Goal: Task Accomplishment & Management: Use online tool/utility

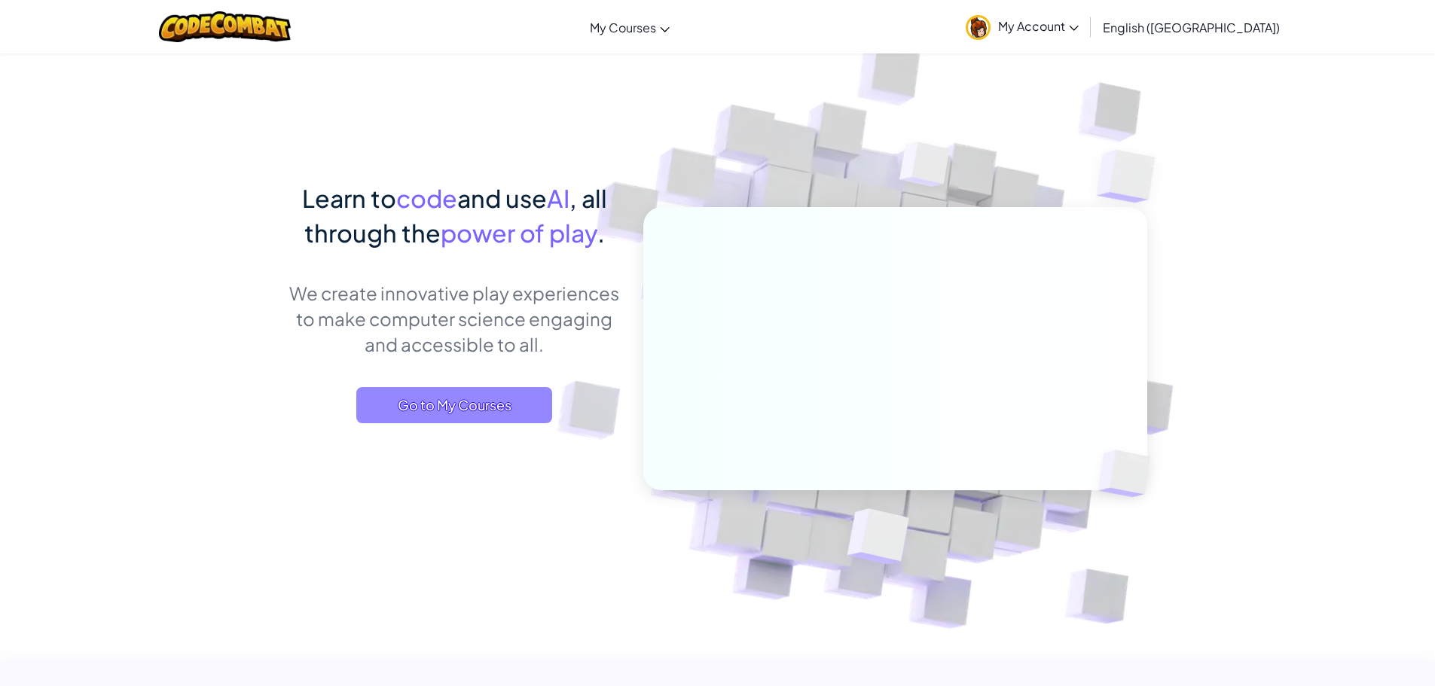
click at [493, 417] on span "Go to My Courses" at bounding box center [454, 405] width 196 height 36
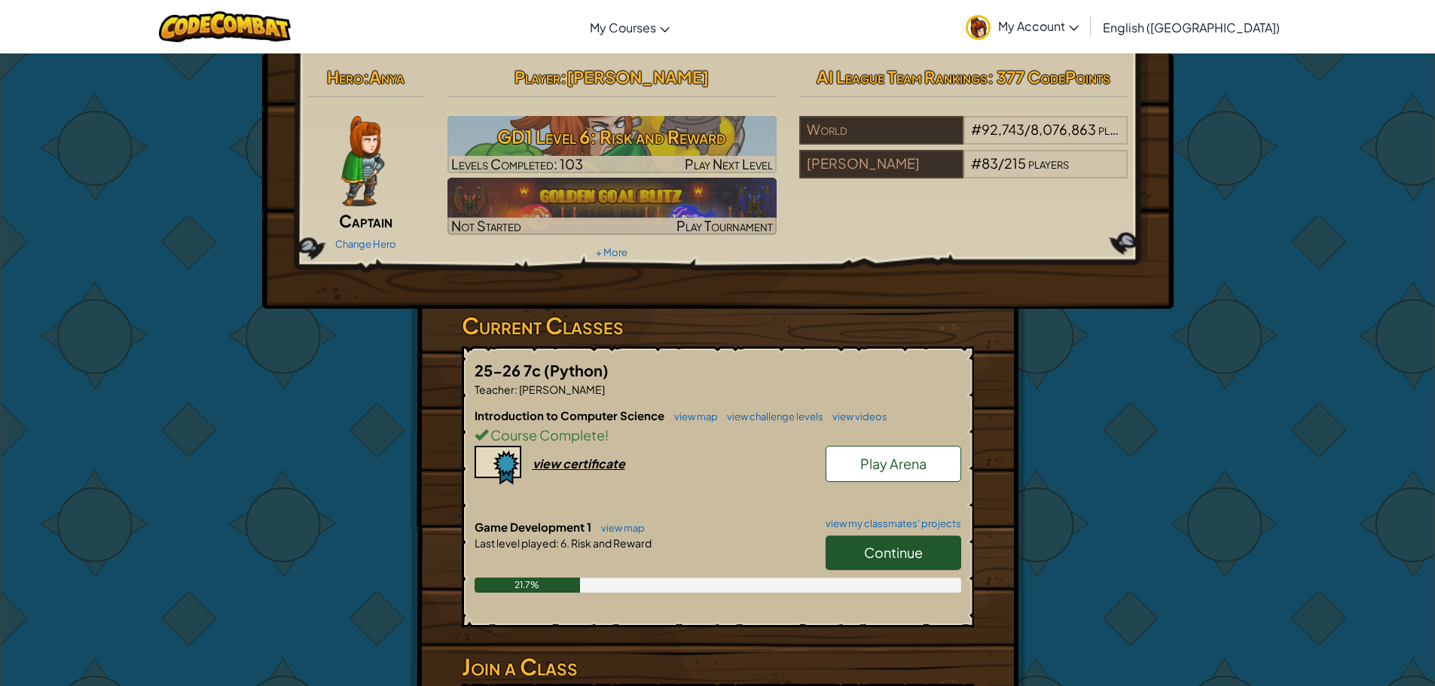
click at [920, 553] on span "Continue" at bounding box center [893, 552] width 59 height 17
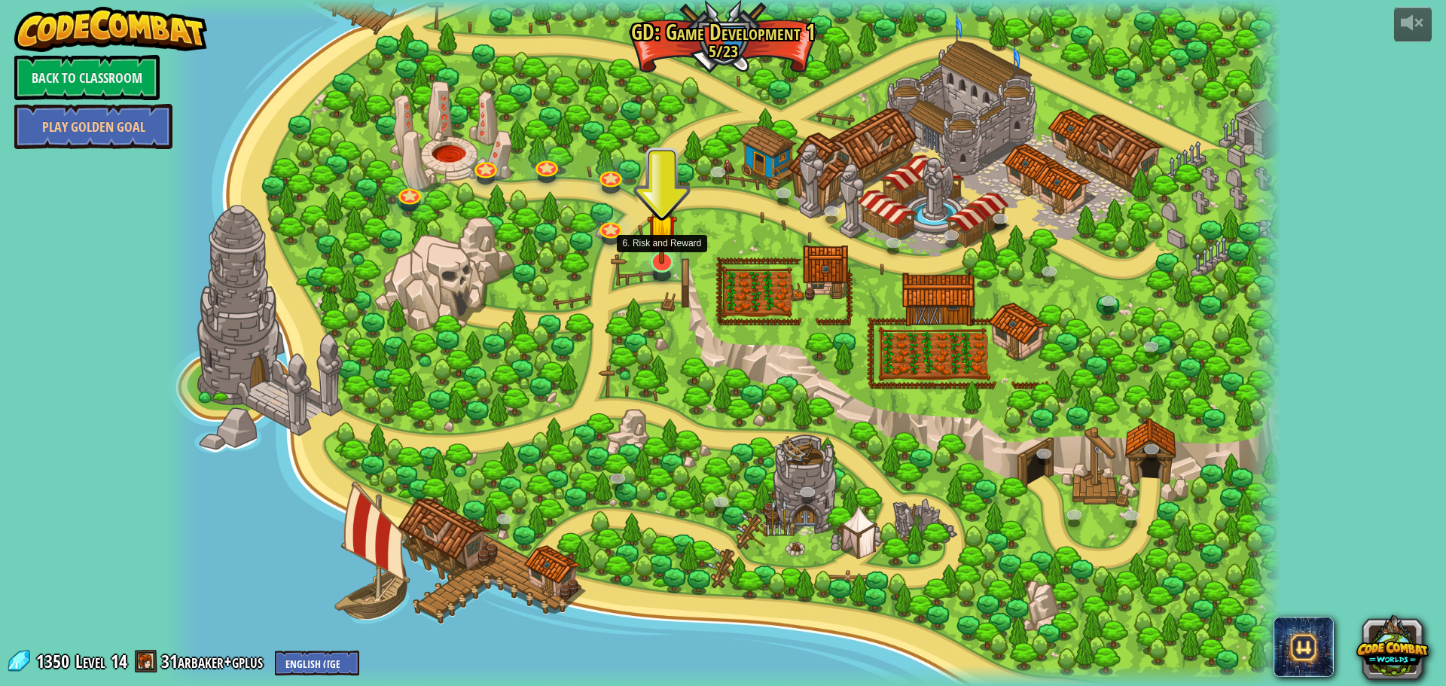
click at [663, 251] on img at bounding box center [662, 228] width 30 height 69
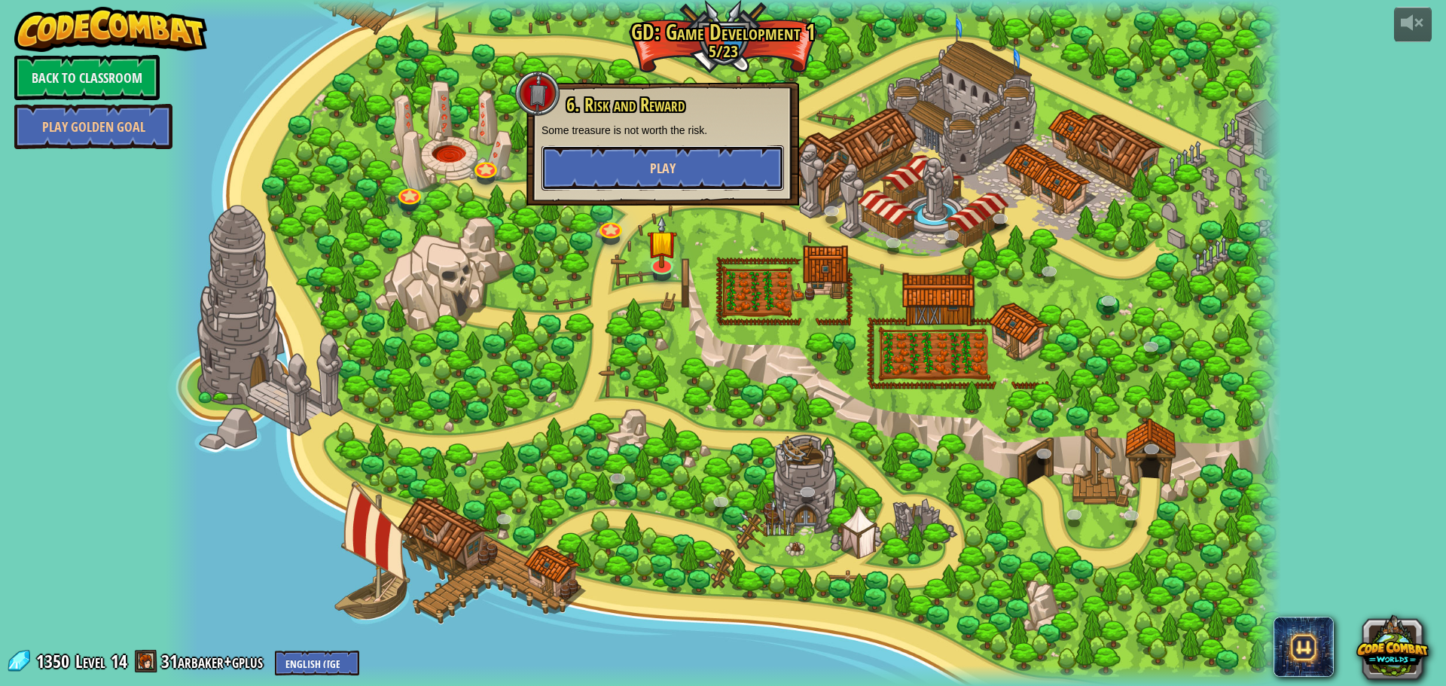
click at [671, 165] on span "Play" at bounding box center [663, 168] width 26 height 19
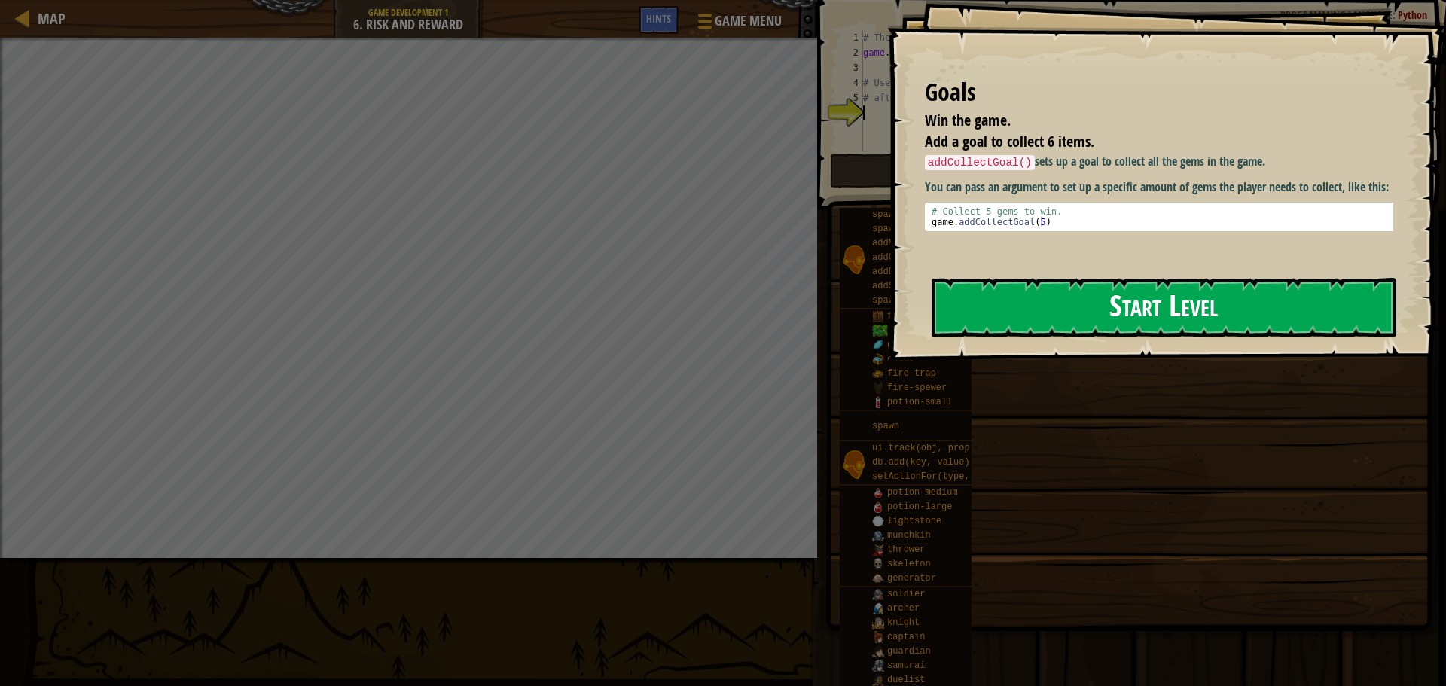
click at [1031, 318] on button "Start Level" at bounding box center [1164, 308] width 465 height 60
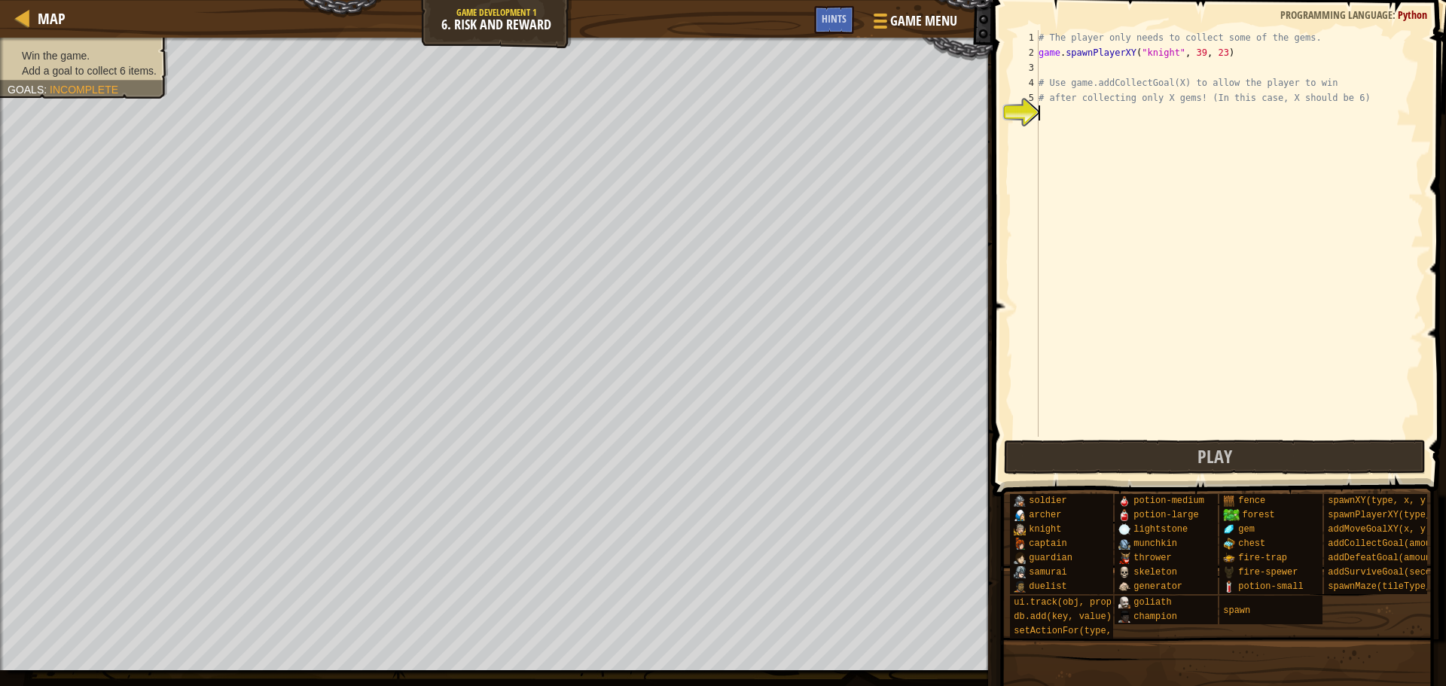
type textarea "c"
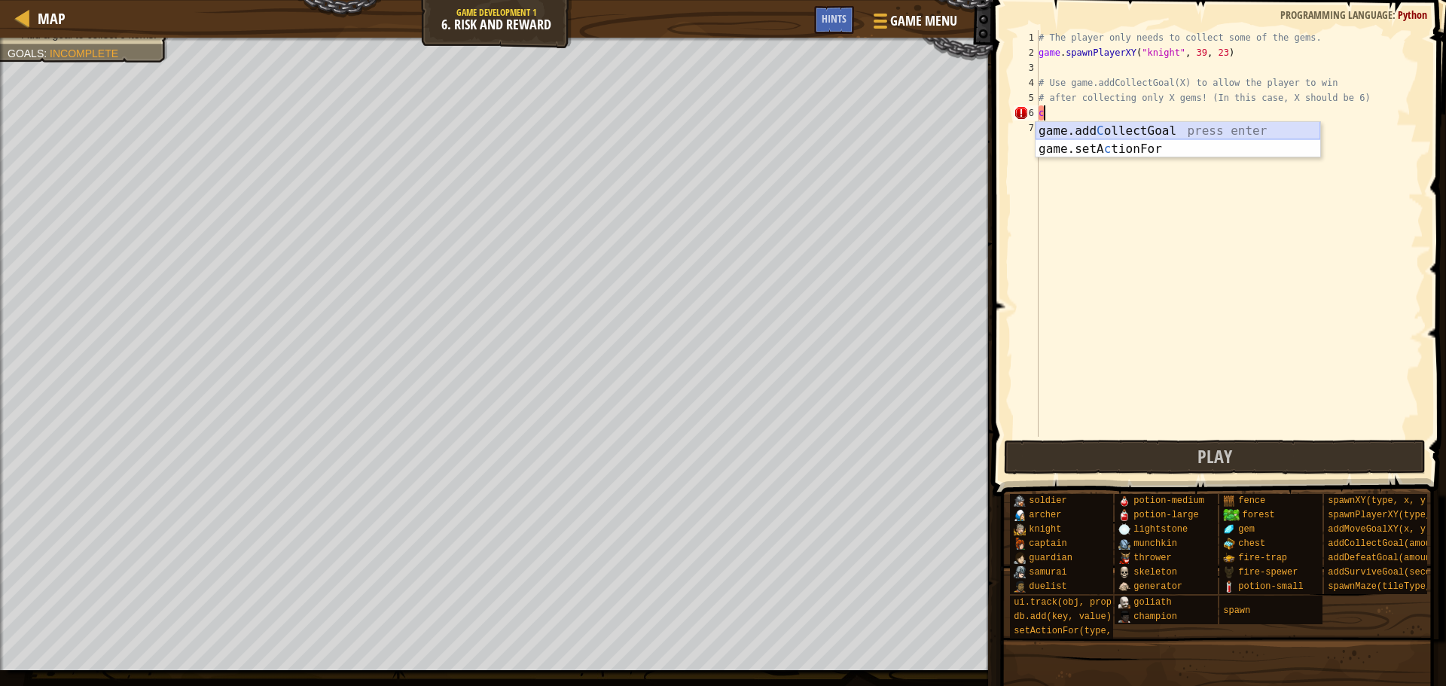
click at [1165, 132] on div "game.add C ollectGoal press enter game.setA c tionFor press enter" at bounding box center [1178, 158] width 285 height 72
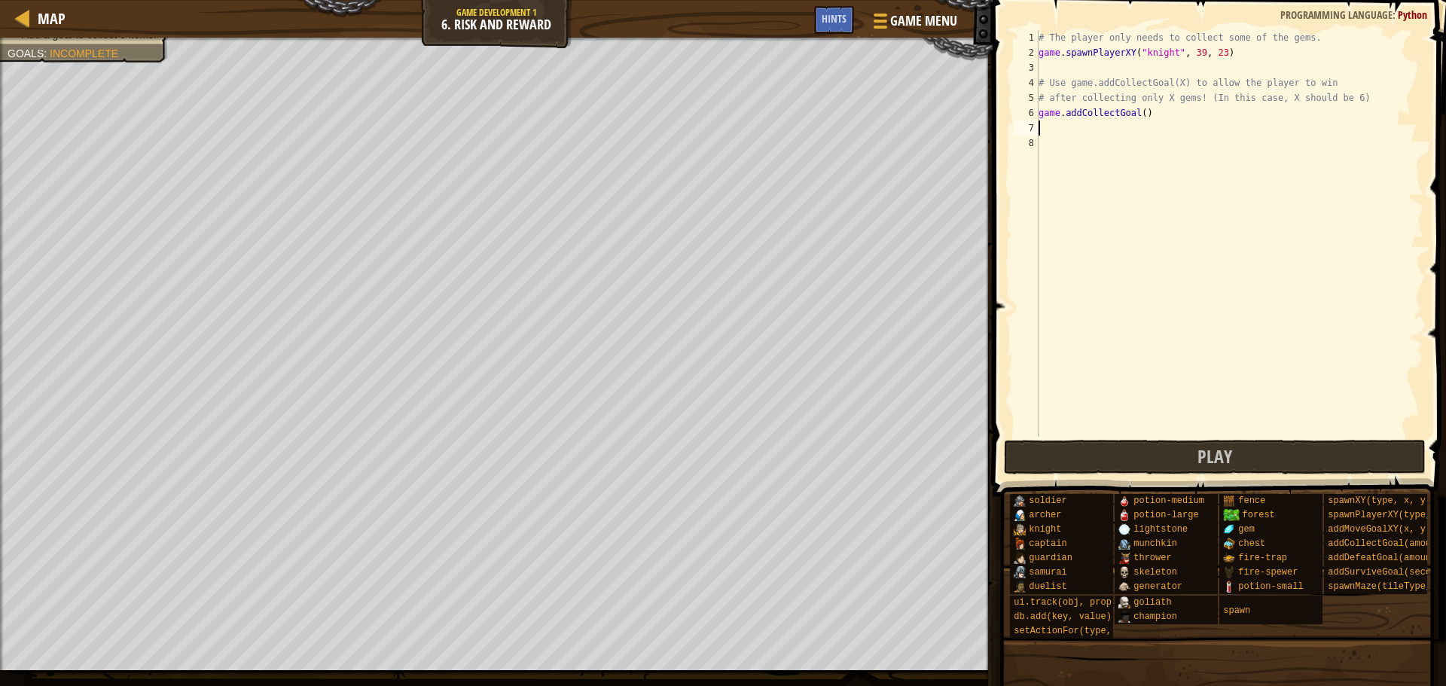
click at [1138, 111] on div "# The player only needs to collect some of the gems. game . spawnPlayerXY ( "kn…" at bounding box center [1230, 248] width 388 height 437
type textarea "game.addCollectGoal(8)"
click at [1160, 329] on div "# The player only needs to collect some of the gems. game . spawnPlayerXY ( "kn…" at bounding box center [1230, 248] width 388 height 437
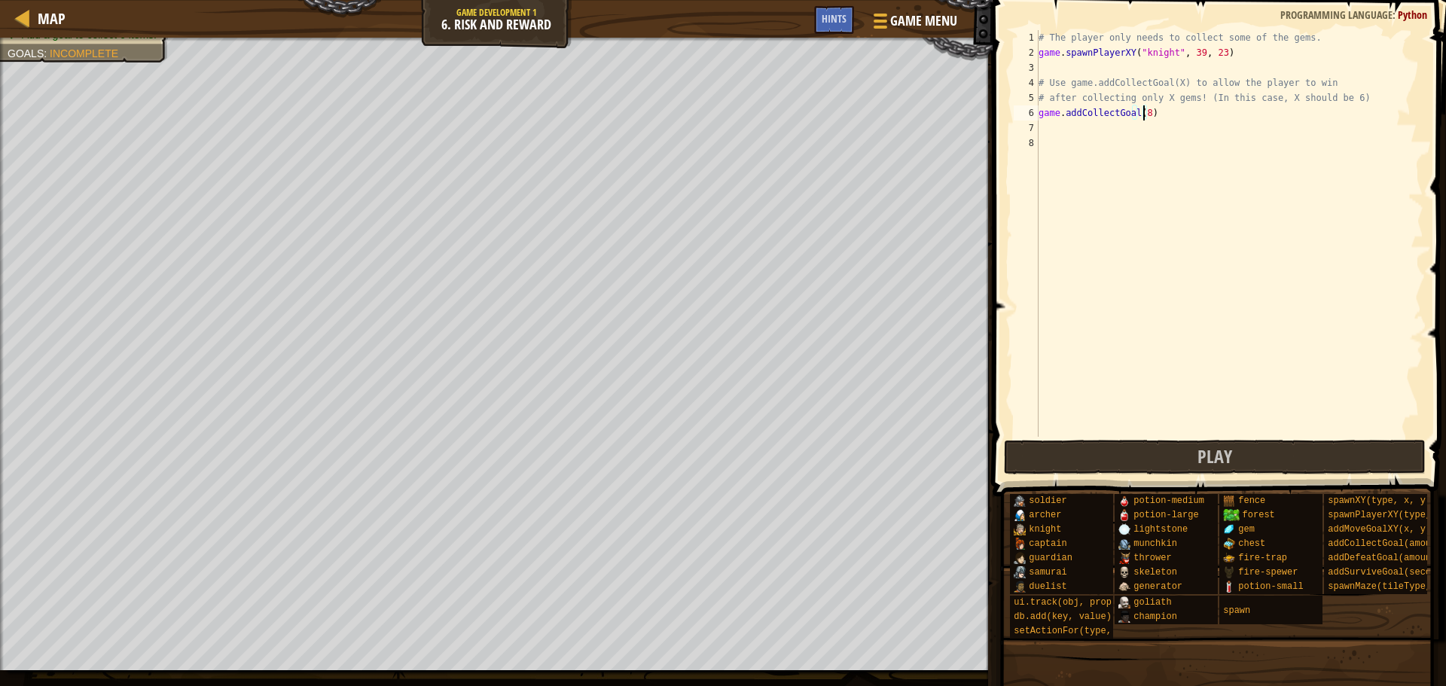
click at [1142, 110] on div "# The player only needs to collect some of the gems. game . spawnPlayerXY ( "kn…" at bounding box center [1230, 248] width 388 height 437
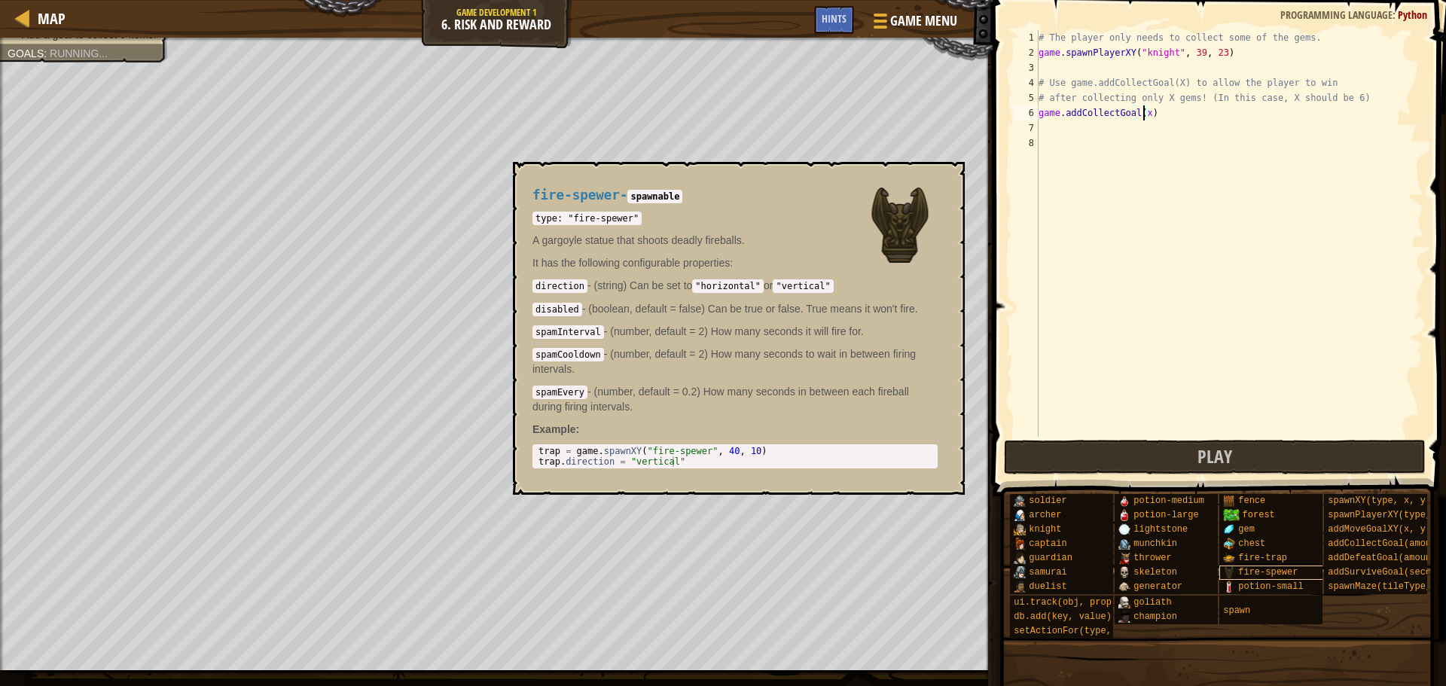
scroll to position [7, 8]
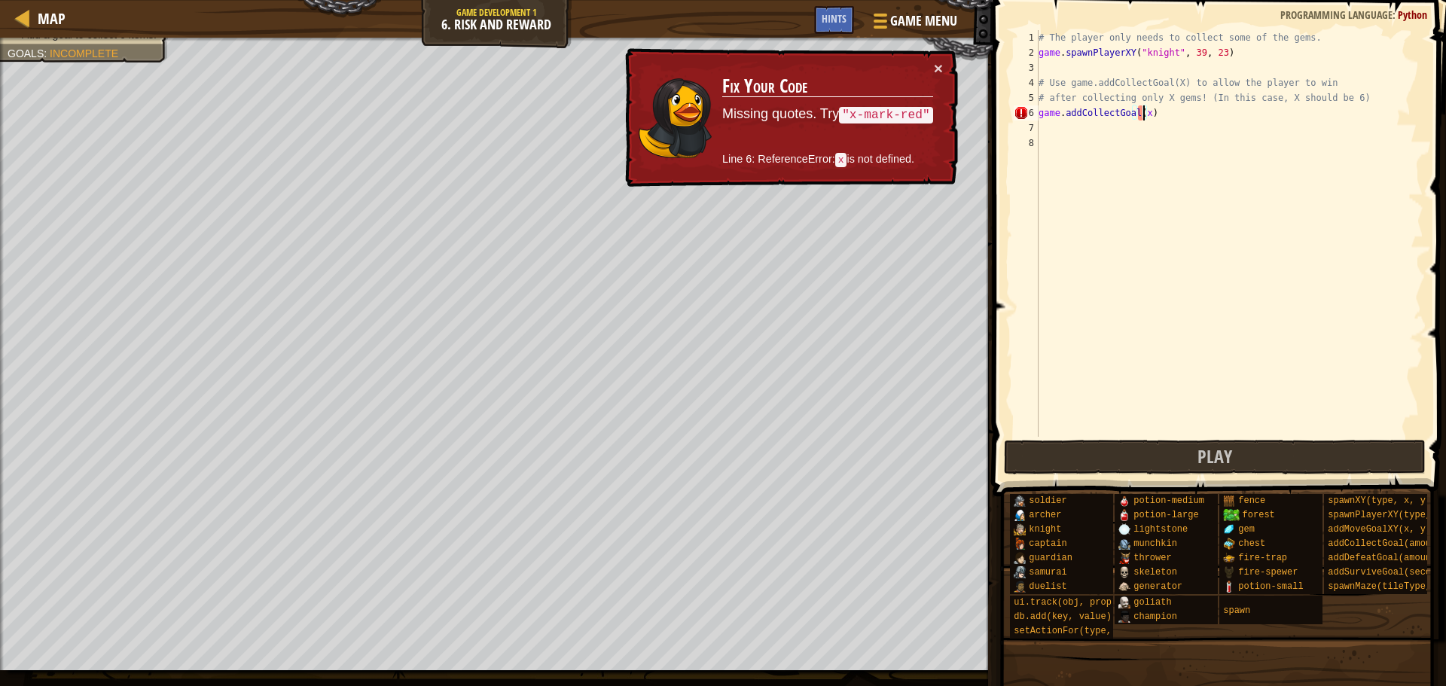
type textarea "game.addCollectGoal()"
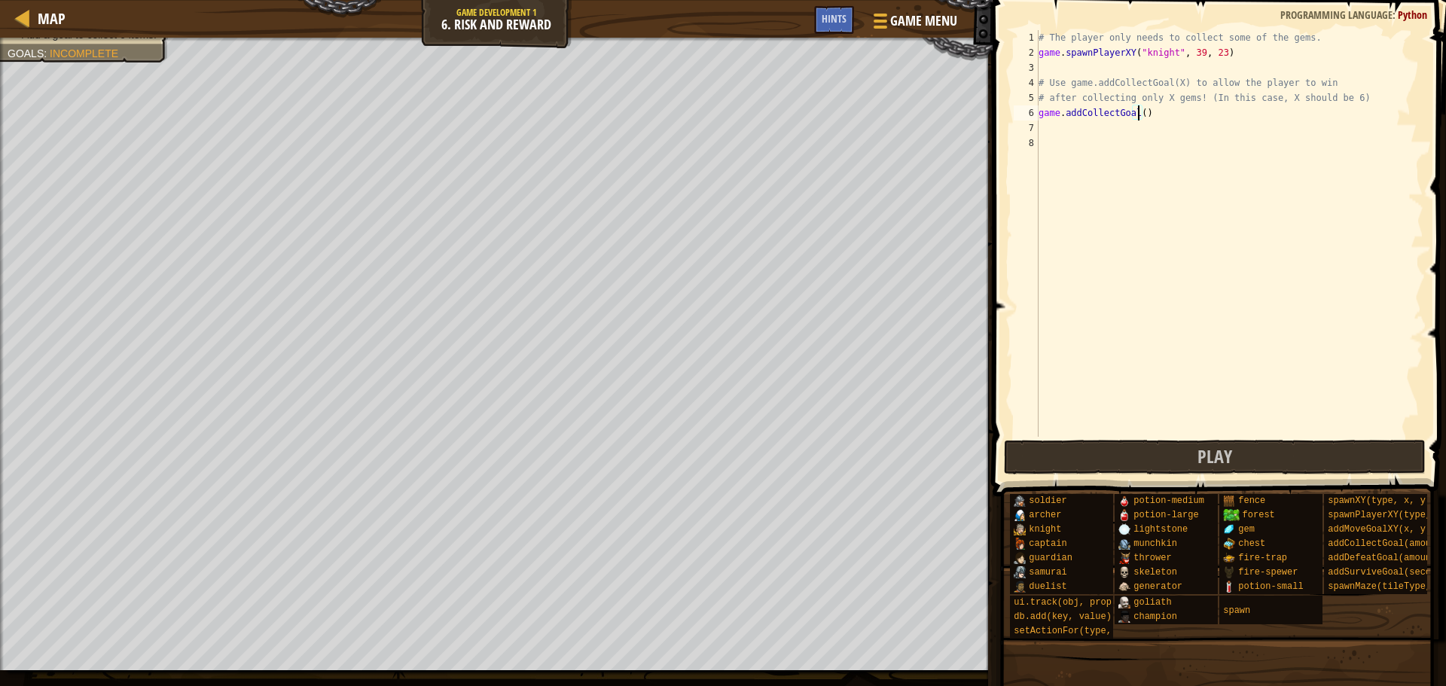
click at [1213, 206] on div "# The player only needs to collect some of the gems. game . spawnPlayerXY ( "kn…" at bounding box center [1230, 248] width 388 height 437
click at [1248, 457] on button "Play" at bounding box center [1215, 457] width 423 height 35
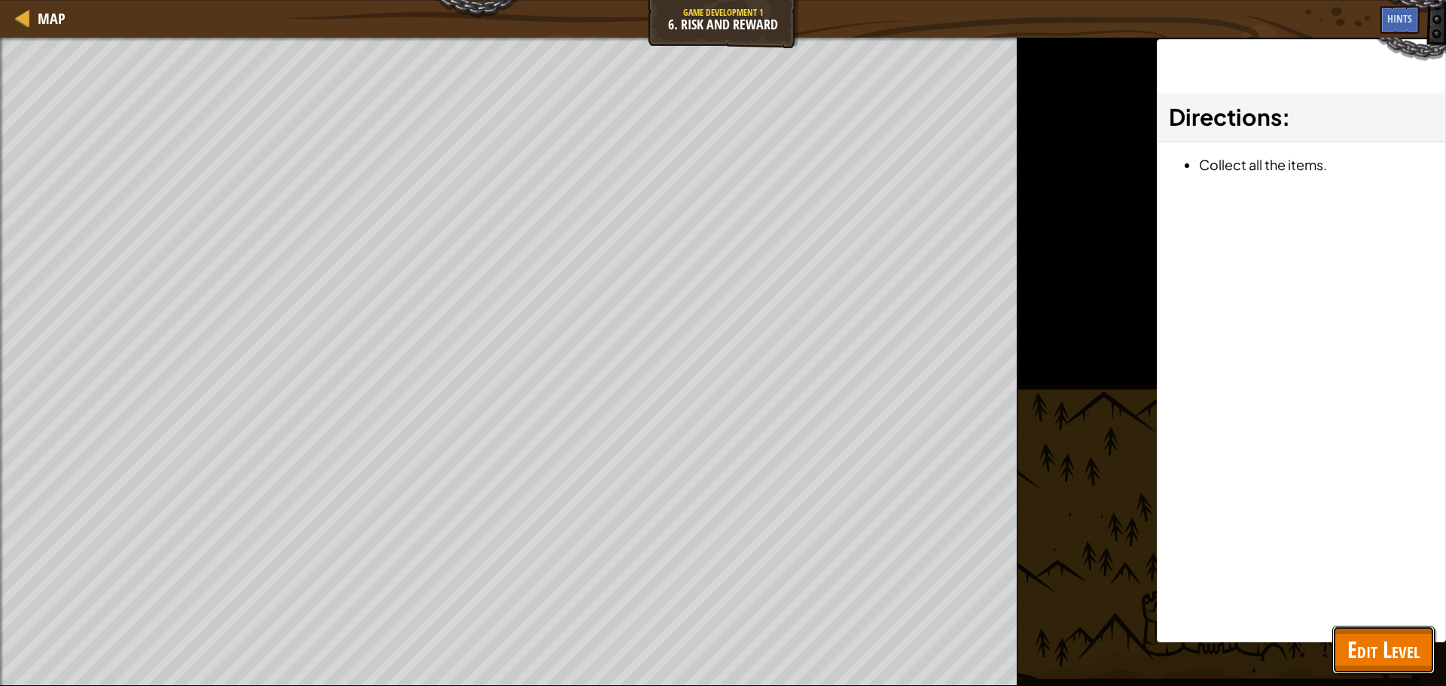
click at [1384, 633] on button "Edit Level" at bounding box center [1384, 650] width 102 height 48
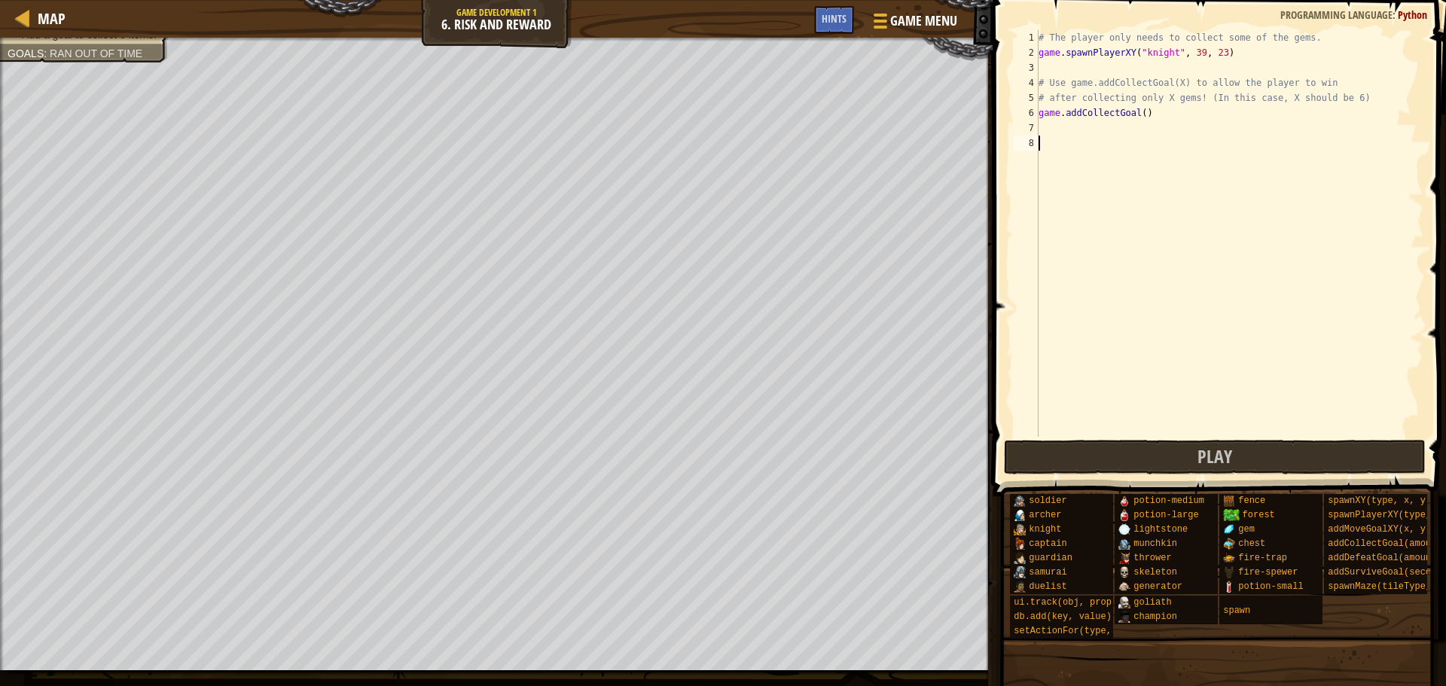
click at [1039, 140] on div "# The player only needs to collect some of the gems. game . spawnPlayerXY ( "kn…" at bounding box center [1230, 248] width 388 height 437
click at [1049, 125] on div "# The player only needs to collect some of the gems. game . spawnPlayerXY ( "kn…" at bounding box center [1230, 248] width 388 height 437
click at [1138, 108] on div "# The player only needs to collect some of the gems. game . spawnPlayerXY ( "kn…" at bounding box center [1230, 248] width 388 height 437
click at [1137, 114] on div "# The player only needs to collect some of the gems. game . spawnPlayerXY ( "kn…" at bounding box center [1230, 248] width 388 height 437
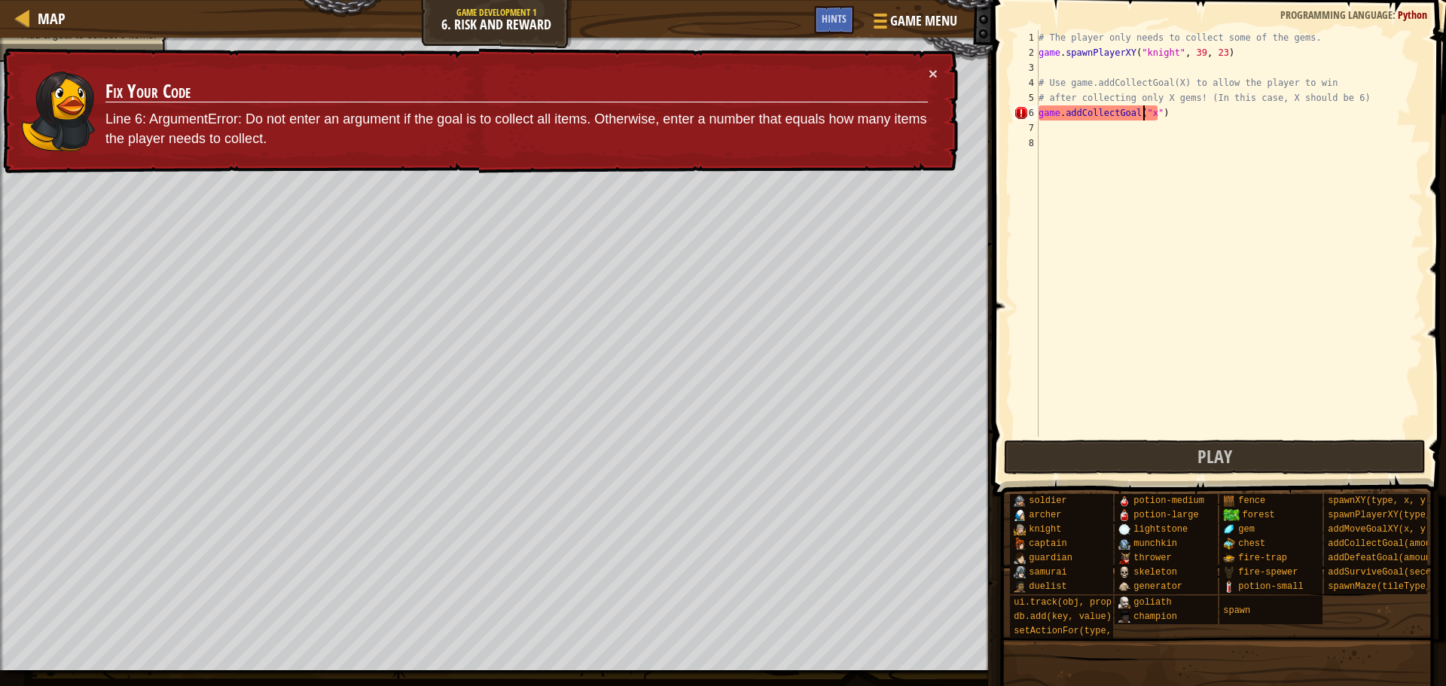
click at [1153, 109] on div "# The player only needs to collect some of the gems. game . spawnPlayerXY ( "kn…" at bounding box center [1230, 248] width 388 height 437
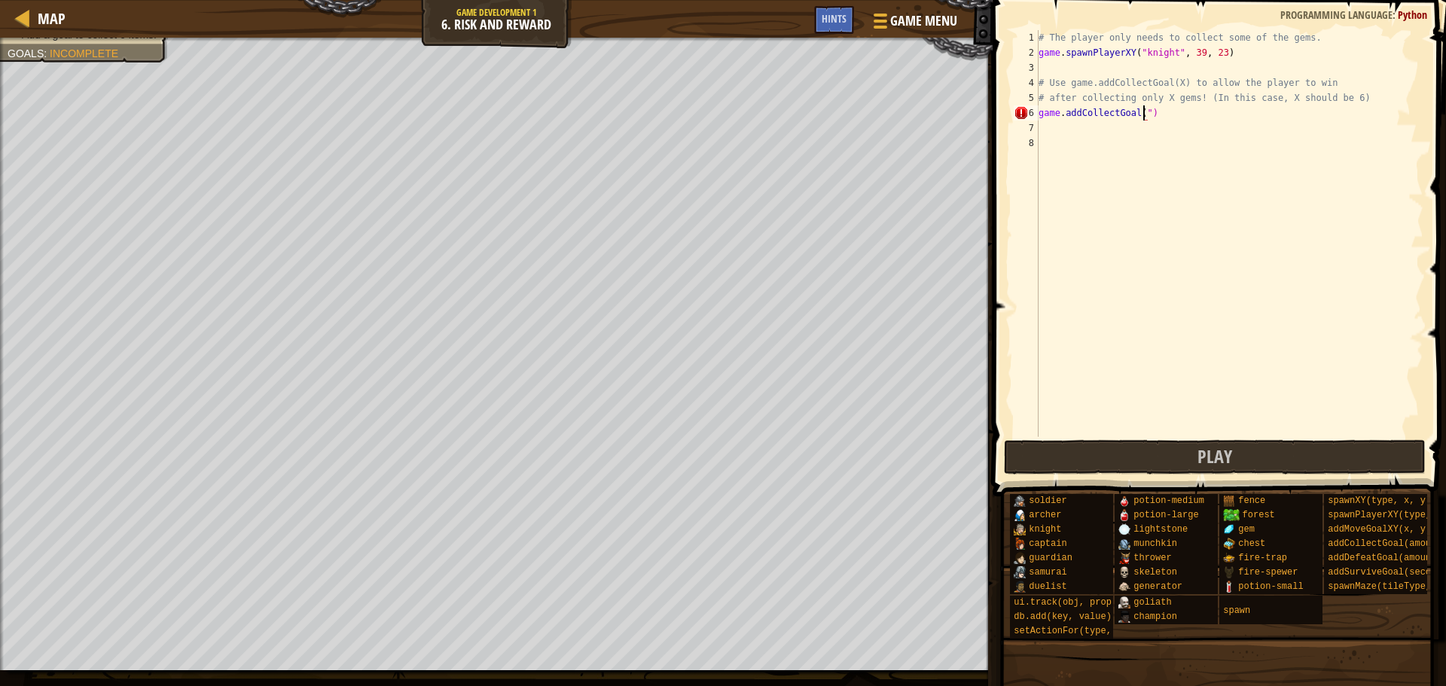
type textarea "game.addCollectGoal()"
click at [1172, 279] on div "# The player only needs to collect some of the gems. game . spawnPlayerXY ( "kn…" at bounding box center [1230, 248] width 388 height 437
click at [1116, 454] on button "Play" at bounding box center [1215, 457] width 423 height 35
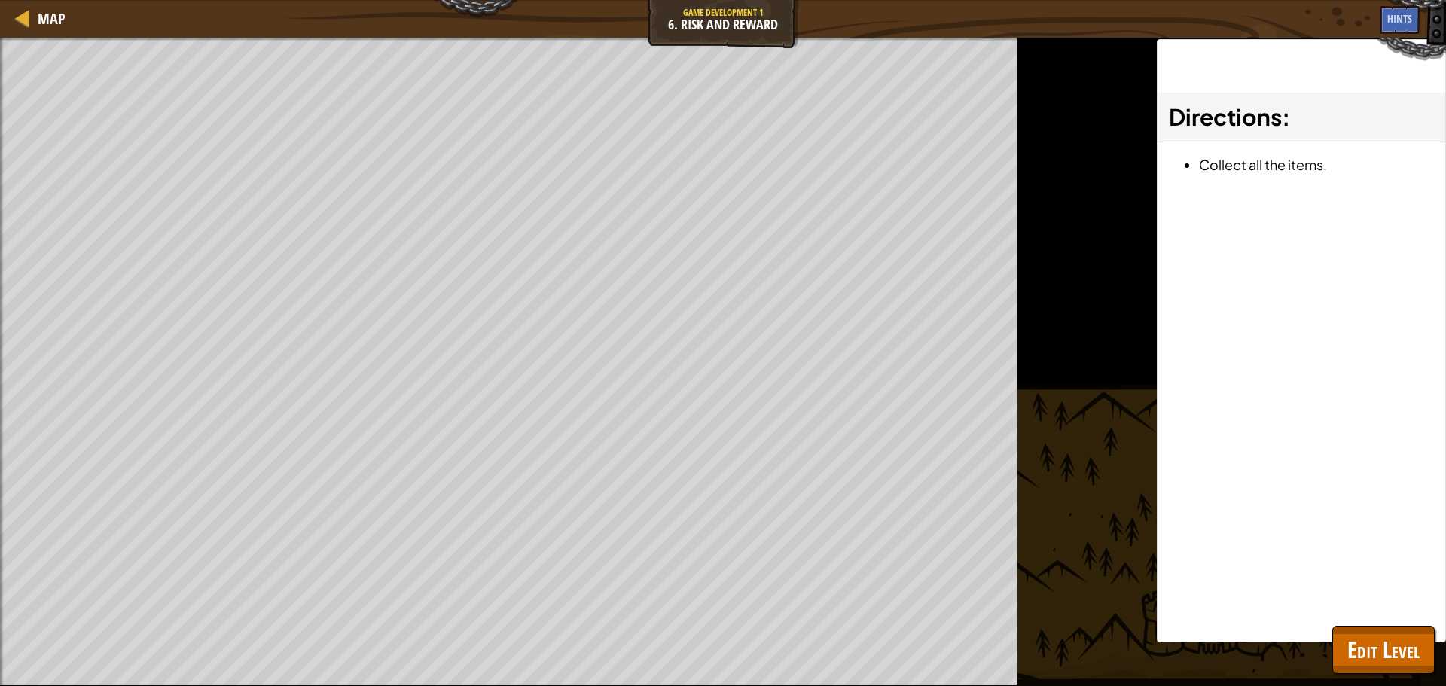
click at [1331, 633] on div "Directions : Collect all the items." at bounding box center [1301, 340] width 289 height 603
click at [1345, 646] on button "Edit Level" at bounding box center [1384, 650] width 102 height 48
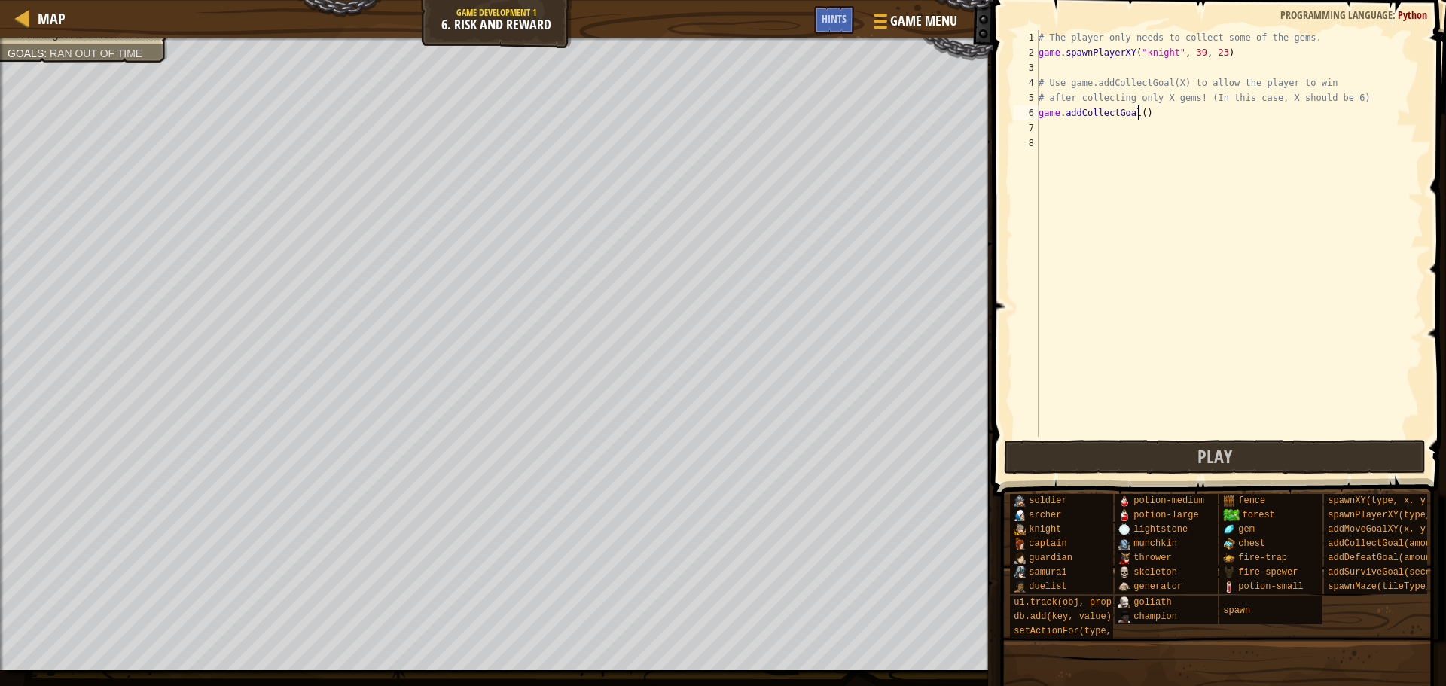
click at [1137, 114] on div "# The player only needs to collect some of the gems. game . spawnPlayerXY ( "kn…" at bounding box center [1230, 248] width 388 height 437
type textarea "game.addCollectGoal(6)"
click at [1314, 392] on div "# The player only needs to collect some of the gems. game . spawnPlayerXY ( "kn…" at bounding box center [1230, 248] width 388 height 437
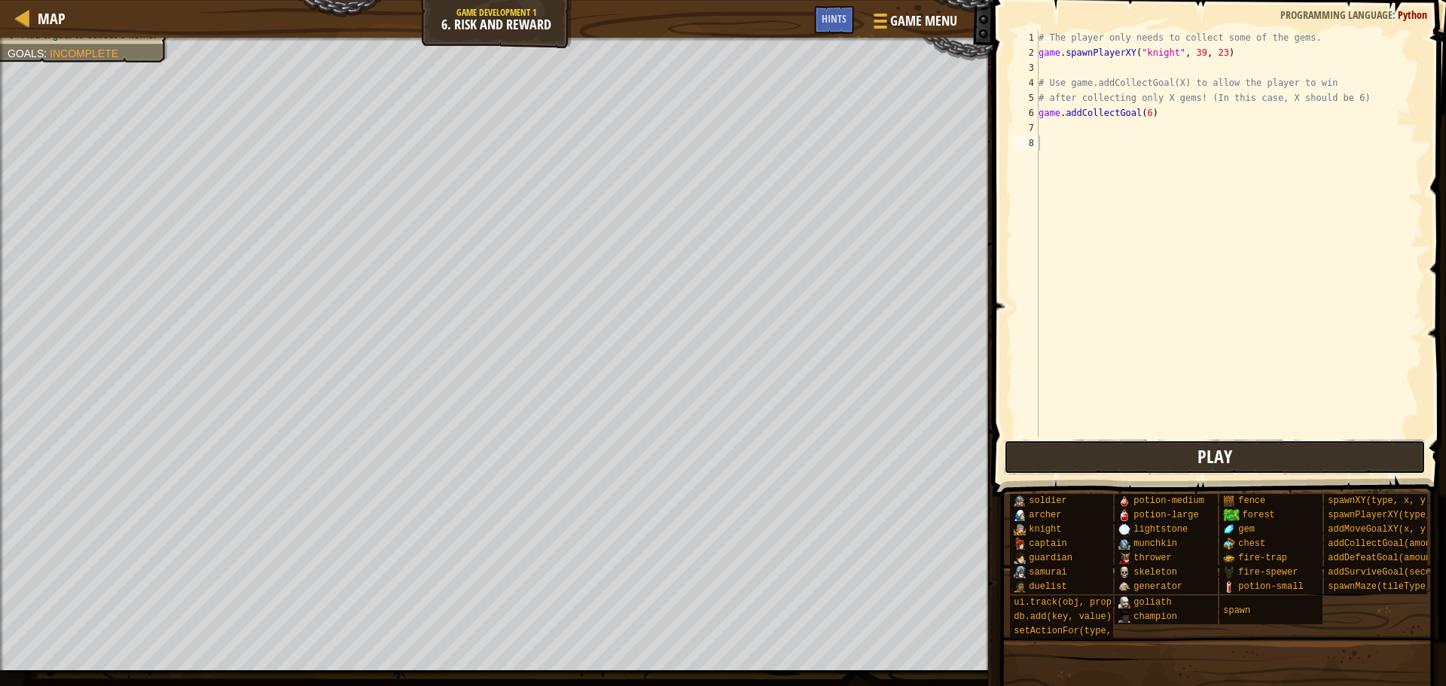
click at [1244, 456] on button "Play" at bounding box center [1215, 457] width 423 height 35
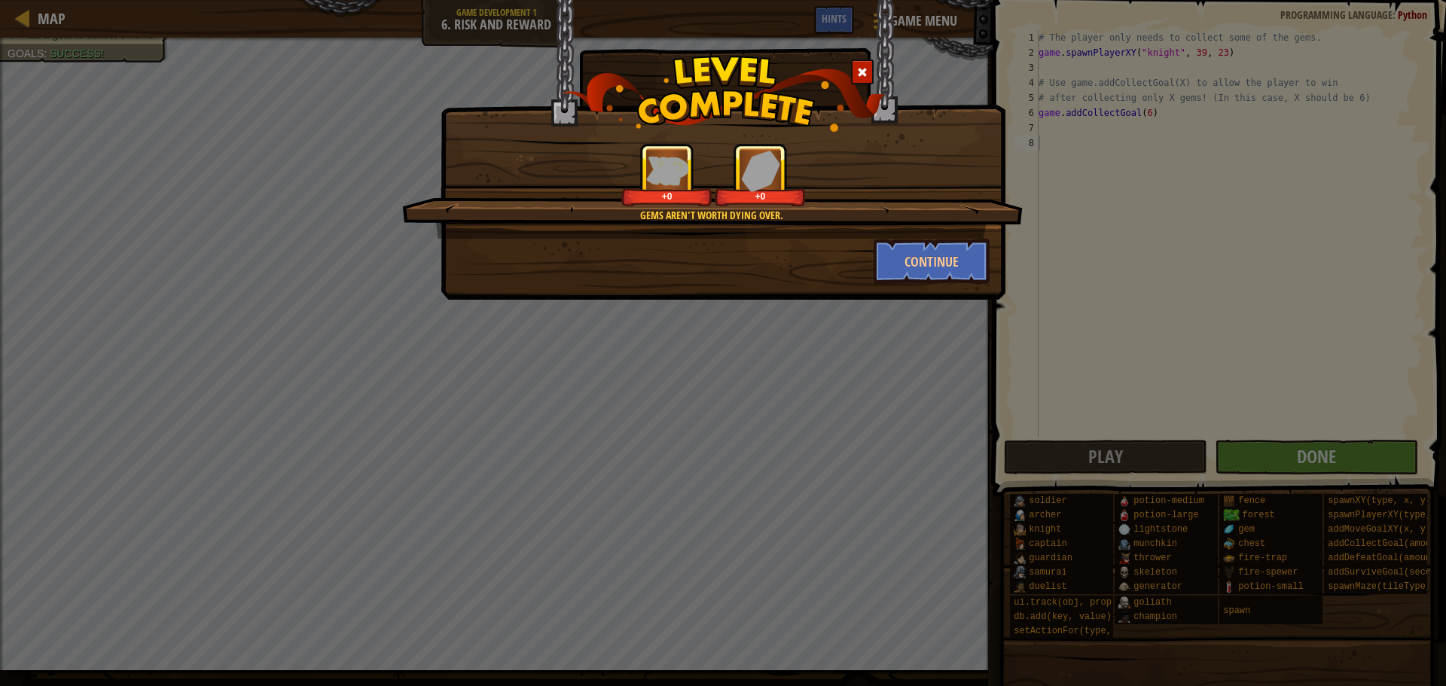
click at [1309, 466] on div "Gems aren't worth dying over. +0 +0 Continue" at bounding box center [723, 343] width 1446 height 686
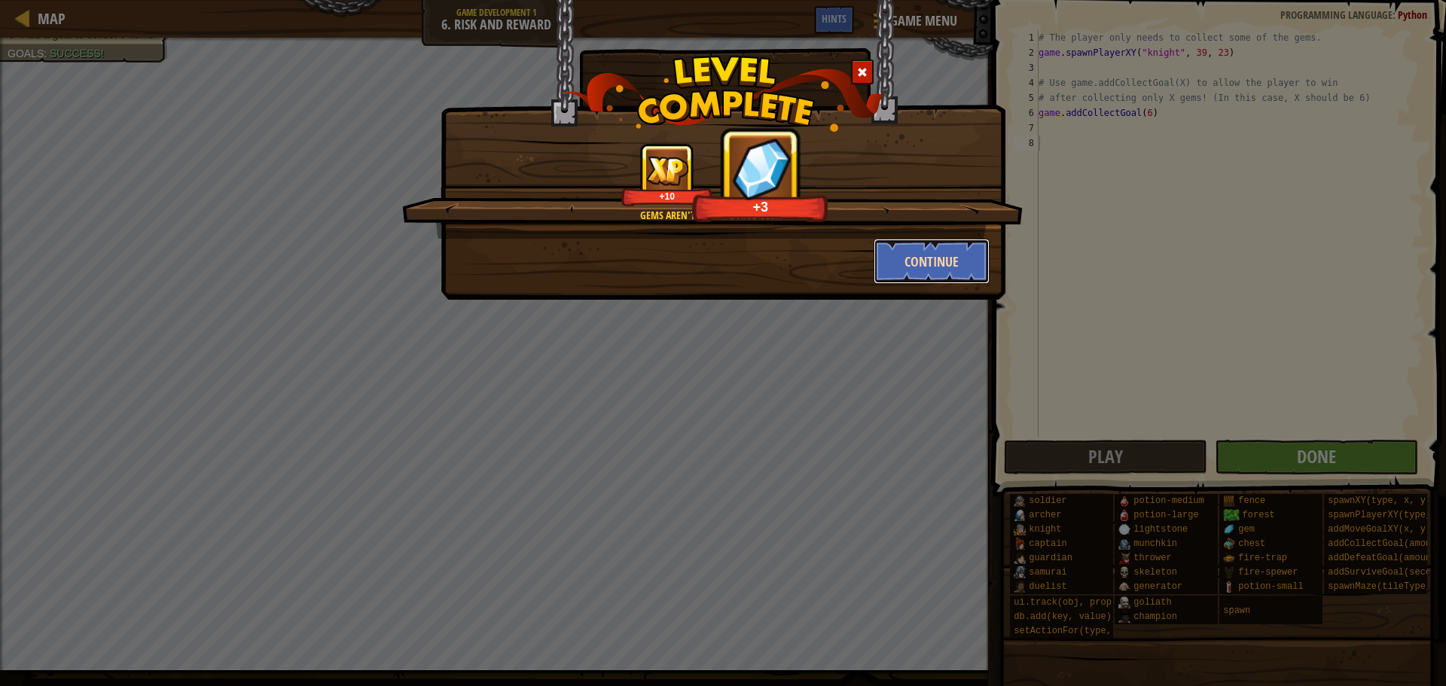
click at [894, 261] on button "Continue" at bounding box center [932, 261] width 117 height 45
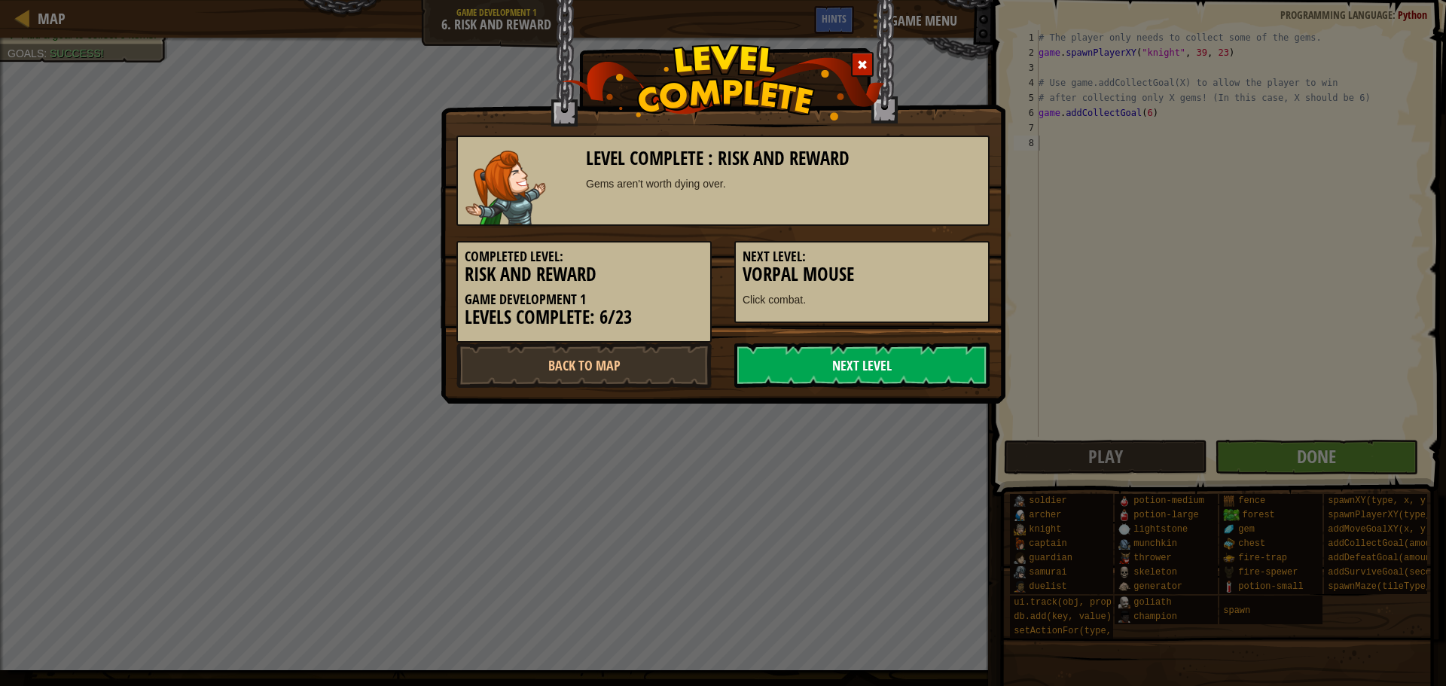
click at [864, 353] on link "Next Level" at bounding box center [861, 365] width 255 height 45
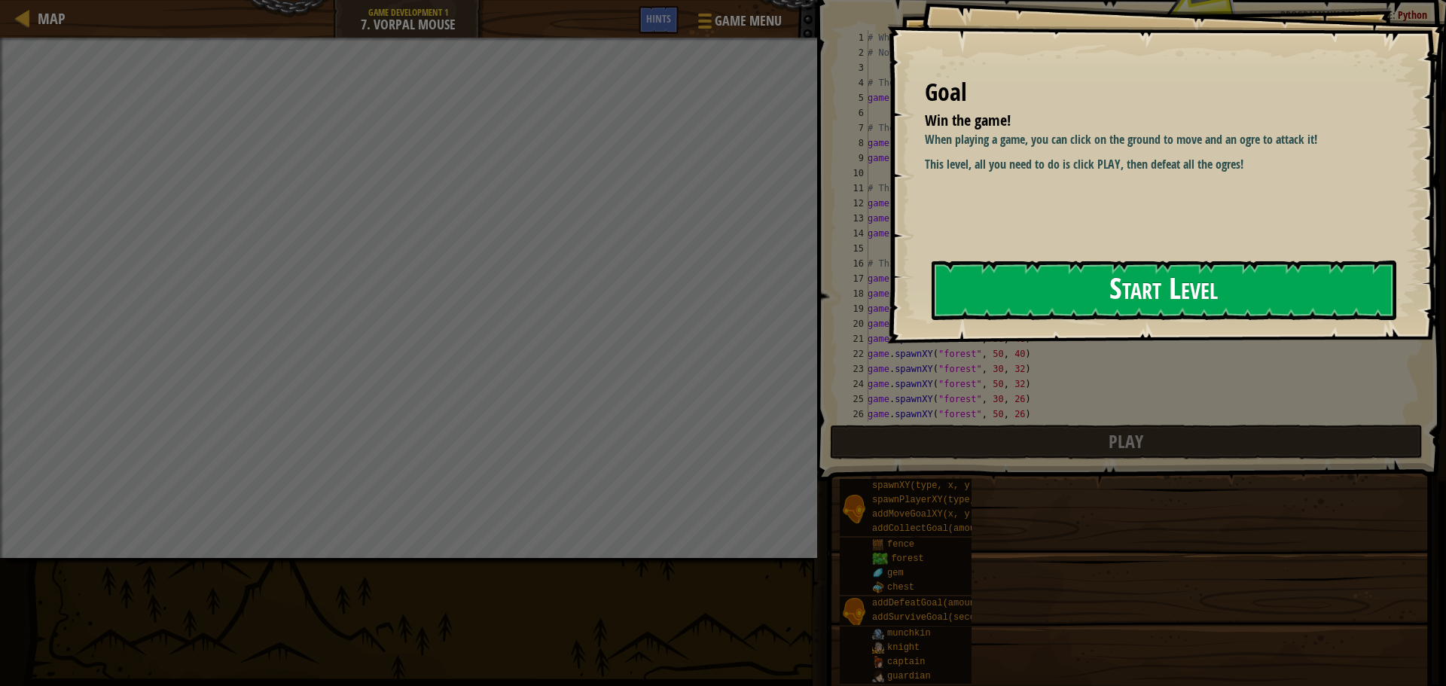
click at [1259, 284] on button "Start Level" at bounding box center [1164, 291] width 465 height 60
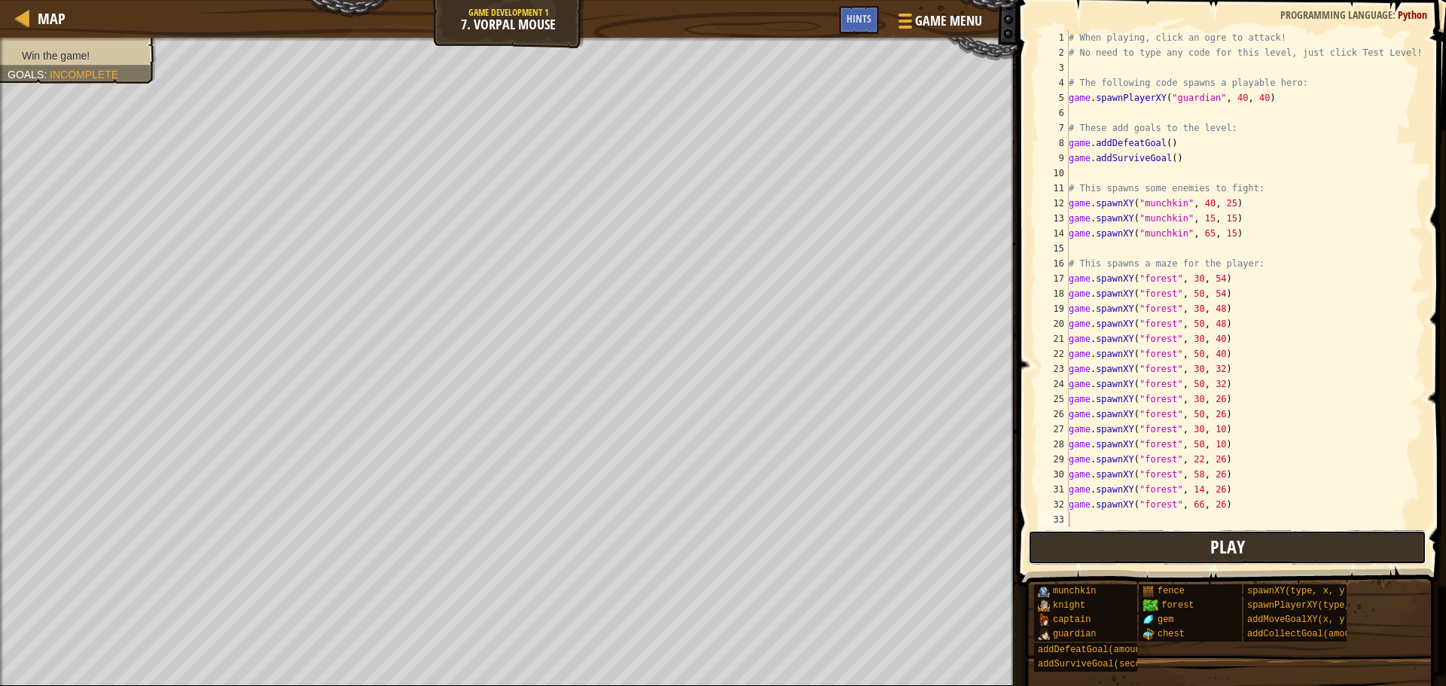
click at [1188, 554] on button "Play" at bounding box center [1227, 547] width 398 height 35
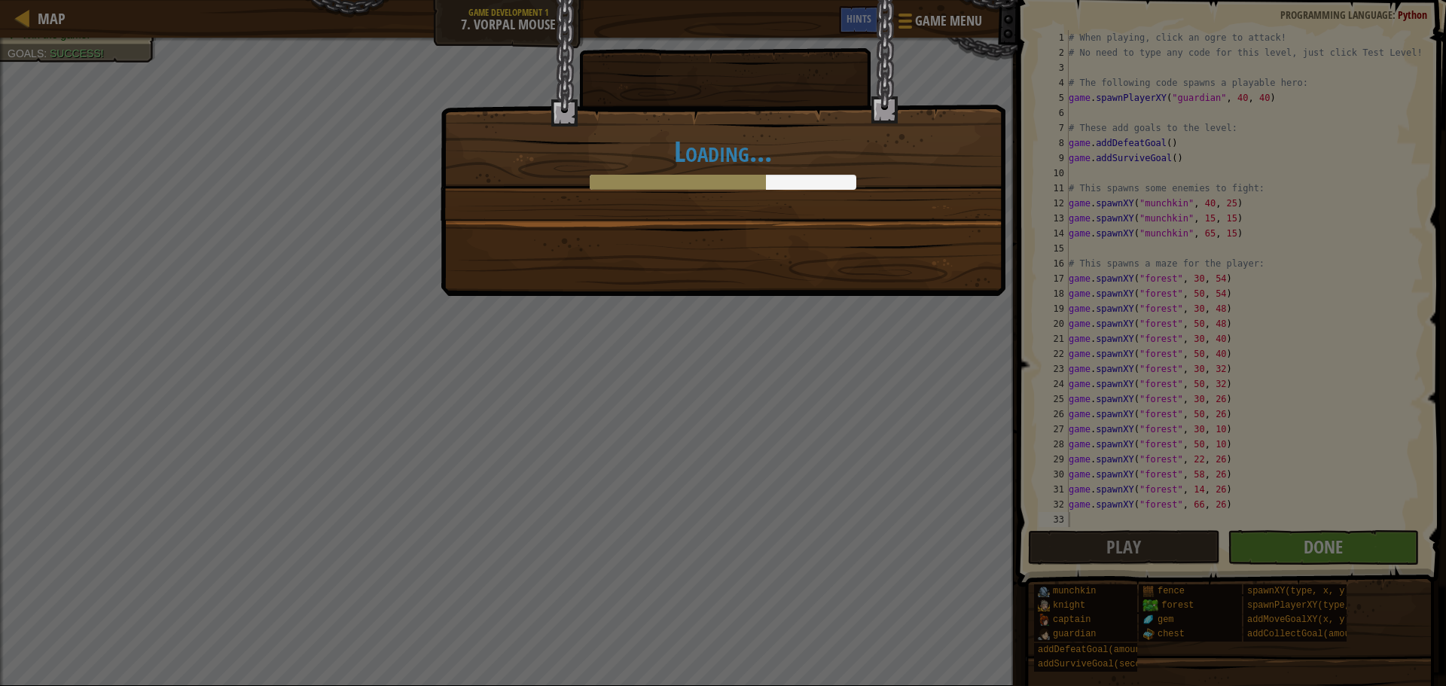
click at [1336, 539] on div "Loading..." at bounding box center [723, 343] width 1446 height 686
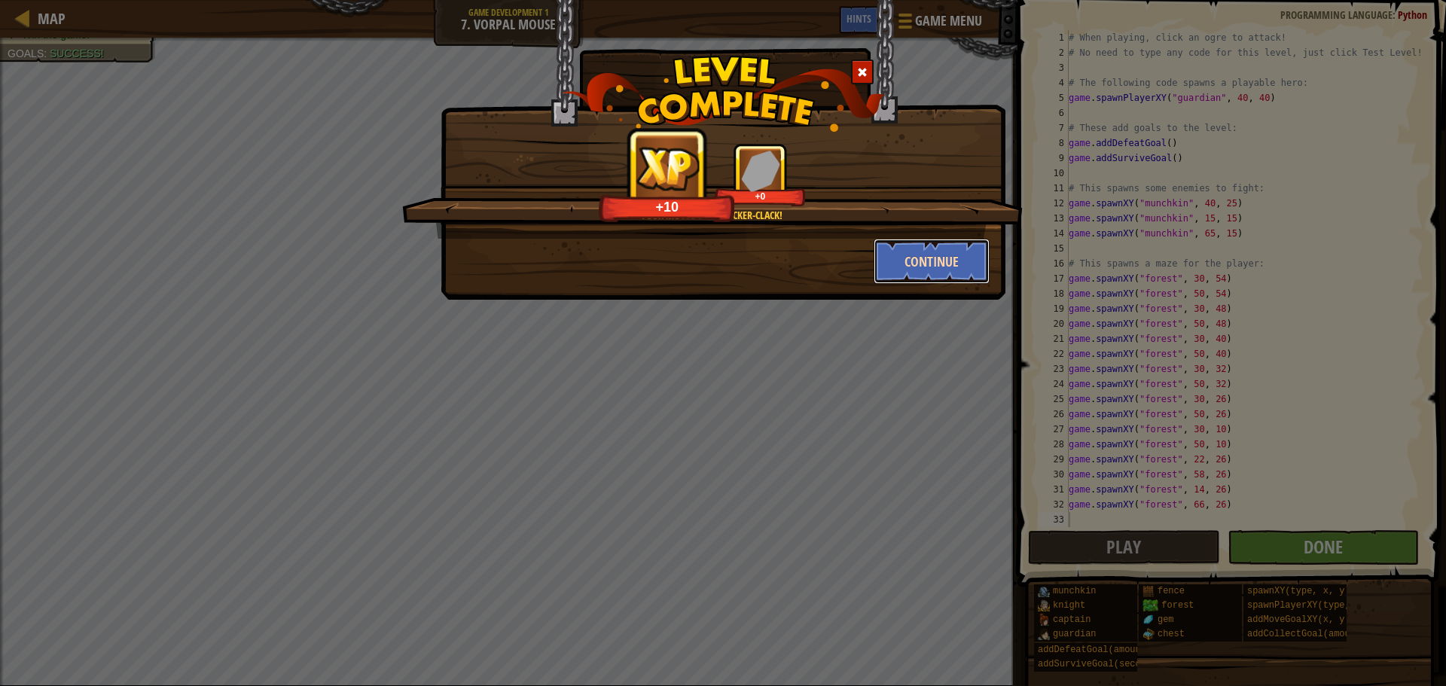
click at [954, 248] on button "Continue" at bounding box center [932, 261] width 117 height 45
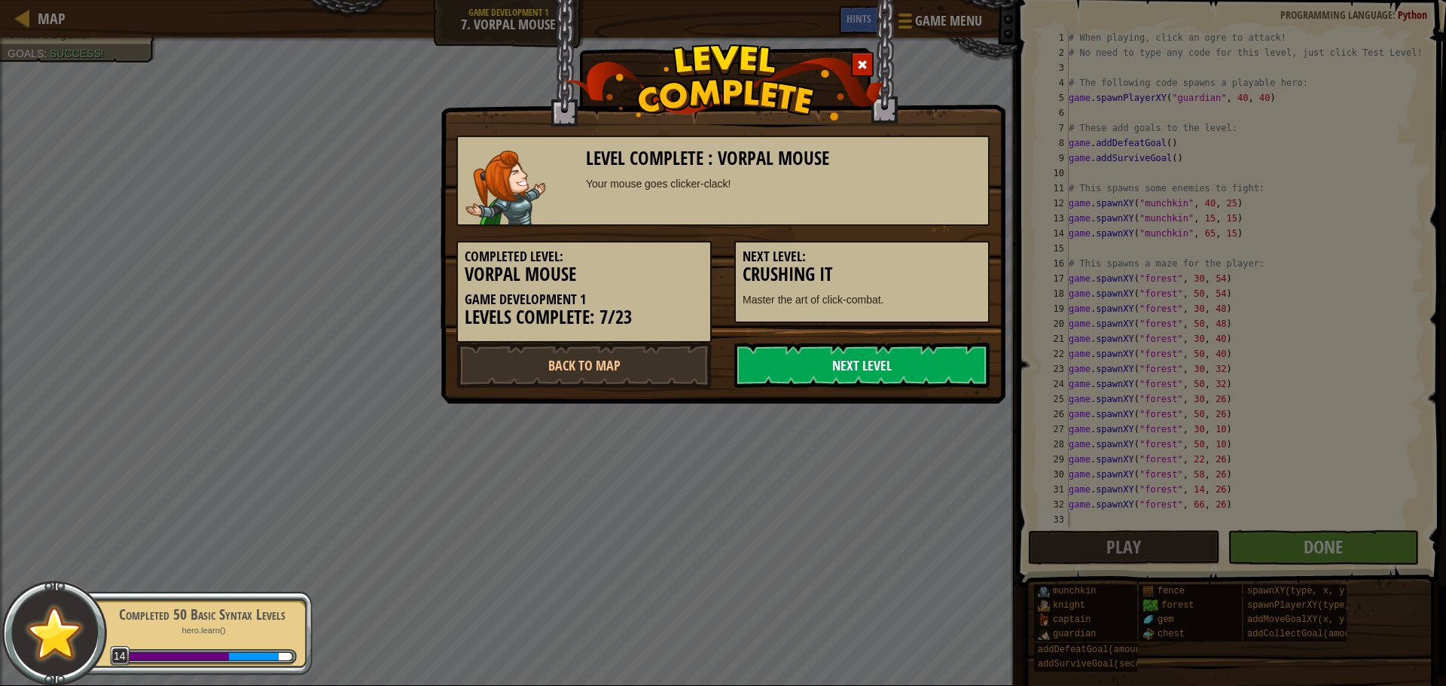
click at [920, 367] on link "Next Level" at bounding box center [861, 365] width 255 height 45
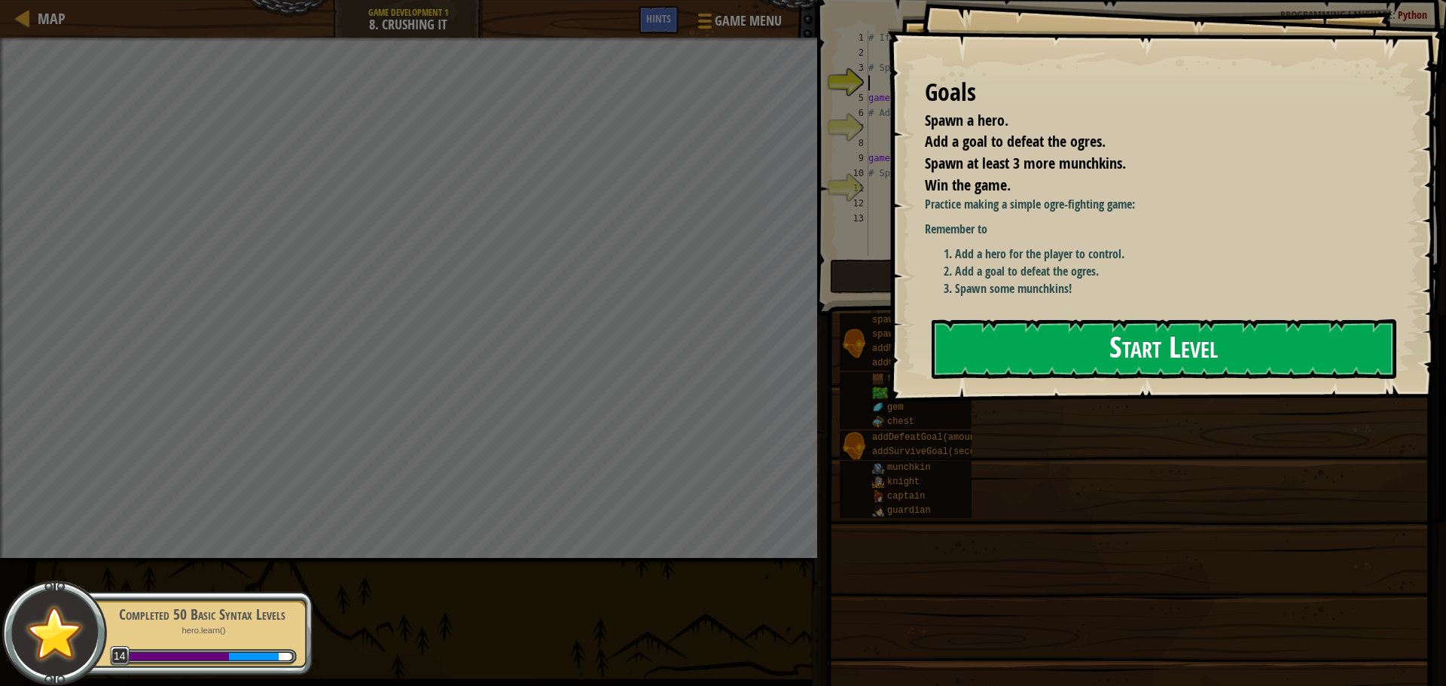
click at [1107, 336] on button "Start Level" at bounding box center [1164, 349] width 465 height 60
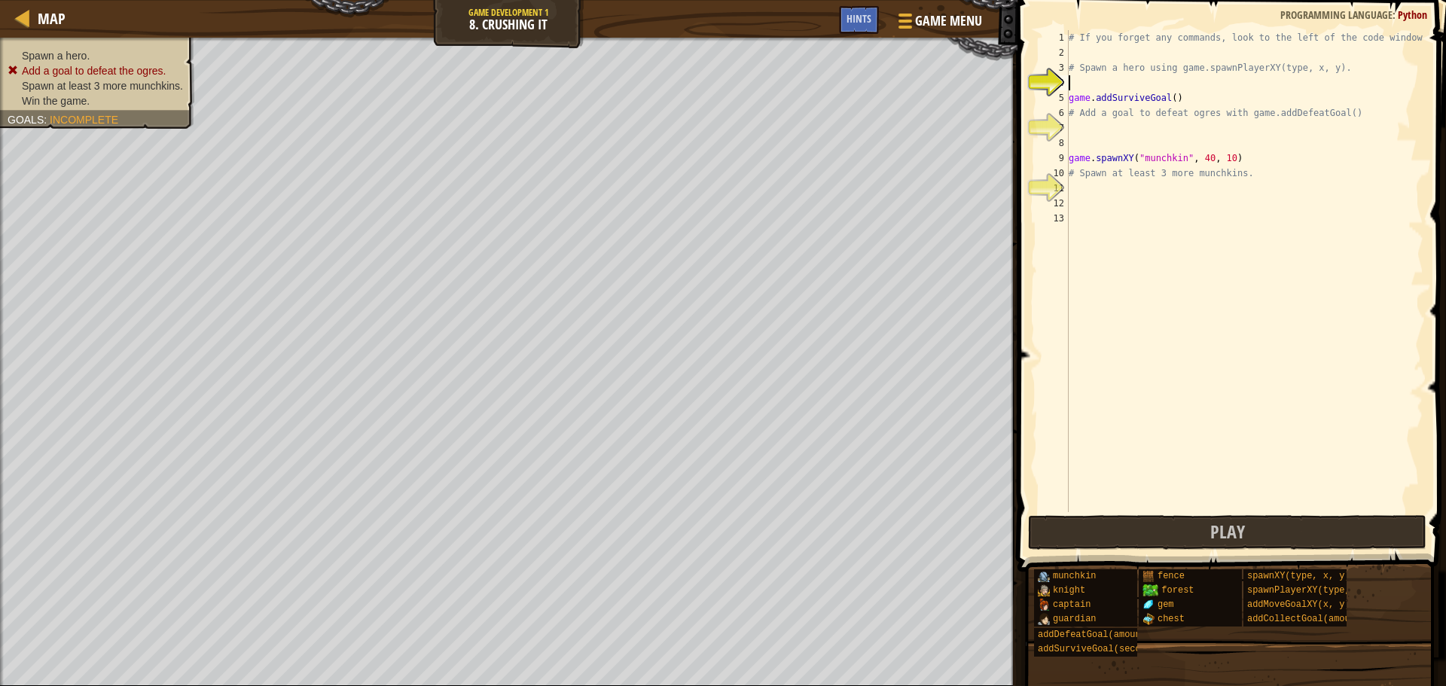
click at [1099, 127] on div "# If you forget any commands, look to the left of the code window! # Spawn a he…" at bounding box center [1245, 286] width 358 height 512
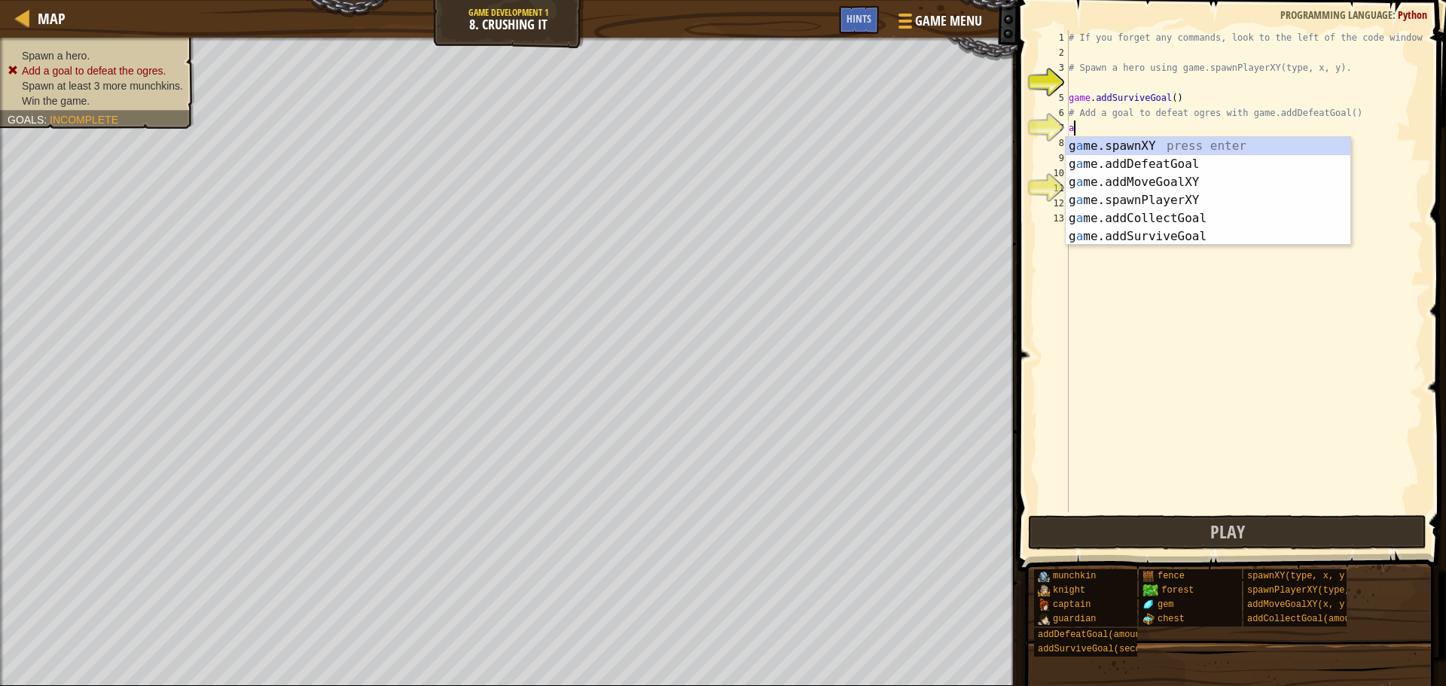
type textarea "a"
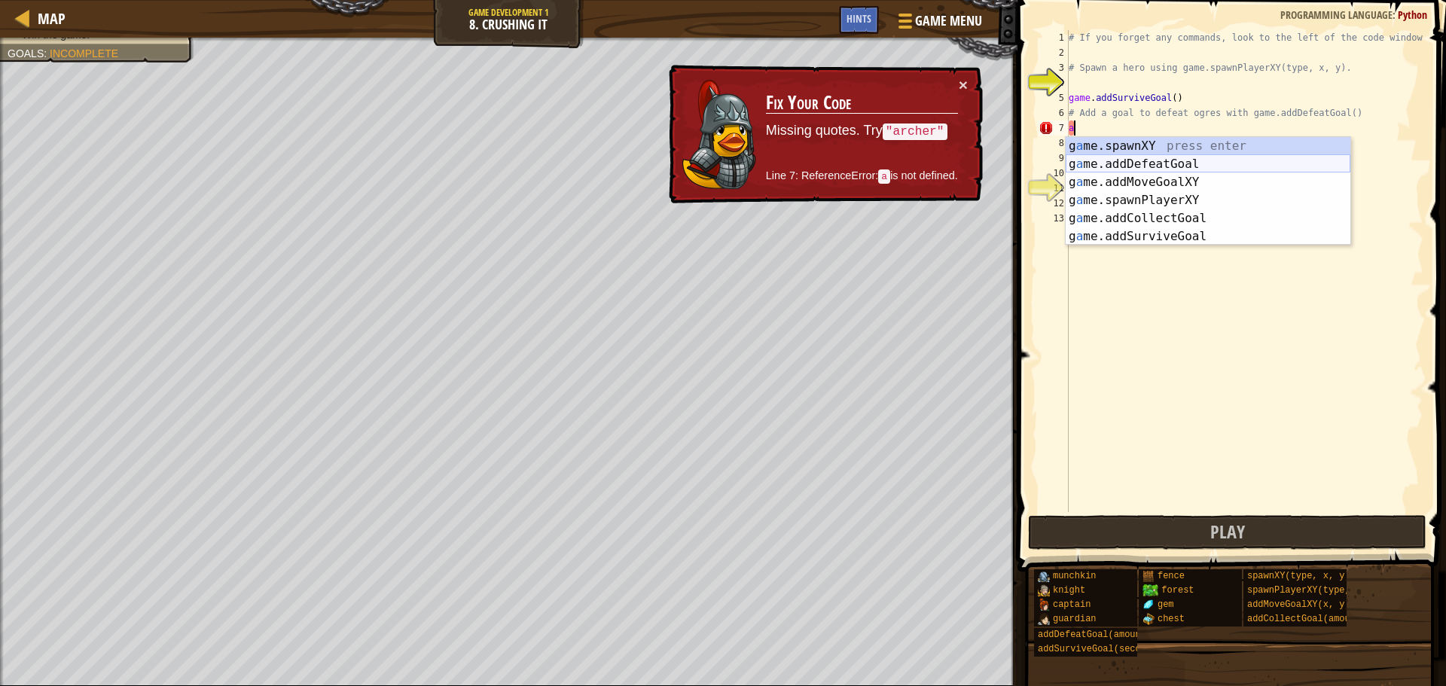
click at [1128, 168] on div "g a me.spawnXY press enter g a me.addDefeatGoal press enter g a me.addMoveGoalX…" at bounding box center [1208, 209] width 285 height 145
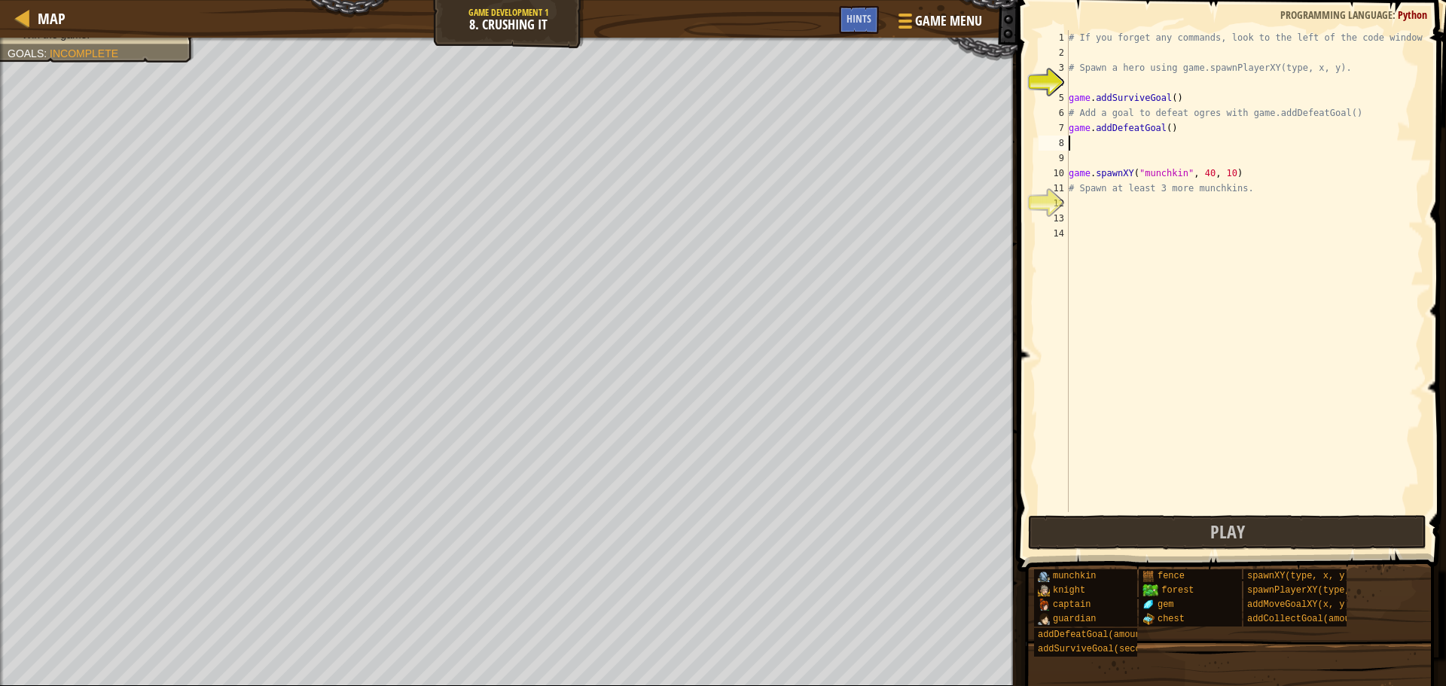
click at [1072, 84] on div "# If you forget any commands, look to the left of the code window! # Spawn a he…" at bounding box center [1245, 286] width 358 height 512
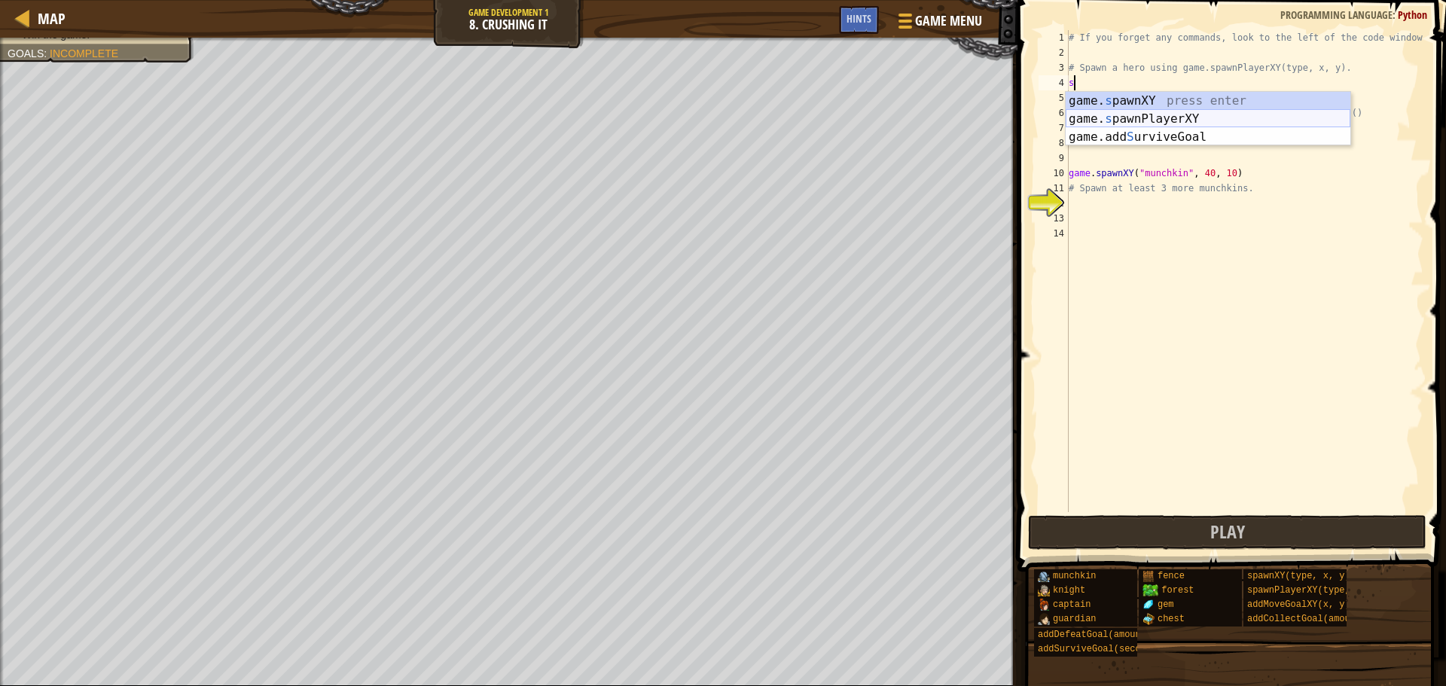
click at [1202, 118] on div "game. s pawnXY press enter game. s pawnPlayerXY press enter game.add S urviveGo…" at bounding box center [1208, 137] width 285 height 90
type textarea "player = game.spawnPlayerXY("captain", 36, 30)"
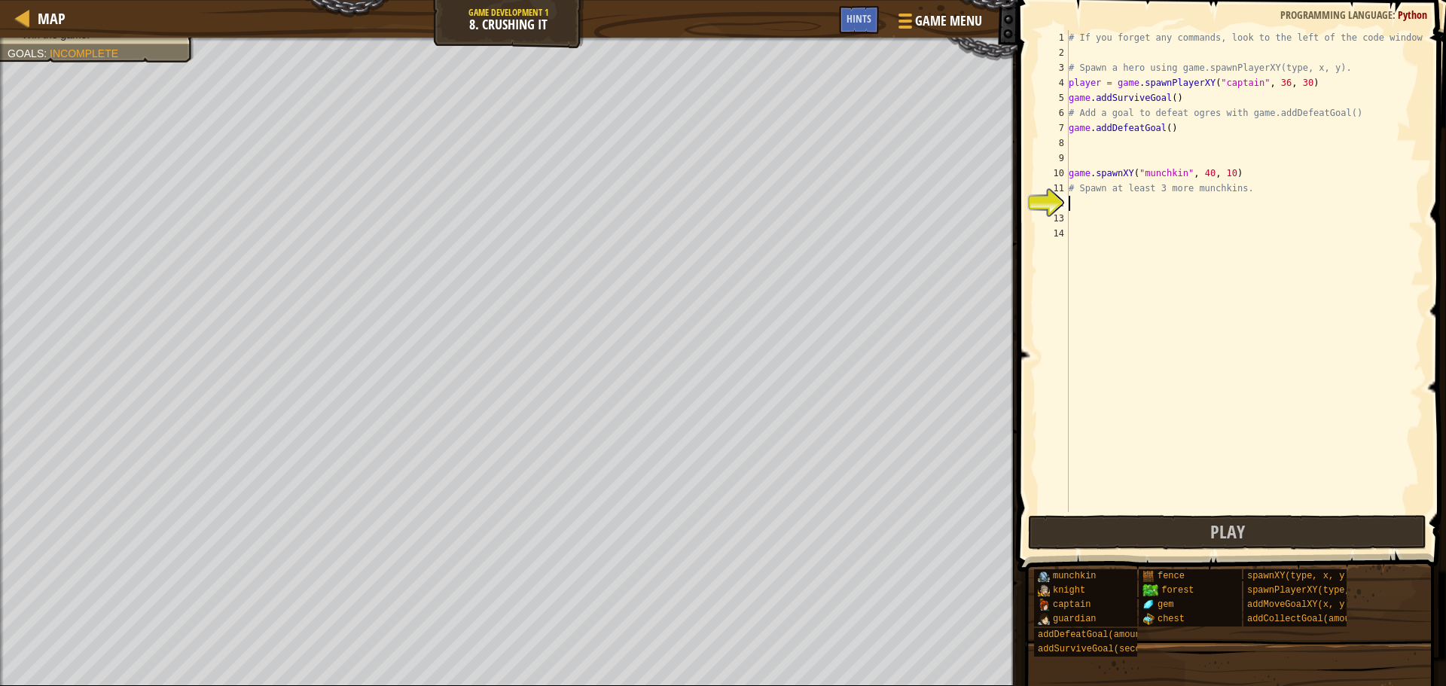
click at [1089, 208] on div "# If you forget any commands, look to the left of the code window! # Spawn a he…" at bounding box center [1245, 286] width 358 height 512
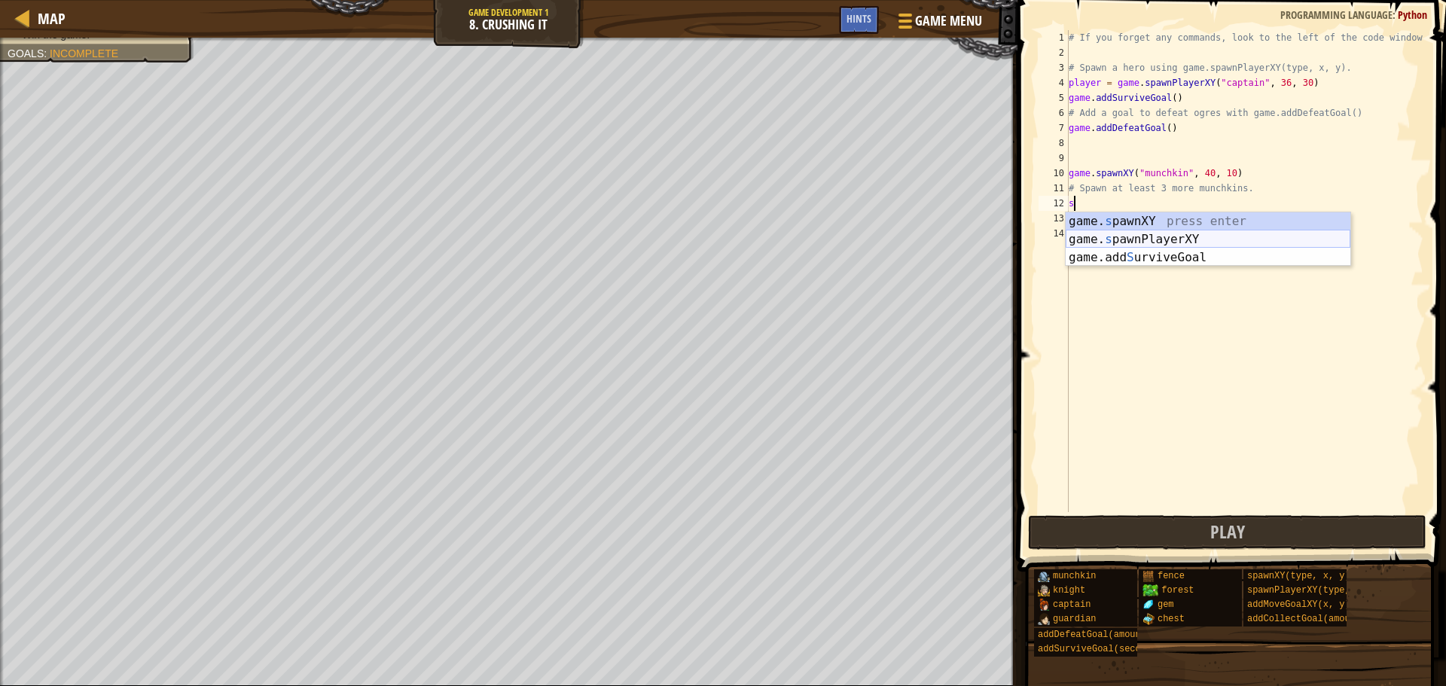
click at [1139, 234] on div "game. s pawnXY press enter game. s pawnPlayerXY press enter game.add S urviveGo…" at bounding box center [1208, 257] width 285 height 90
type textarea "player = game.spawnPlayerXY("captain", 36, 30)"
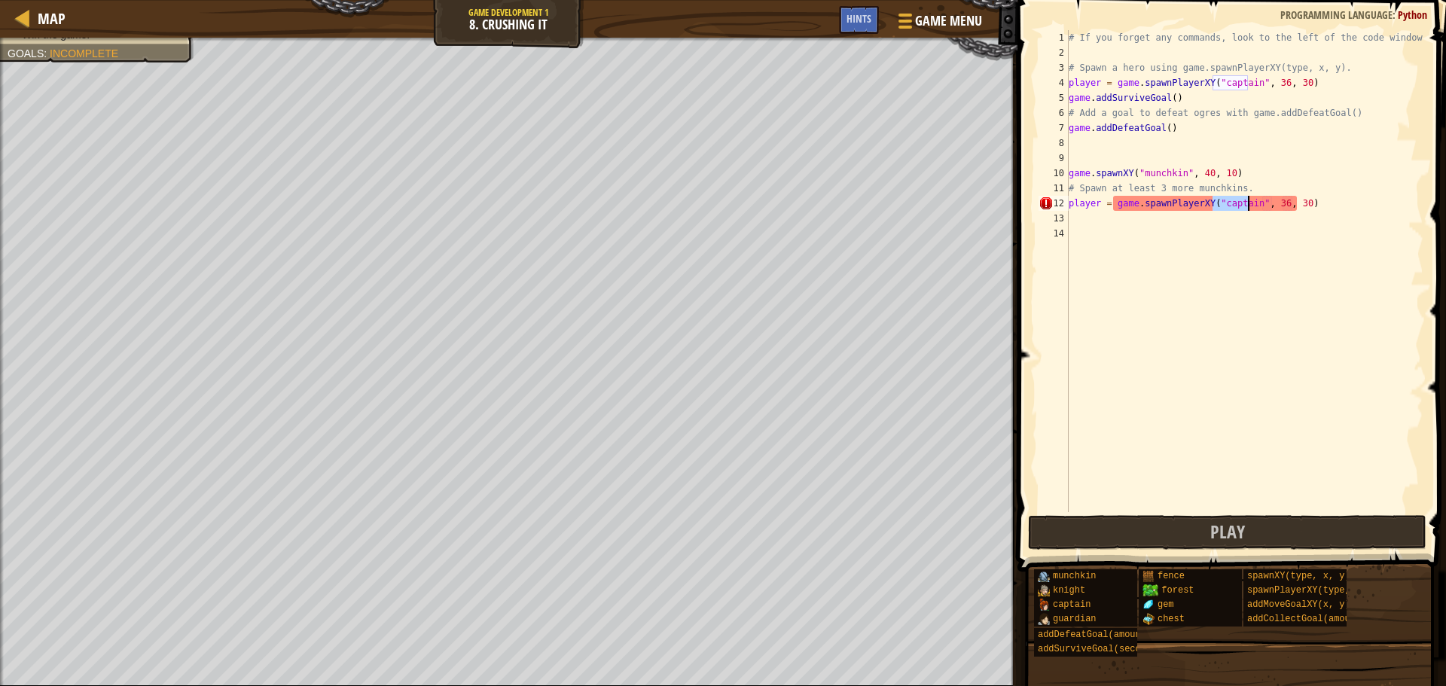
click at [1081, 228] on div "# If you forget any commands, look to the left of the code window! # Spawn a he…" at bounding box center [1245, 286] width 358 height 512
click at [1078, 218] on div "# If you forget any commands, look to the left of the code window! # Spawn a he…" at bounding box center [1245, 286] width 358 height 512
click at [1251, 200] on div "# If you forget any commands, look to the left of the code window! # Spawn a he…" at bounding box center [1245, 286] width 358 height 512
type textarea "player = game.spawnPlayerXY(, 36, 30)"
click at [1290, 297] on div "# If you forget any commands, look to the left of the code window! # Spawn a he…" at bounding box center [1245, 286] width 358 height 512
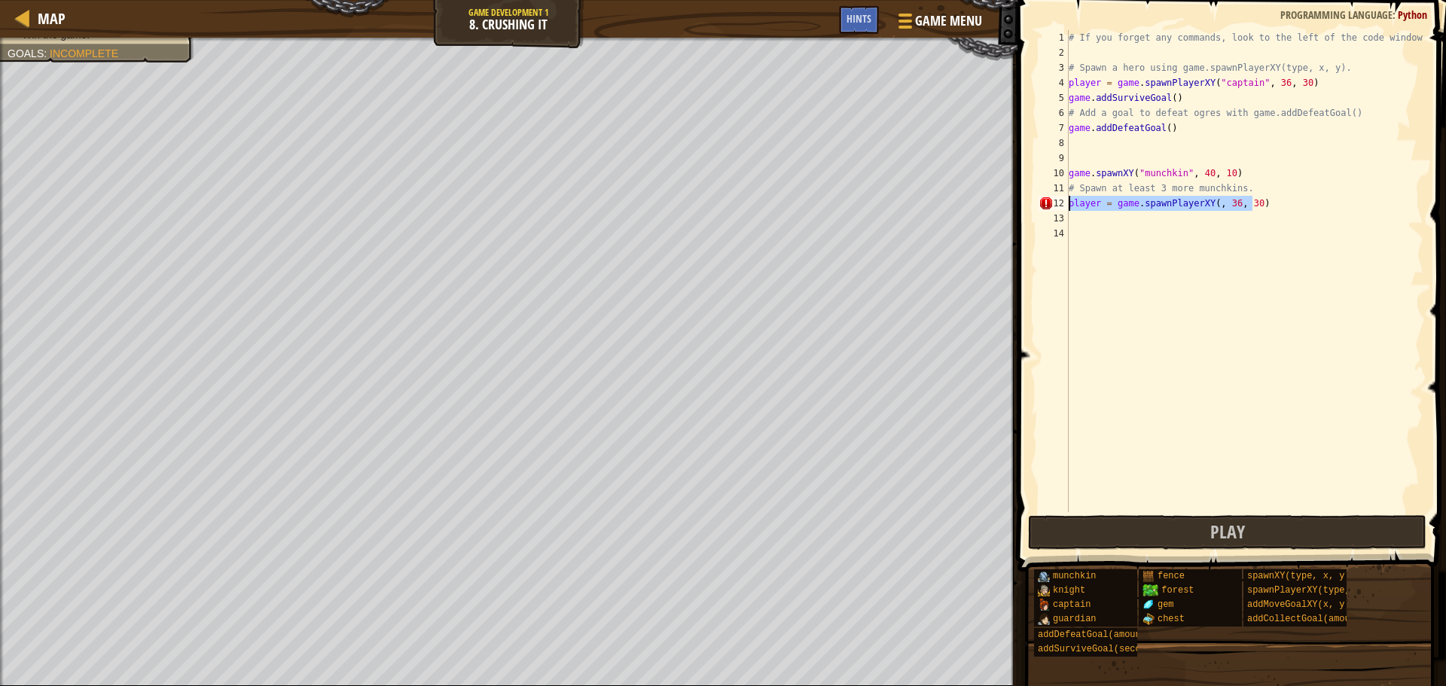
drag, startPoint x: 1258, startPoint y: 200, endPoint x: 1168, endPoint y: 217, distance: 91.3
click at [1125, 212] on div "# If you forget any commands, look to the left of the code window! # Spawn a he…" at bounding box center [1245, 286] width 358 height 512
type textarea "player = game.spawnPlayerXY(, 36, 30)"
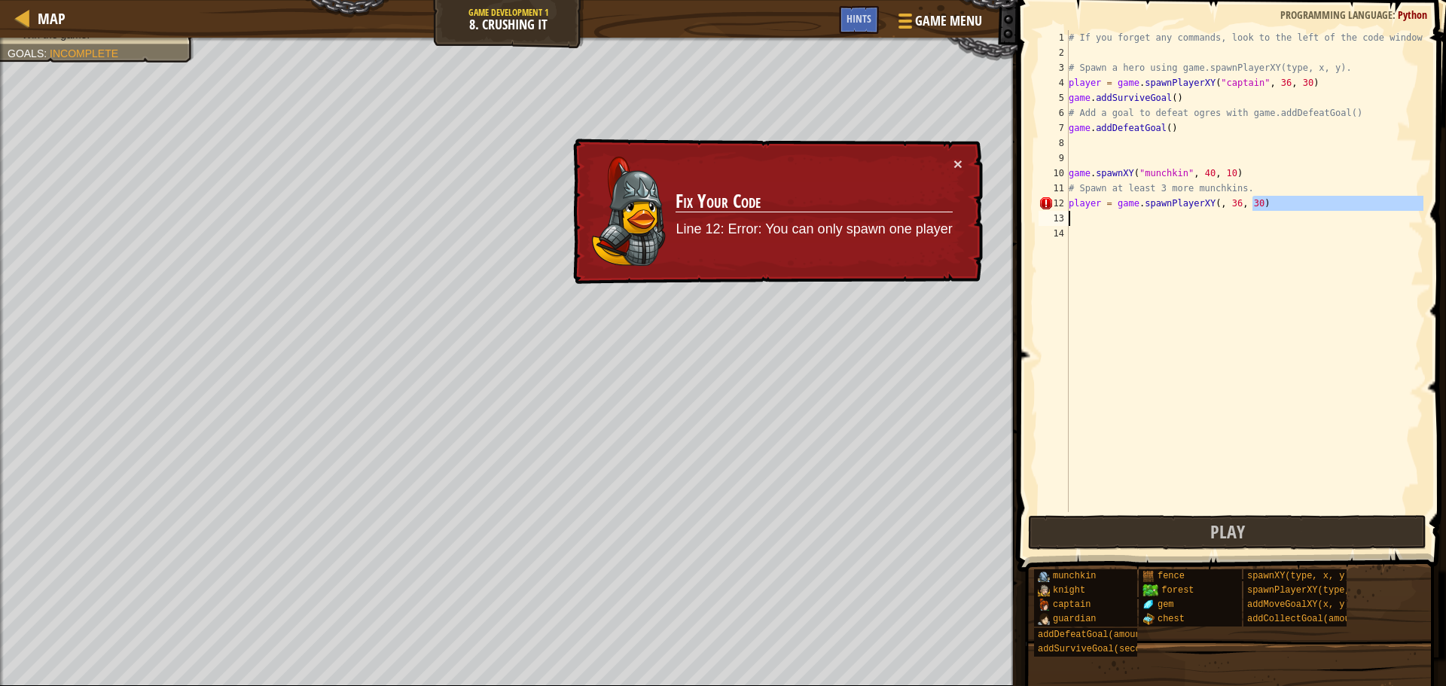
click at [1251, 240] on div "# If you forget any commands, look to the left of the code window! # Spawn a he…" at bounding box center [1245, 286] width 358 height 512
drag, startPoint x: 1253, startPoint y: 200, endPoint x: 1057, endPoint y: 203, distance: 196.6
click at [1057, 203] on div "1 2 3 4 5 6 7 8 9 10 11 12 13 14 # If you forget any commands, look to the left…" at bounding box center [1230, 271] width 388 height 482
type textarea "player = game.spawnPlayerXY(, 36, 30)"
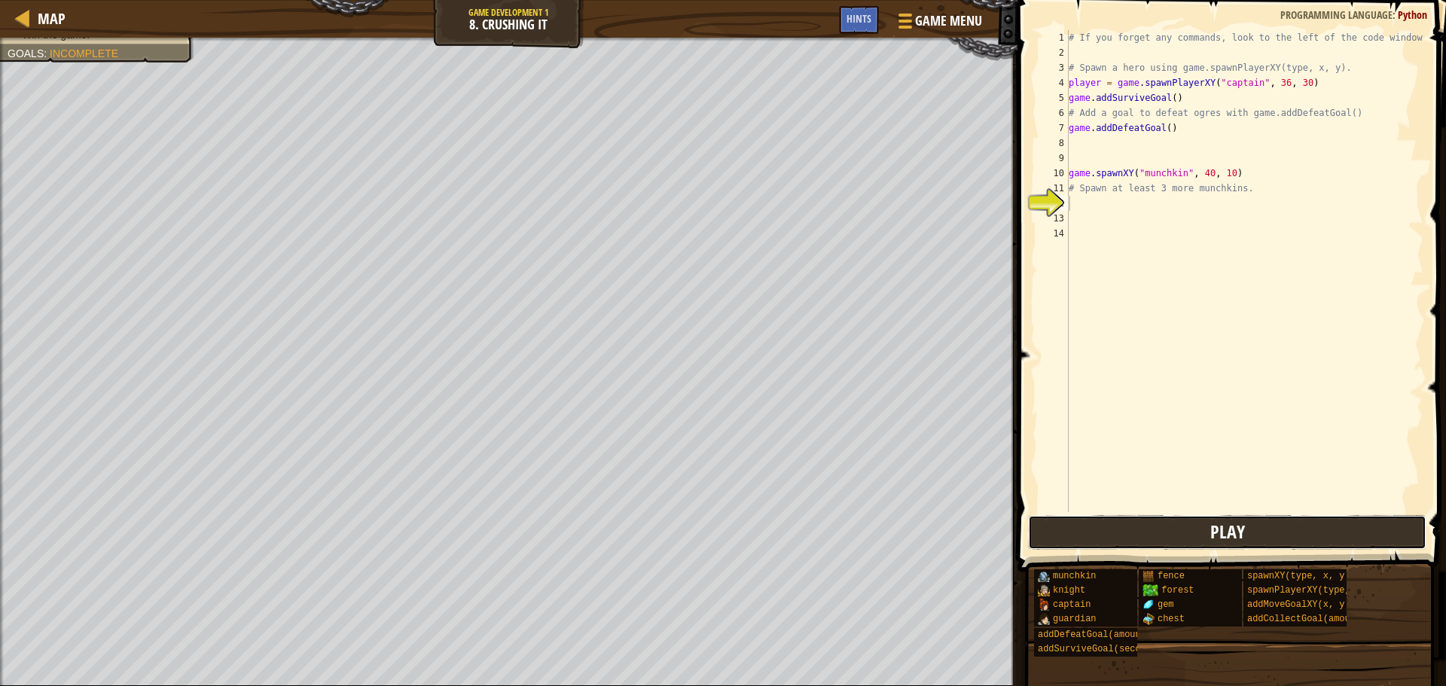
click at [1199, 536] on button "Play" at bounding box center [1227, 532] width 398 height 35
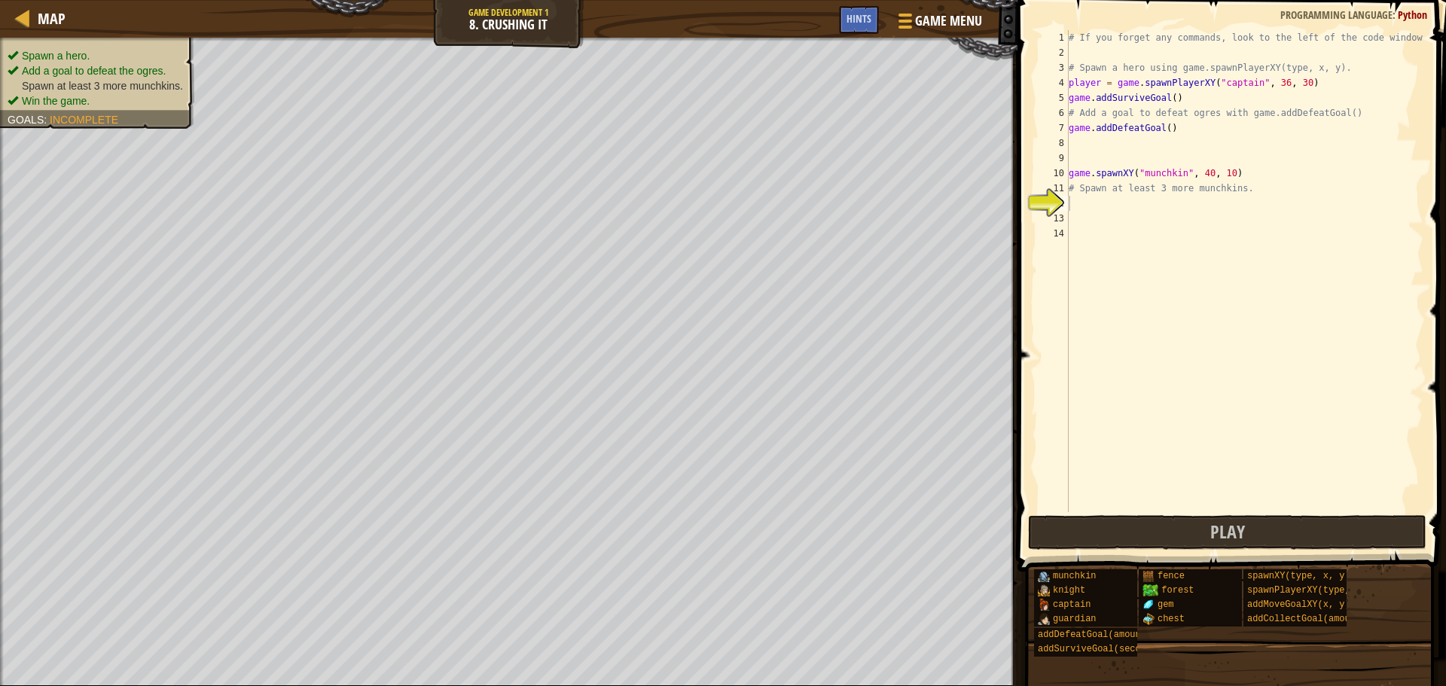
click at [118, 46] on div "Spawn a hero. Add a goal to defeat the ogres. Spawn at least 3 more munchkins. …" at bounding box center [89, 78] width 212 height 101
click at [128, 124] on div "Spawn a hero. Add a goal to defeat the ogres. Spawn at least 3 more munchkins. …" at bounding box center [89, 78] width 212 height 101
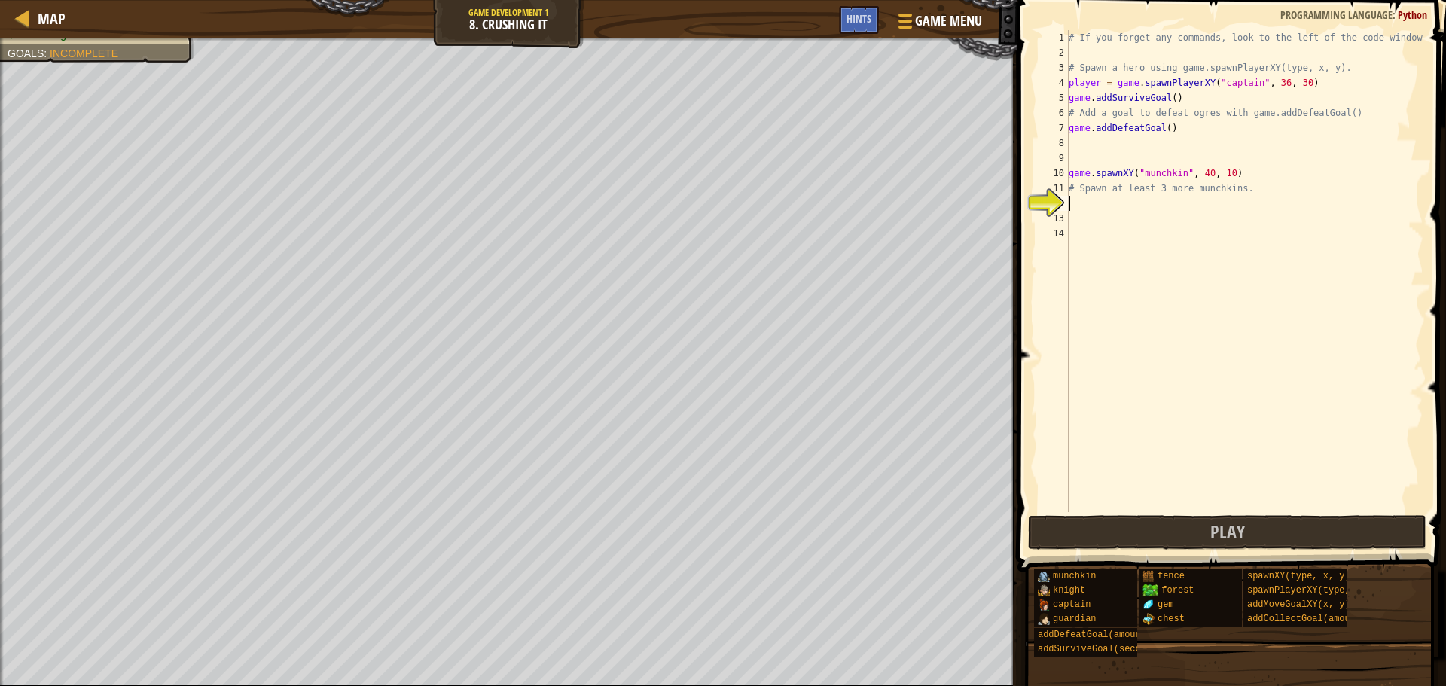
click at [1061, 197] on div "12" at bounding box center [1054, 203] width 30 height 15
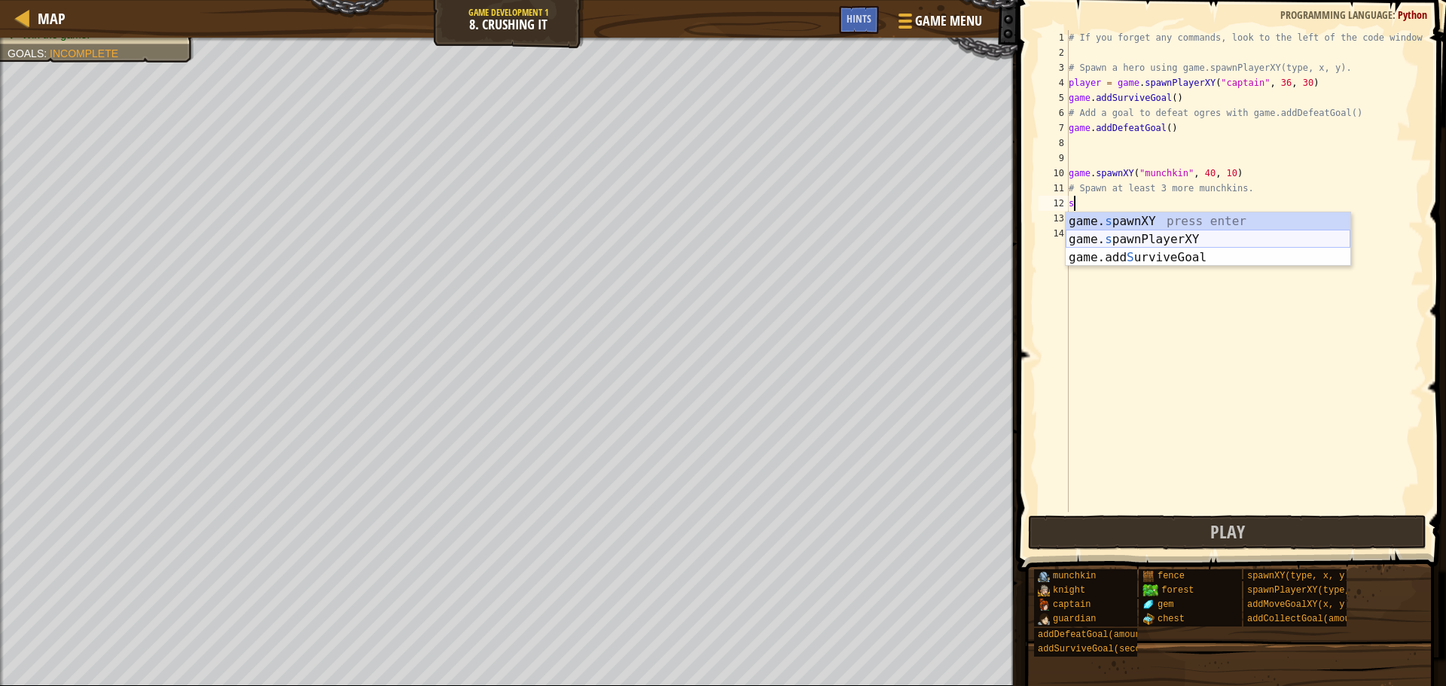
click at [1101, 234] on div "game. s pawnXY press enter game. s pawnPlayerXY press enter game.add S urviveGo…" at bounding box center [1208, 257] width 285 height 90
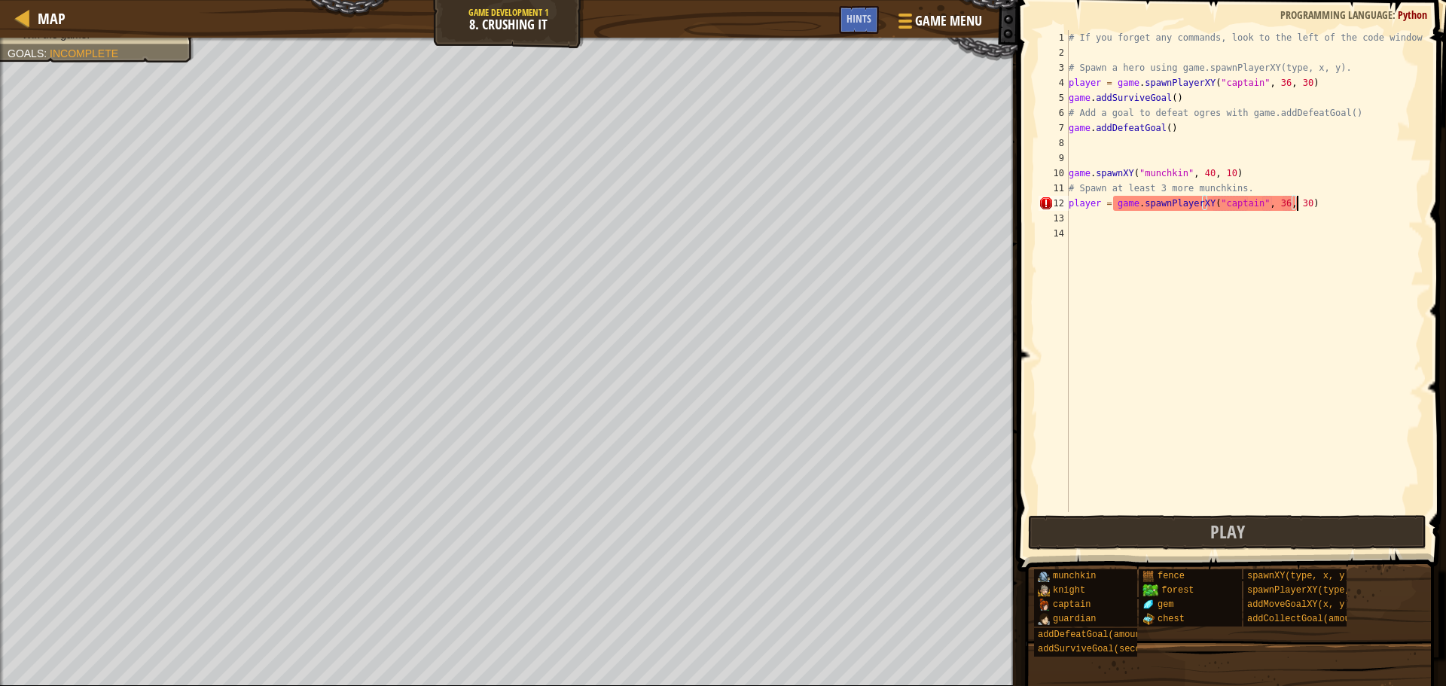
click at [1326, 204] on div "# If you forget any commands, look to the left of the code window! # Spawn a he…" at bounding box center [1245, 286] width 358 height 512
type textarea "p"
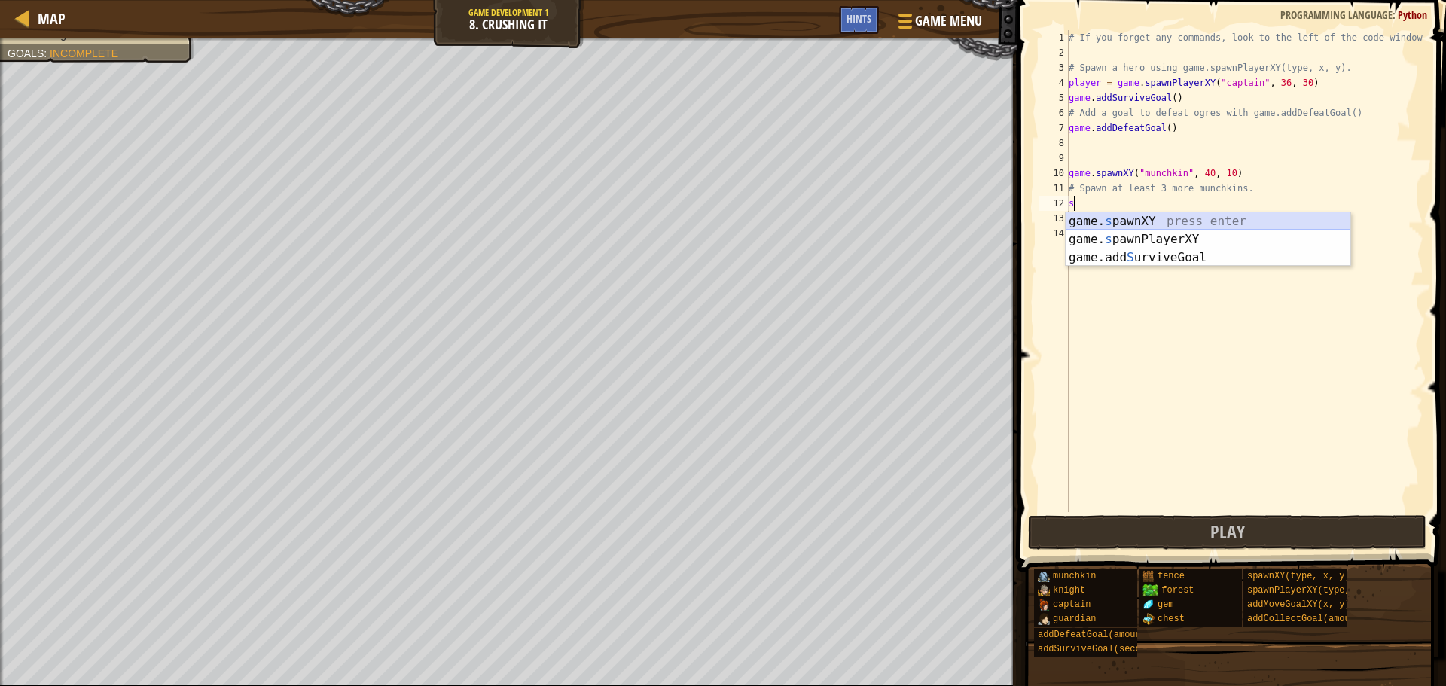
click at [1207, 223] on div "game. s pawnXY press enter game. s pawnPlayerXY press enter game.add S urviveGo…" at bounding box center [1208, 257] width 285 height 90
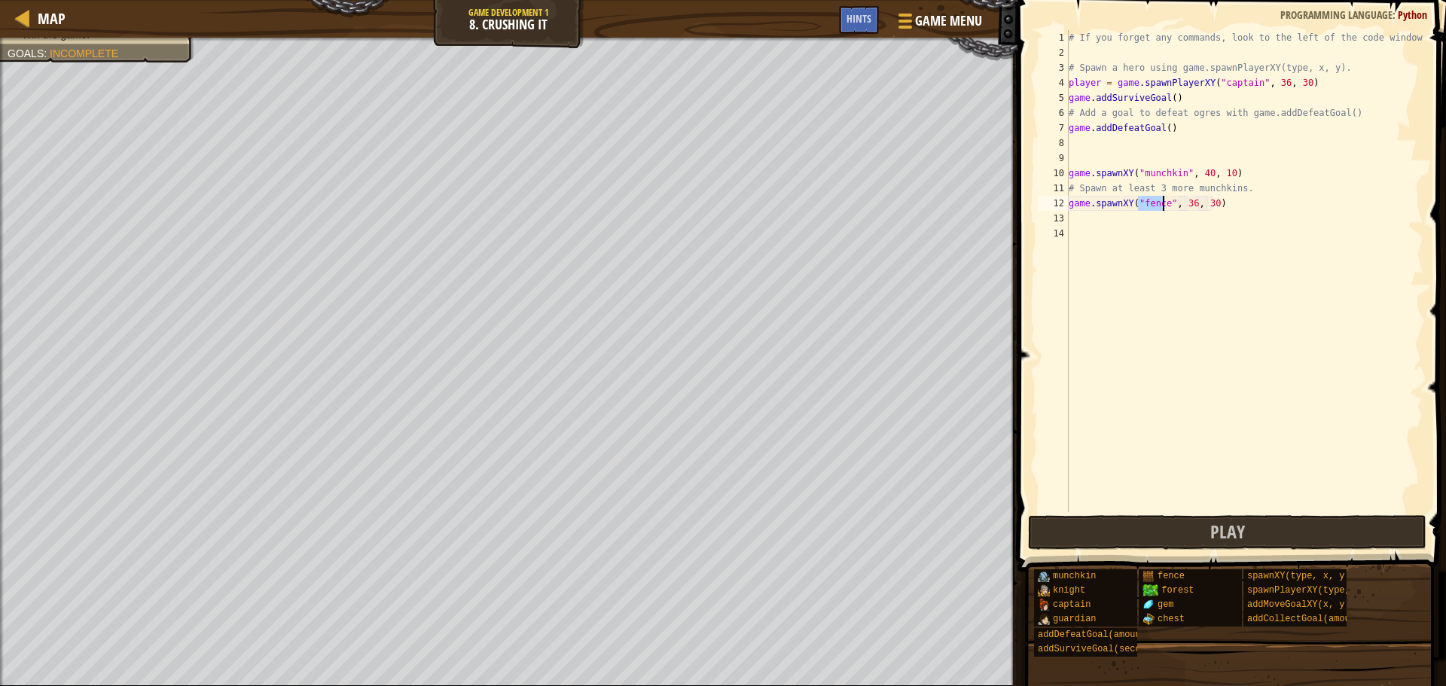
click at [1220, 205] on div "# If you forget any commands, look to the left of the code window! # Spawn a he…" at bounding box center [1245, 286] width 358 height 512
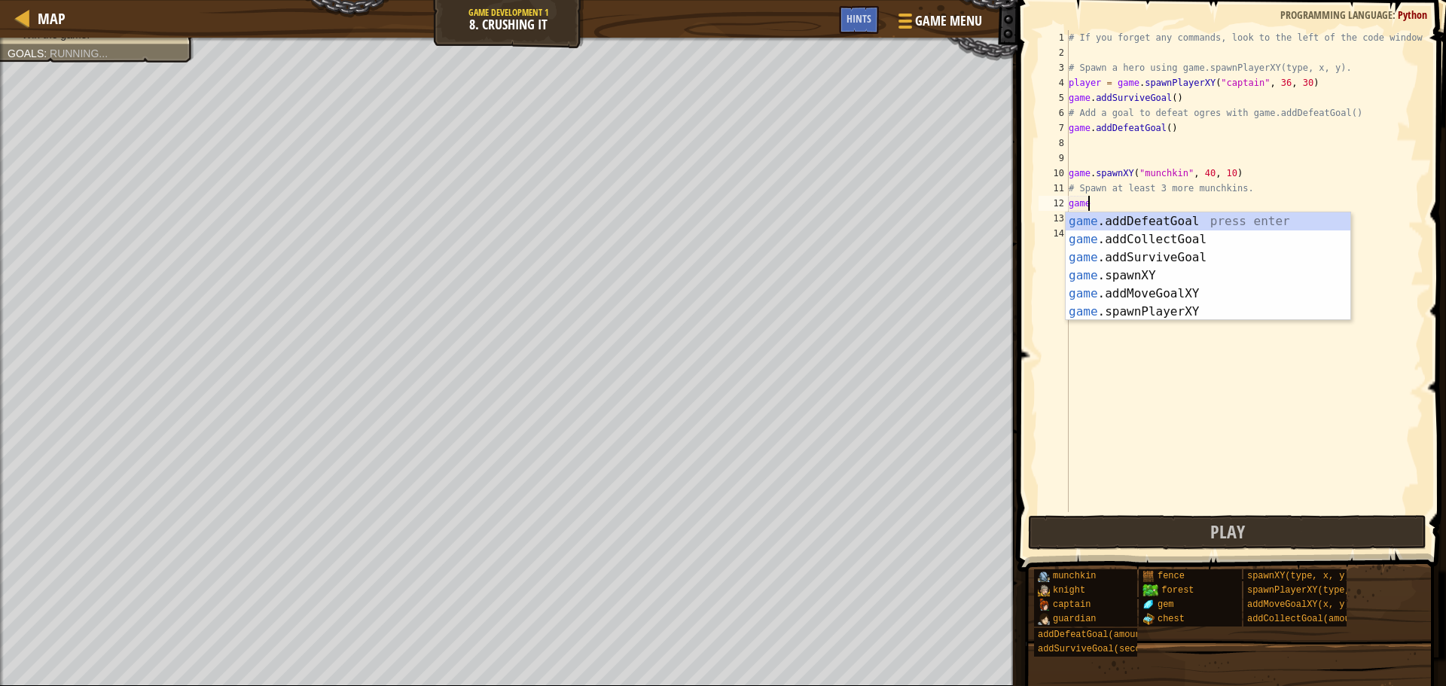
type textarea "g"
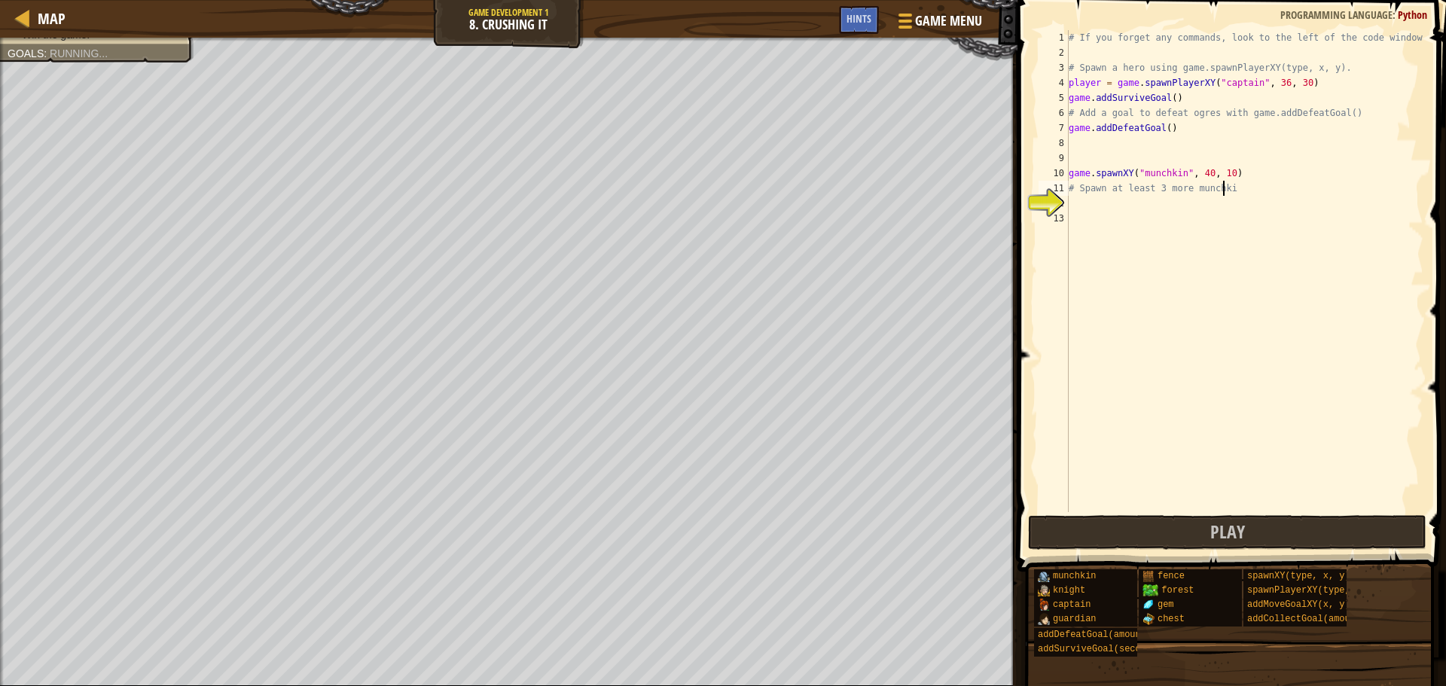
type textarea "# Spawn at least 3 more mun"
click at [1072, 204] on div "# If you forget any commands, look to the left of the code window! # Spawn a he…" at bounding box center [1245, 286] width 358 height 512
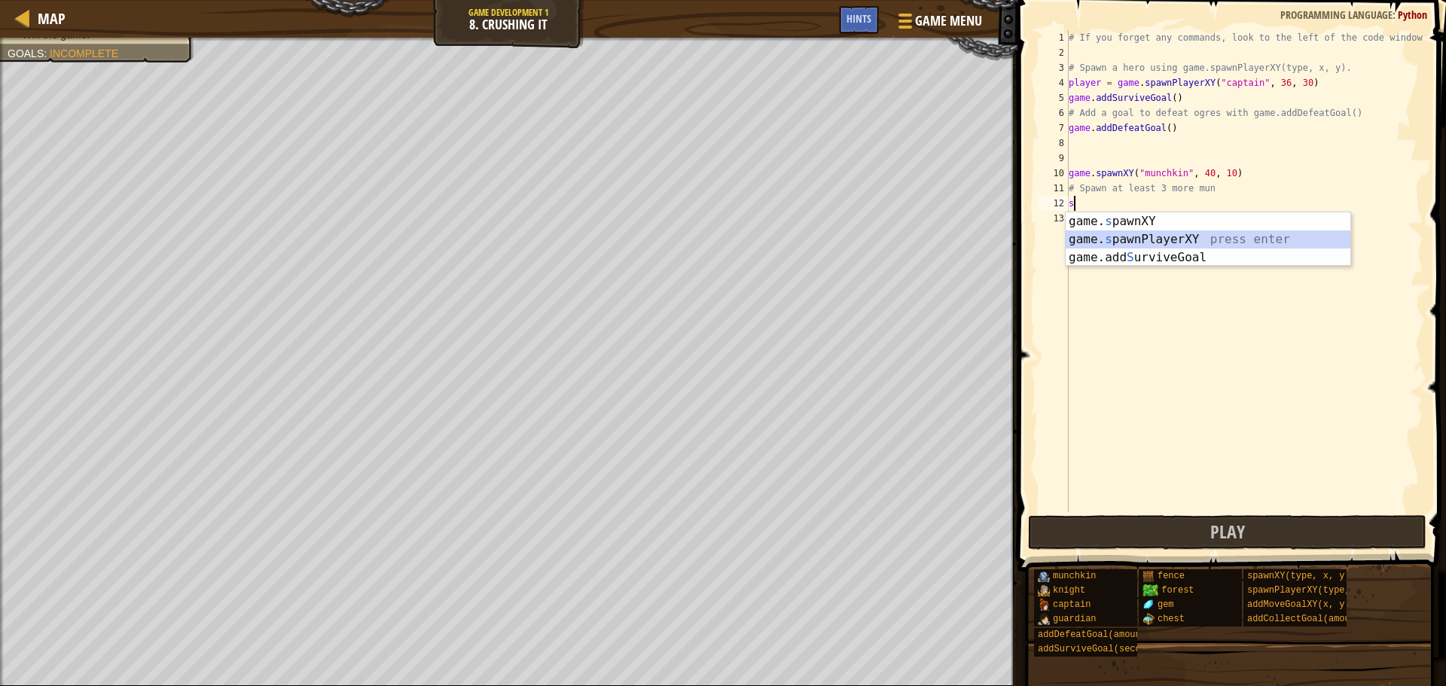
click at [1157, 235] on div "game. s pawnXY press enter game. s pawnPlayerXY press enter game.add S urviveGo…" at bounding box center [1208, 257] width 285 height 90
type textarea "player = game.spawnPlayerXY("captain", 36, 30)"
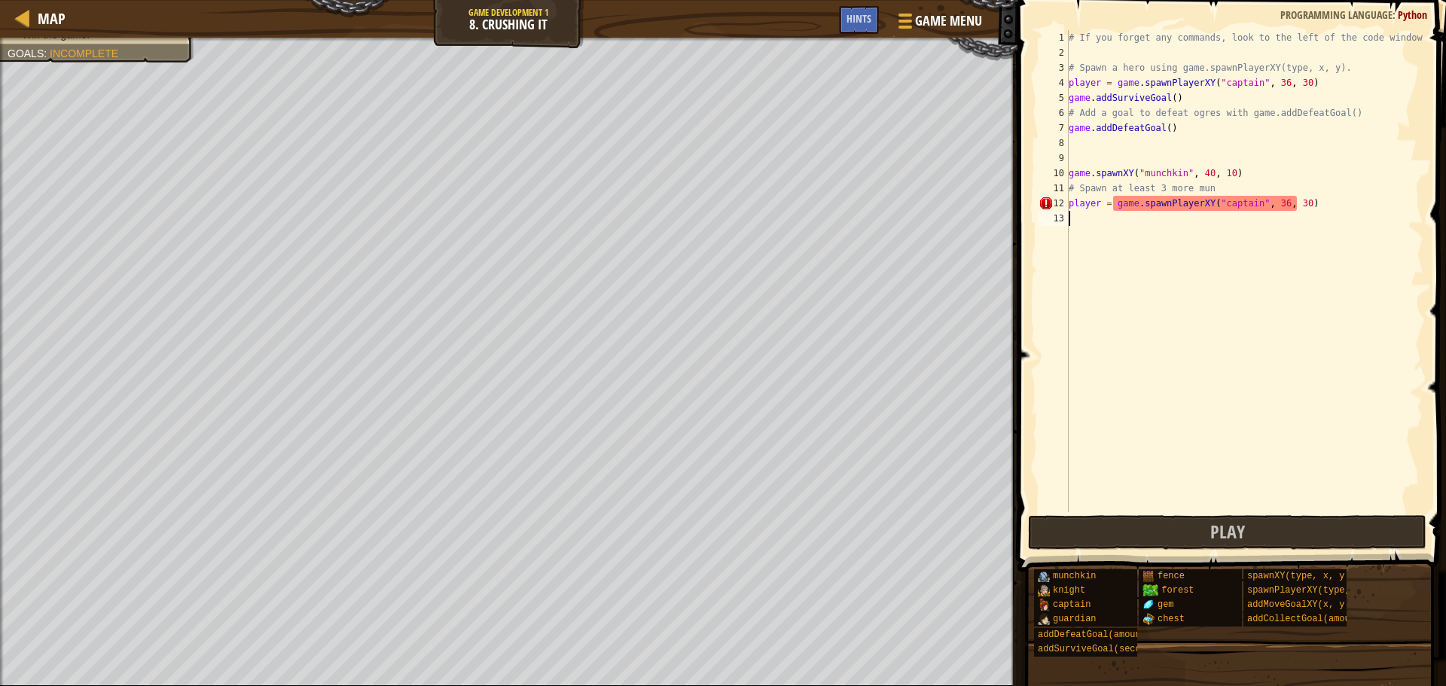
click at [1268, 264] on div "# If you forget any commands, look to the left of the code window! # Spawn a he…" at bounding box center [1245, 286] width 358 height 512
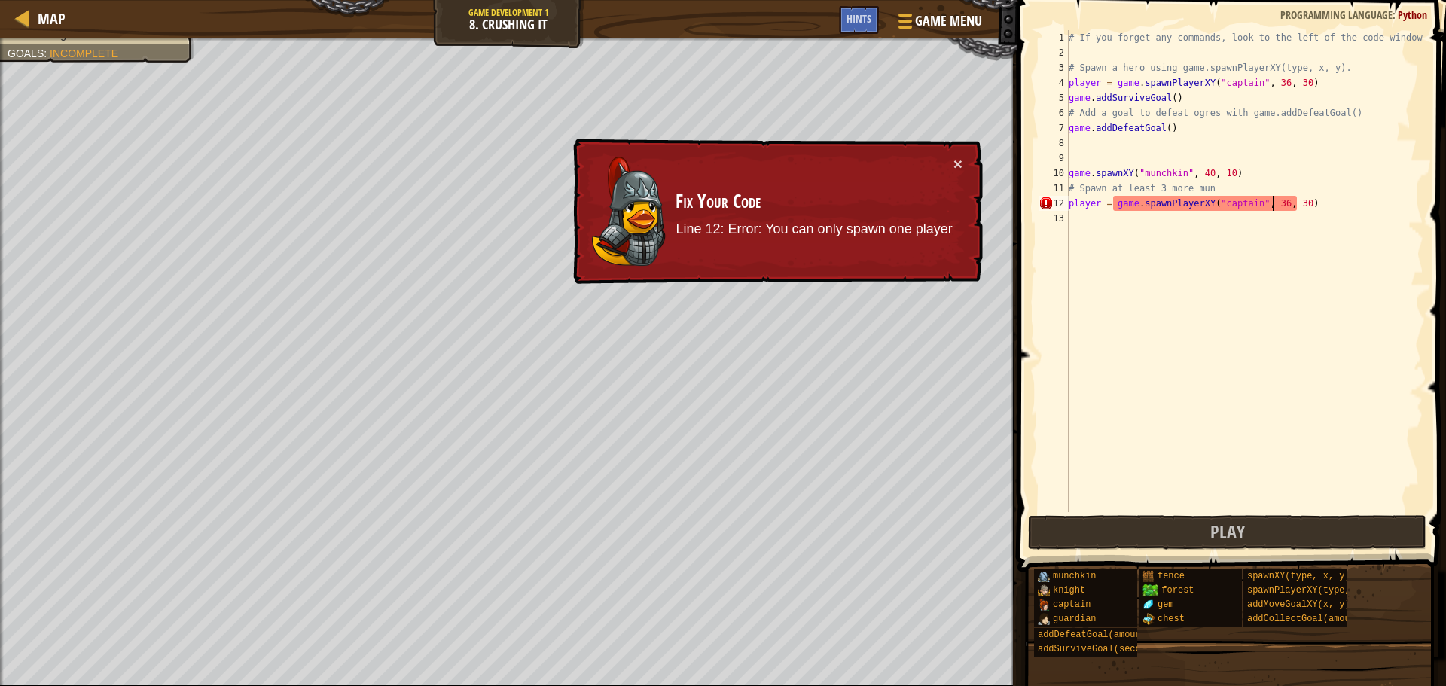
click at [1271, 200] on div "# If you forget any commands, look to the left of the code window! # Spawn a he…" at bounding box center [1245, 286] width 358 height 512
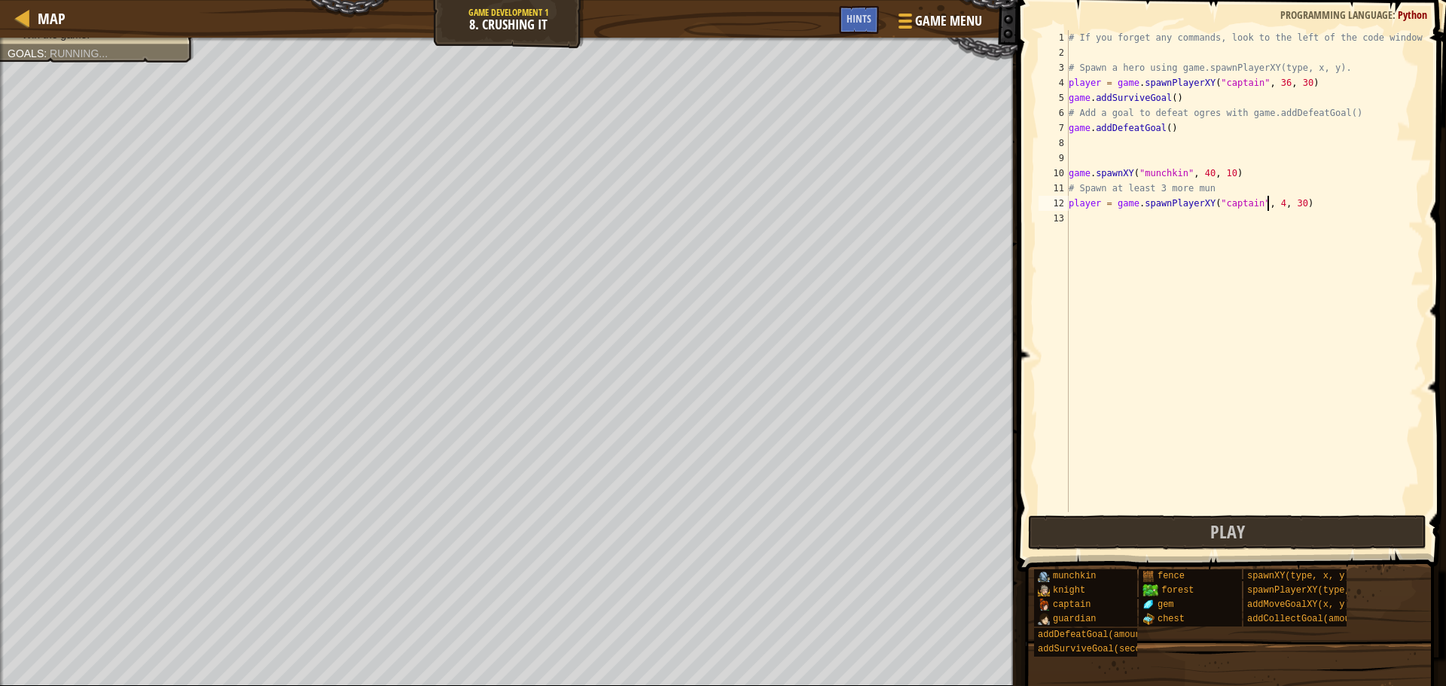
scroll to position [7, 17]
click at [1291, 206] on div "# If you forget any commands, look to the left of the code window! # Spawn a he…" at bounding box center [1245, 286] width 358 height 512
type textarea "player = game.spawnPlayerXY("captain", 40, 29)"
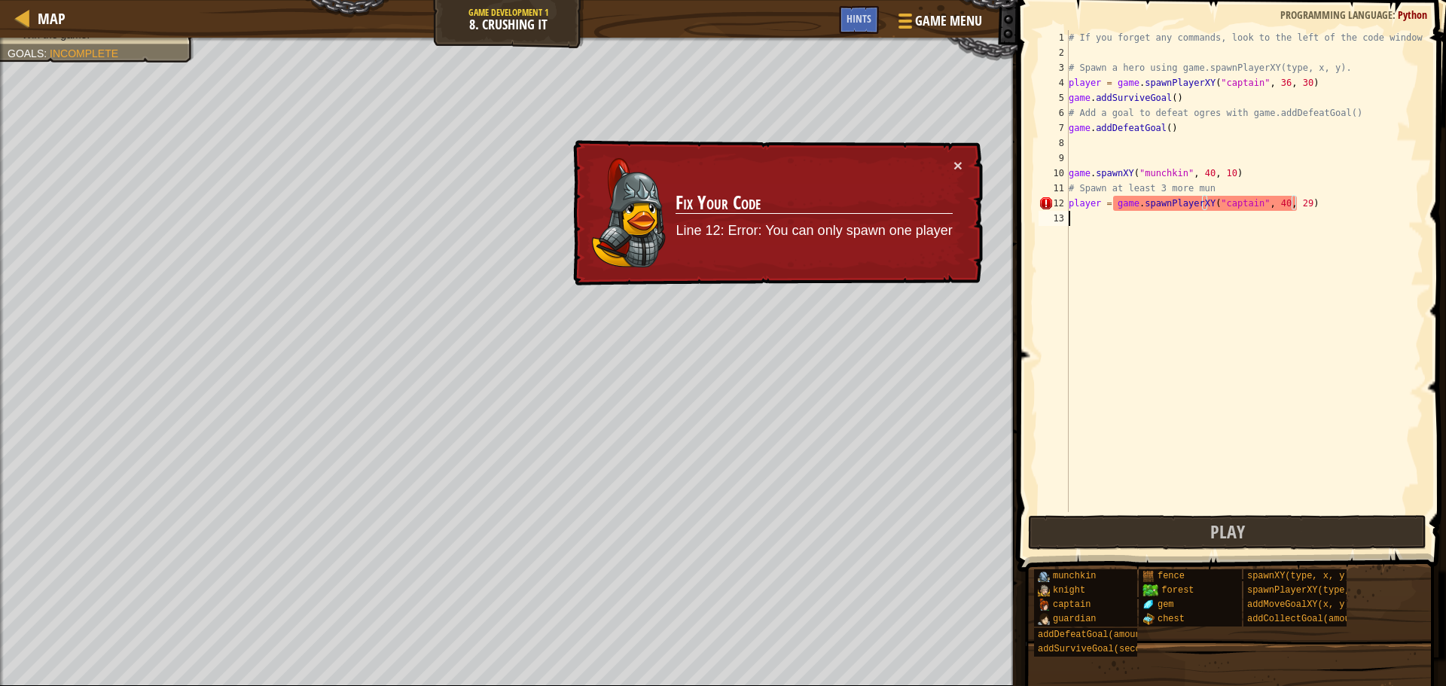
click at [1152, 320] on div "# If you forget any commands, look to the left of the code window! # Spawn a he…" at bounding box center [1245, 286] width 358 height 512
click at [1250, 203] on div "# If you forget any commands, look to the left of the code window! # Spawn a he…" at bounding box center [1245, 286] width 358 height 512
click at [1252, 202] on div "# If you forget any commands, look to the left of the code window! # Spawn a he…" at bounding box center [1245, 286] width 358 height 512
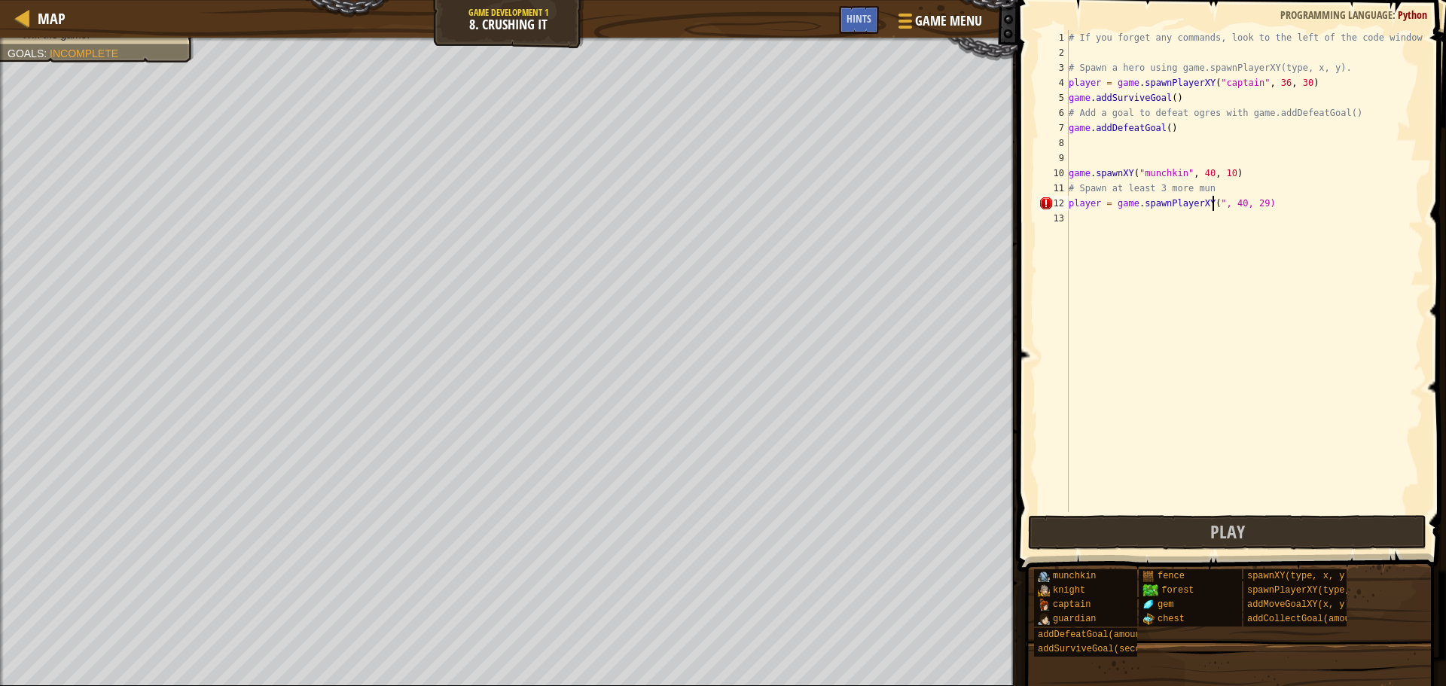
type textarea "player = game.spawnPlayerXY(, 40, 29)"
click at [1201, 341] on div "# If you forget any commands, look to the left of the code window! # Spawn a he…" at bounding box center [1245, 286] width 358 height 512
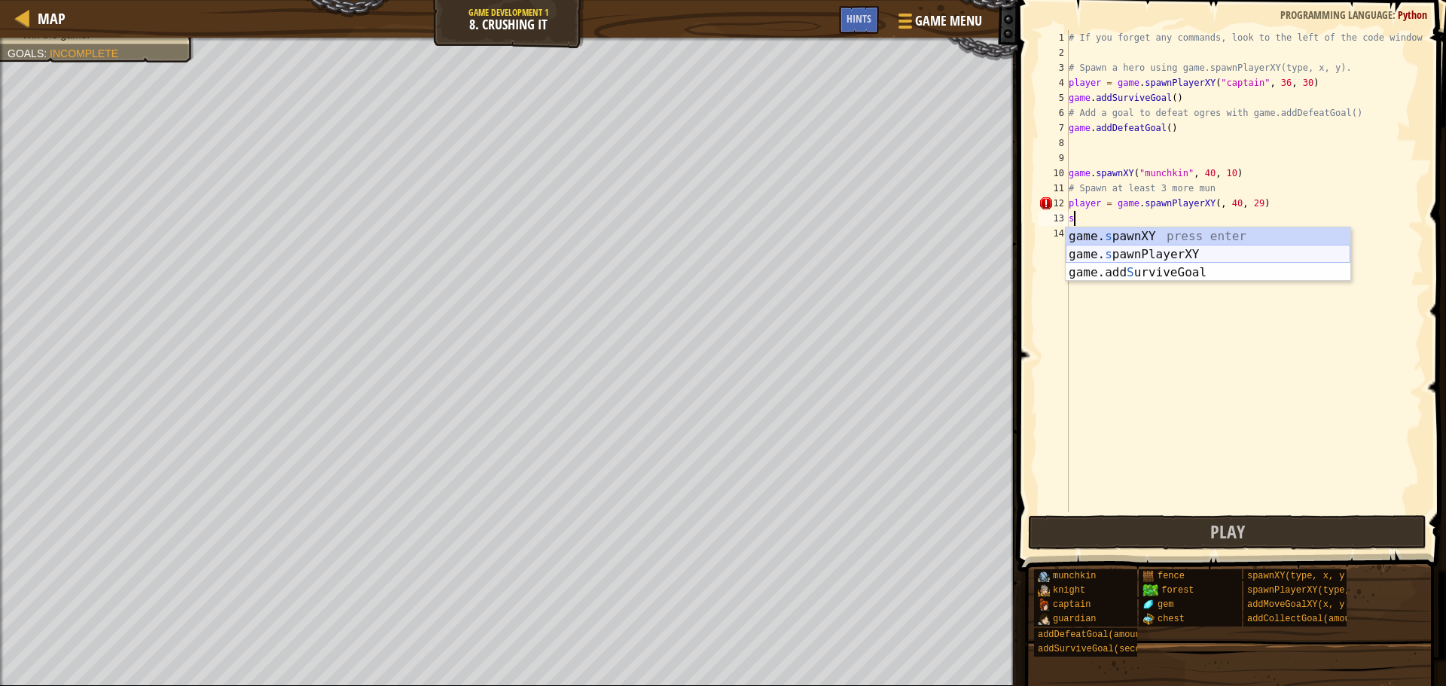
click at [1137, 255] on div "game. s pawnXY press enter game. s pawnPlayerXY press enter game.add S urviveGo…" at bounding box center [1208, 272] width 285 height 90
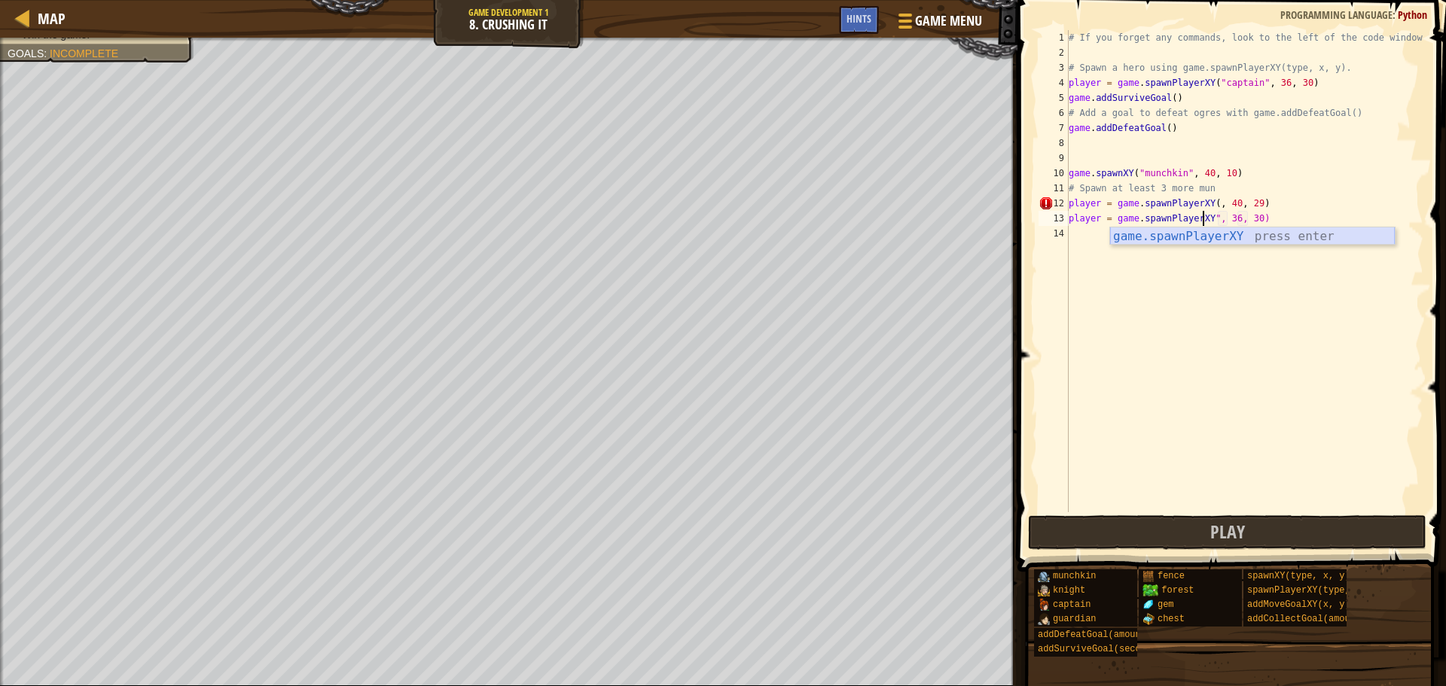
click at [1298, 228] on div "game.spawnPlayerXY press enter" at bounding box center [1252, 254] width 285 height 54
type textarea "player = game.spawnPlayerXY("captain", 36, 30)", 36, 30)"
click at [1258, 334] on div "# If you forget any commands, look to the left of the code window! # Spawn a he…" at bounding box center [1245, 286] width 358 height 512
drag, startPoint x: 1349, startPoint y: 213, endPoint x: 1295, endPoint y: 218, distance: 54.4
click at [1295, 218] on div "# If you forget any commands, look to the left of the code window! # Spawn a he…" at bounding box center [1245, 286] width 358 height 512
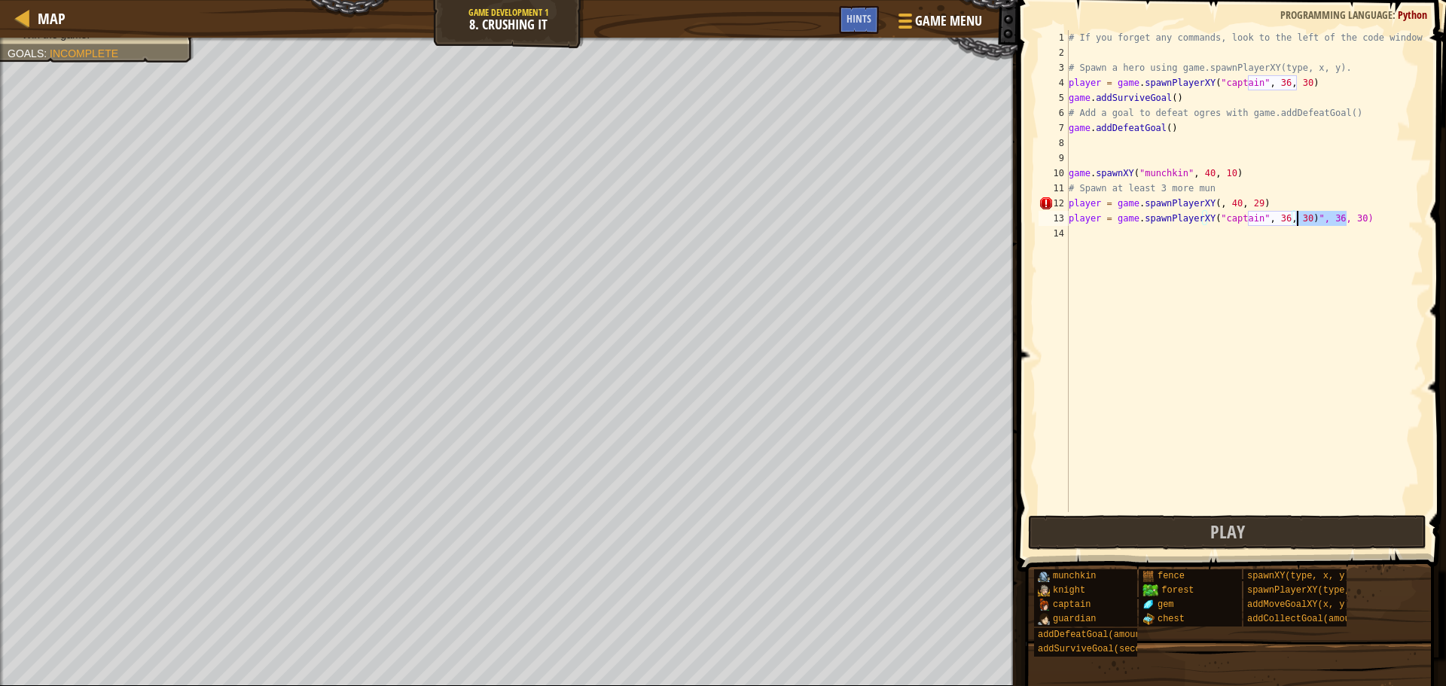
type textarea "player = game.spawnPlayerXY("captain", 36, 30)"
click at [1284, 255] on div "# If you forget any commands, look to the left of the code window! # Spawn a he…" at bounding box center [1245, 286] width 358 height 512
click at [1271, 218] on div "# If you forget any commands, look to the left of the code window! # Spawn a he…" at bounding box center [1245, 286] width 358 height 512
click at [1291, 216] on div "# If you forget any commands, look to the left of the code window! # Spawn a he…" at bounding box center [1245, 286] width 358 height 512
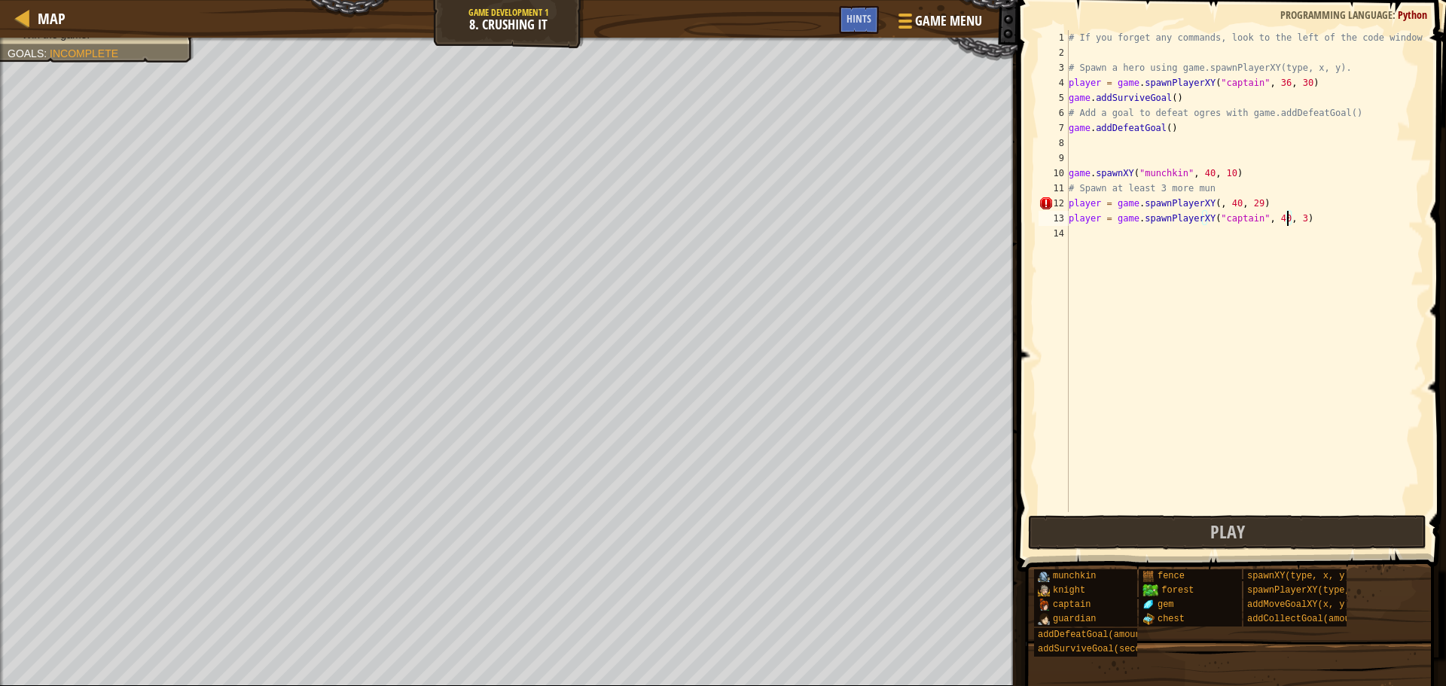
scroll to position [7, 18]
type textarea "player = game.spawnPlayerXY("captain", 40, 33)"
click at [1073, 230] on div "# If you forget any commands, look to the left of the code window! # Spawn a he…" at bounding box center [1245, 286] width 358 height 512
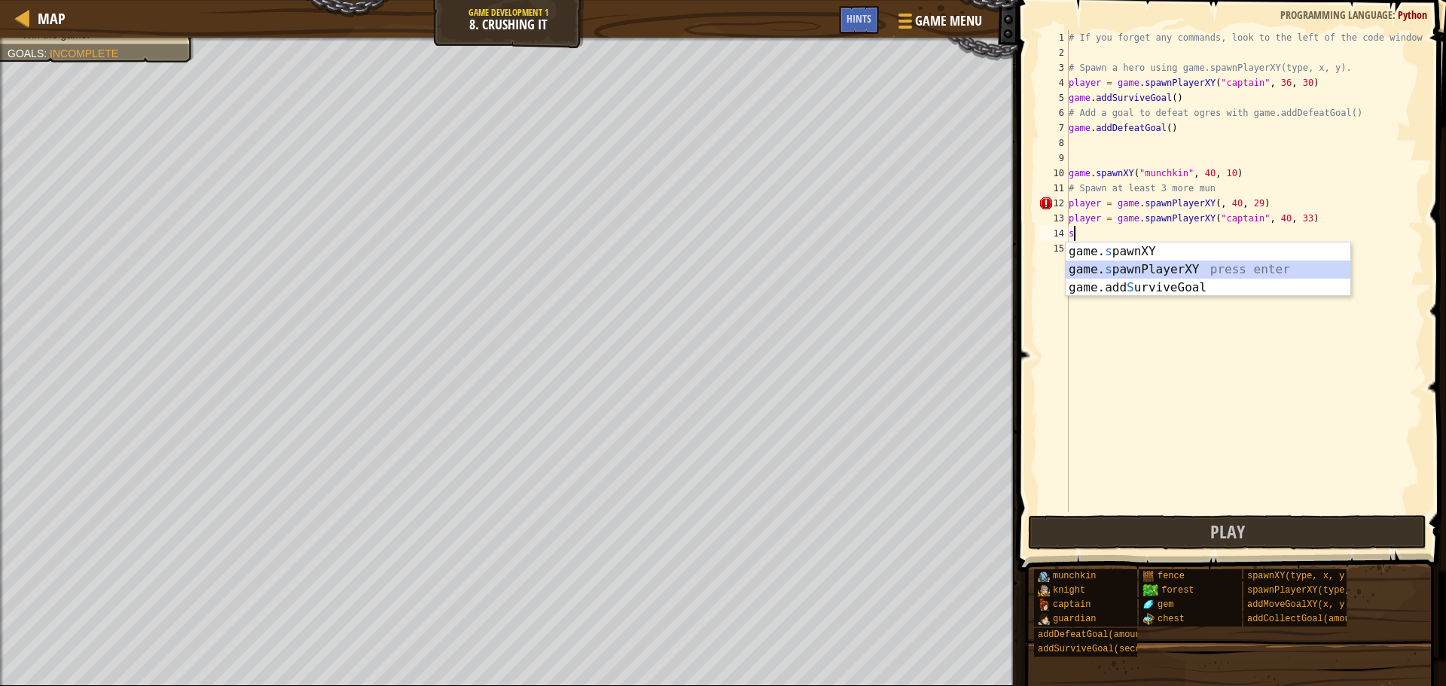
click at [1168, 265] on div "game. s pawnXY press enter game. s pawnPlayerXY press enter game.add S urviveGo…" at bounding box center [1208, 288] width 285 height 90
type textarea "player = game.spawnPlayerXY("captain", 36, 30)"
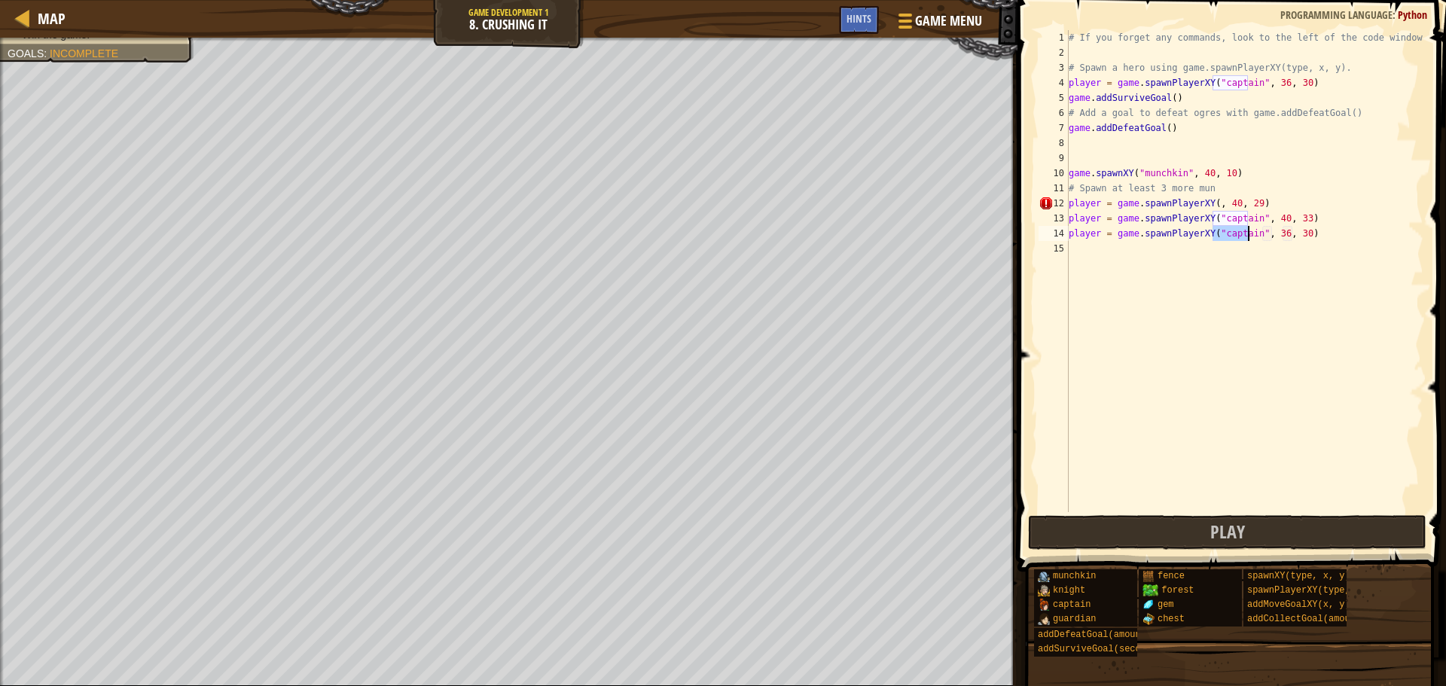
click at [1128, 389] on div "# If you forget any commands, look to the left of the code window! # Spawn a he…" at bounding box center [1245, 286] width 358 height 512
click at [1271, 230] on div "# If you forget any commands, look to the left of the code window! # Spawn a he…" at bounding box center [1245, 286] width 358 height 512
drag, startPoint x: 1293, startPoint y: 231, endPoint x: 1279, endPoint y: 232, distance: 14.3
click at [1279, 232] on div "# If you forget any commands, look to the left of the code window! # Spawn a he…" at bounding box center [1245, 286] width 358 height 512
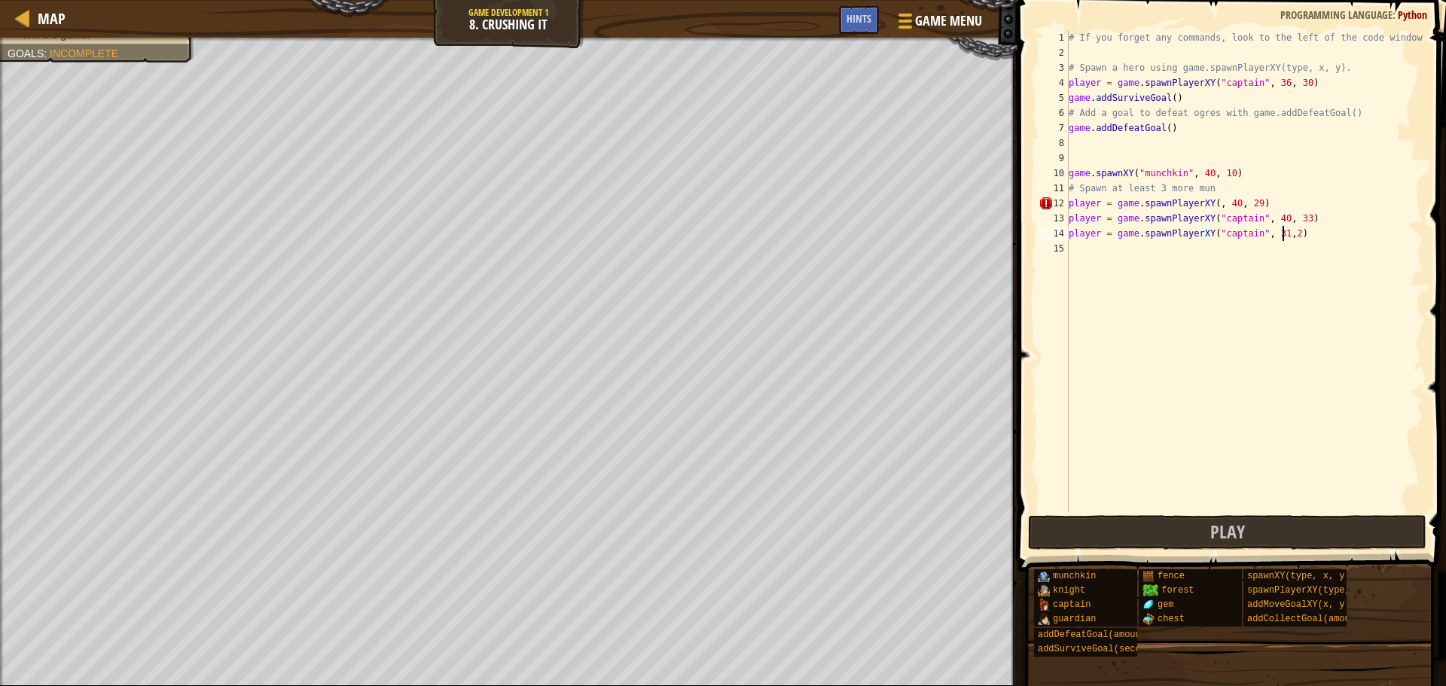
scroll to position [7, 17]
type textarea "player = game.spawnPlayerXY("captain", 31,26)"
click at [1267, 356] on div "# If you forget any commands, look to the left of the code window! # Spawn a he…" at bounding box center [1245, 286] width 358 height 512
click at [1229, 536] on span "Play" at bounding box center [1227, 532] width 35 height 24
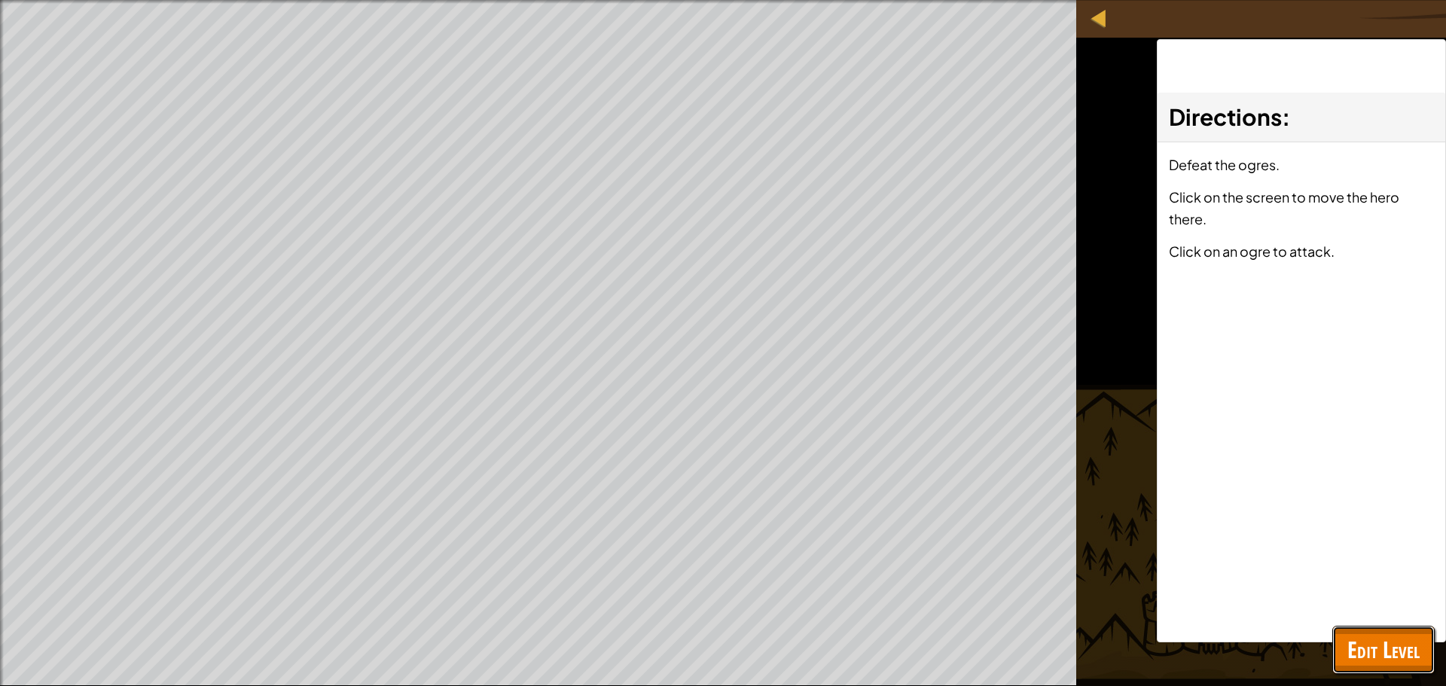
click at [1356, 632] on button "Edit Level" at bounding box center [1384, 650] width 102 height 48
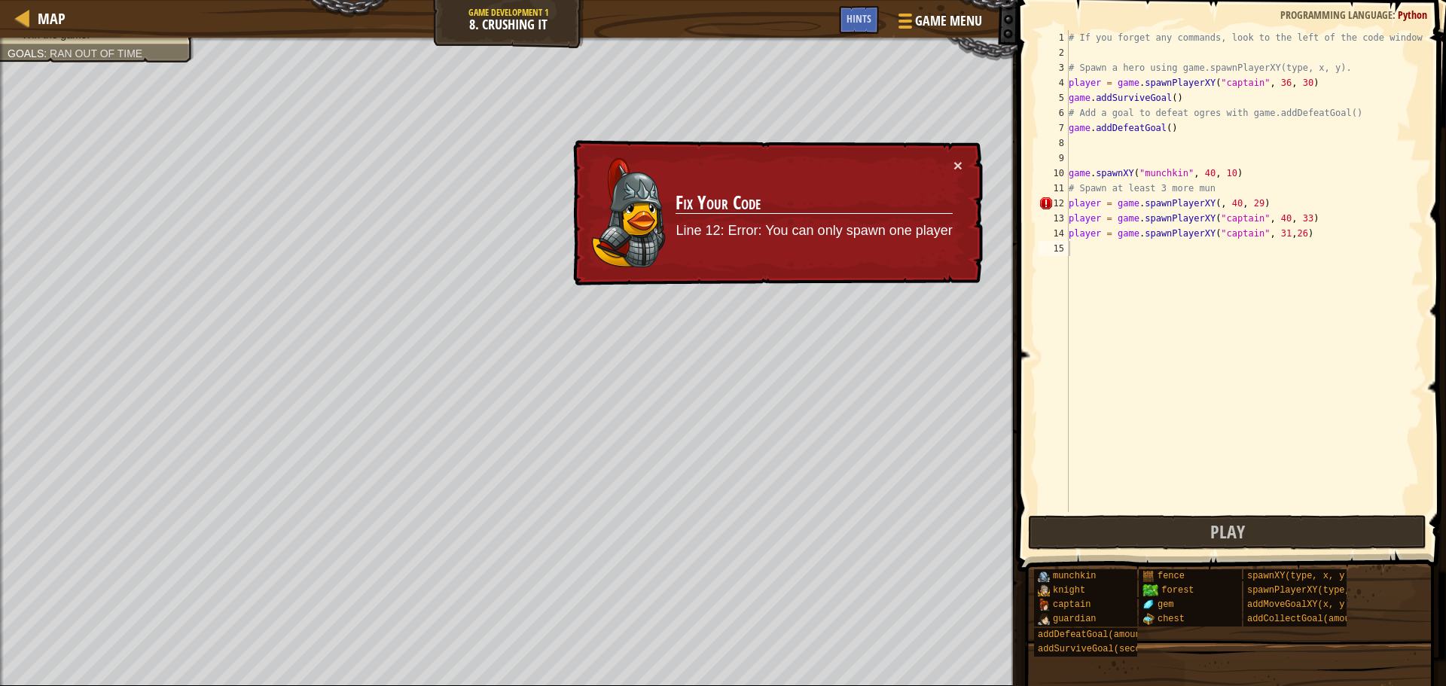
type textarea "player = game.spawnPlayerXY(, 40, 29)"
drag, startPoint x: 1252, startPoint y: 200, endPoint x: 1043, endPoint y: 203, distance: 209.4
click at [1043, 203] on div "player = game.spawnPlayerXY(, 40, 29) 1 2 3 4 5 6 7 8 9 10 11 12 13 14 15 # If …" at bounding box center [1230, 271] width 388 height 482
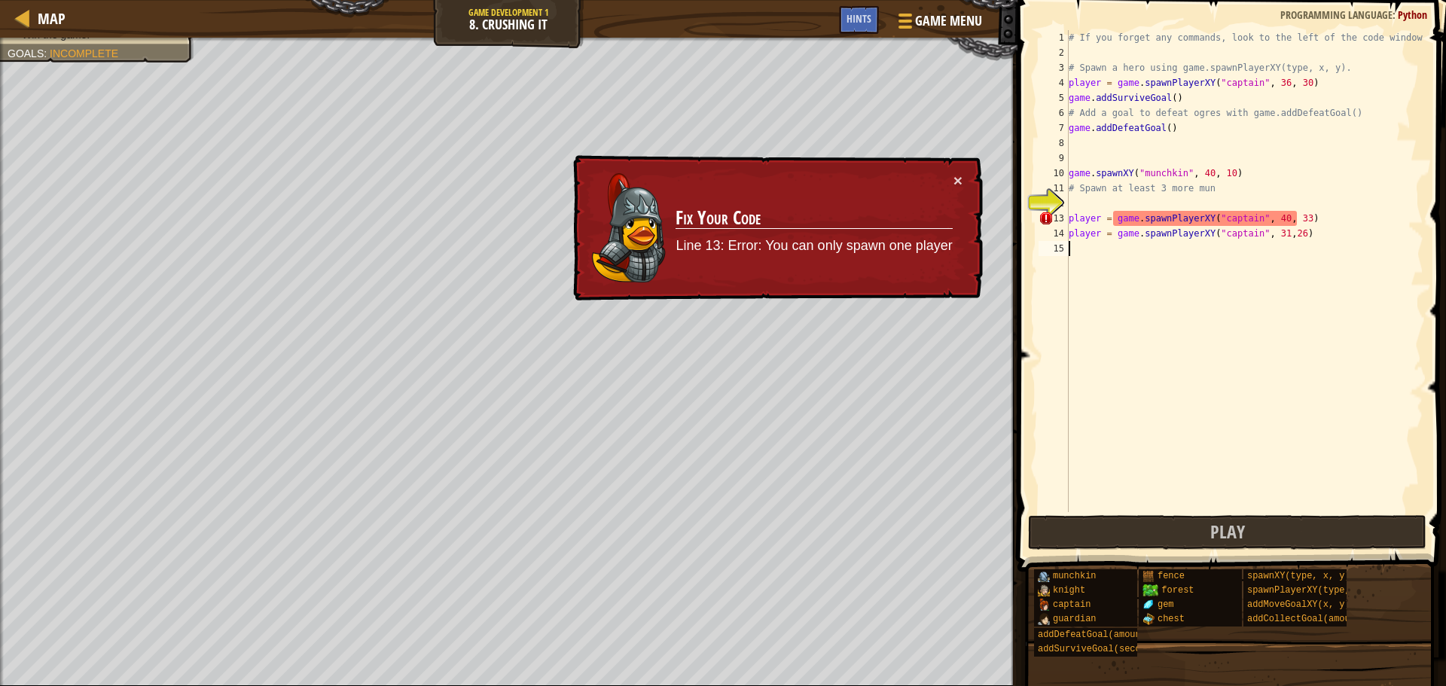
click at [1274, 352] on div "# If you forget any commands, look to the left of the code window! # Spawn a he…" at bounding box center [1245, 286] width 358 height 512
drag, startPoint x: 1301, startPoint y: 230, endPoint x: 1172, endPoint y: 212, distance: 130.1
click at [1172, 212] on div "# If you forget any commands, look to the left of the code window! # Spawn a he…" at bounding box center [1245, 286] width 358 height 512
click at [1231, 176] on div "# If you forget any commands, look to the left of the code window! # Spawn a he…" at bounding box center [1245, 286] width 358 height 512
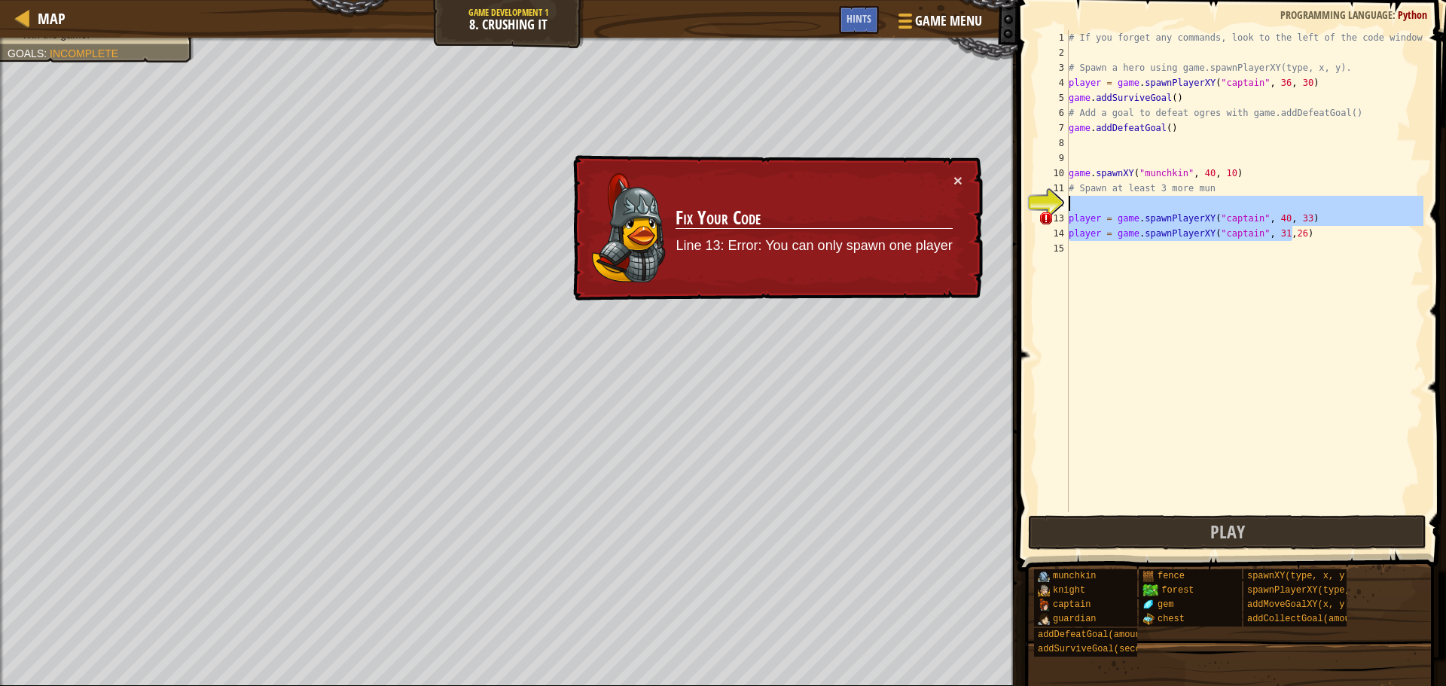
drag, startPoint x: 1295, startPoint y: 228, endPoint x: 1149, endPoint y: 210, distance: 147.2
click at [1149, 210] on div "# If you forget any commands, look to the left of the code window! # Spawn a he…" at bounding box center [1245, 286] width 358 height 512
type textarea "player = game.spawnPlayerXY("captain", 40, 33)"
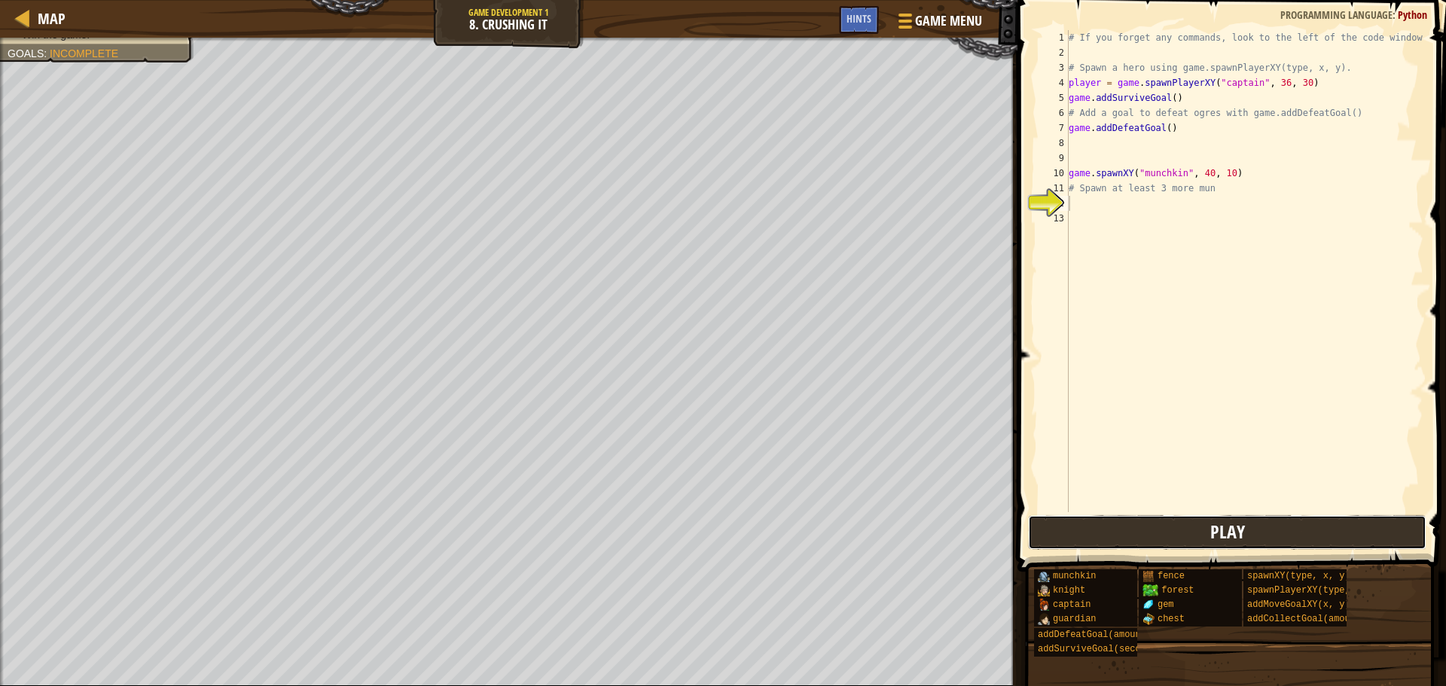
click at [1208, 527] on button "Play" at bounding box center [1227, 532] width 398 height 35
click at [1072, 201] on div "# If you forget any commands, look to the left of the code window! # Spawn a he…" at bounding box center [1245, 286] width 358 height 512
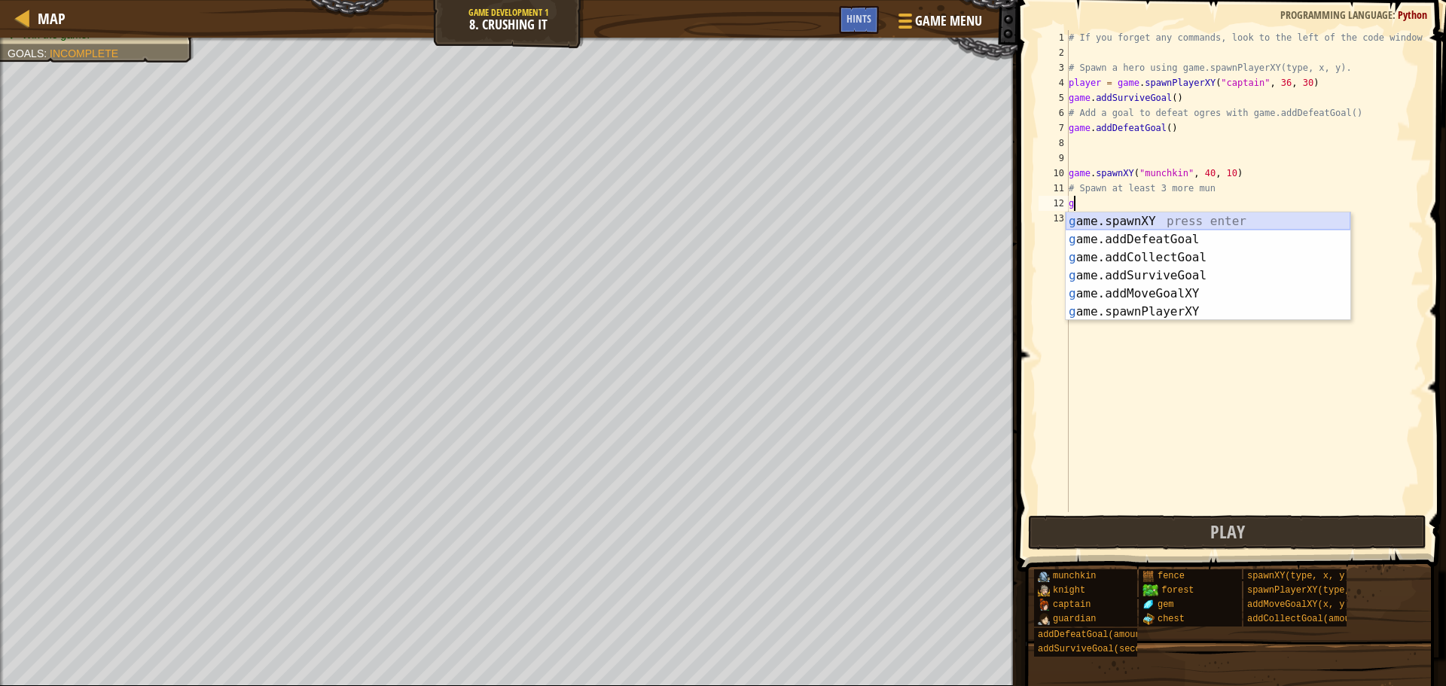
click at [1175, 221] on div "g ame.spawnXY press enter g ame.addDefeatGoal press enter g ame.addCollectGoal …" at bounding box center [1208, 284] width 285 height 145
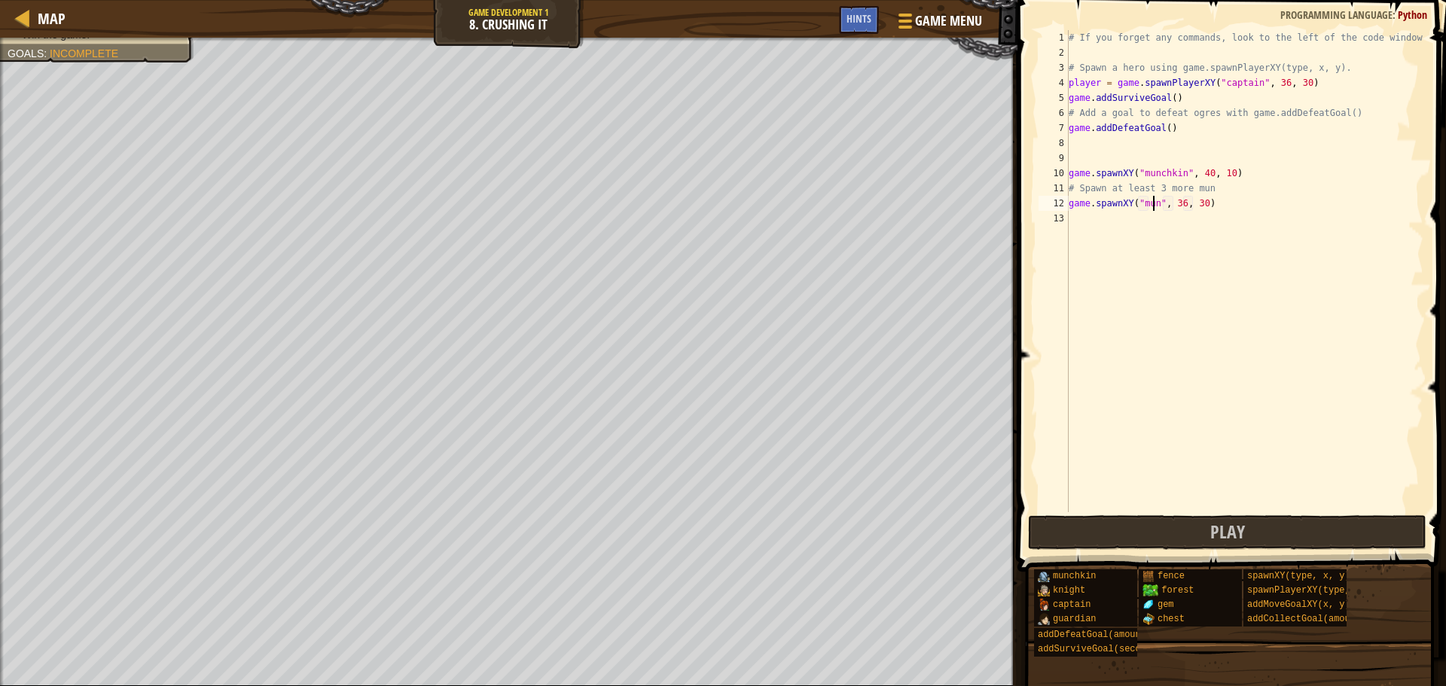
scroll to position [7, 7]
type textarea "game.spawnXY("munchkin", 36, 30)"
click at [1201, 292] on div "# If you forget any commands, look to the left of the code window! # Spawn a he…" at bounding box center [1245, 286] width 358 height 512
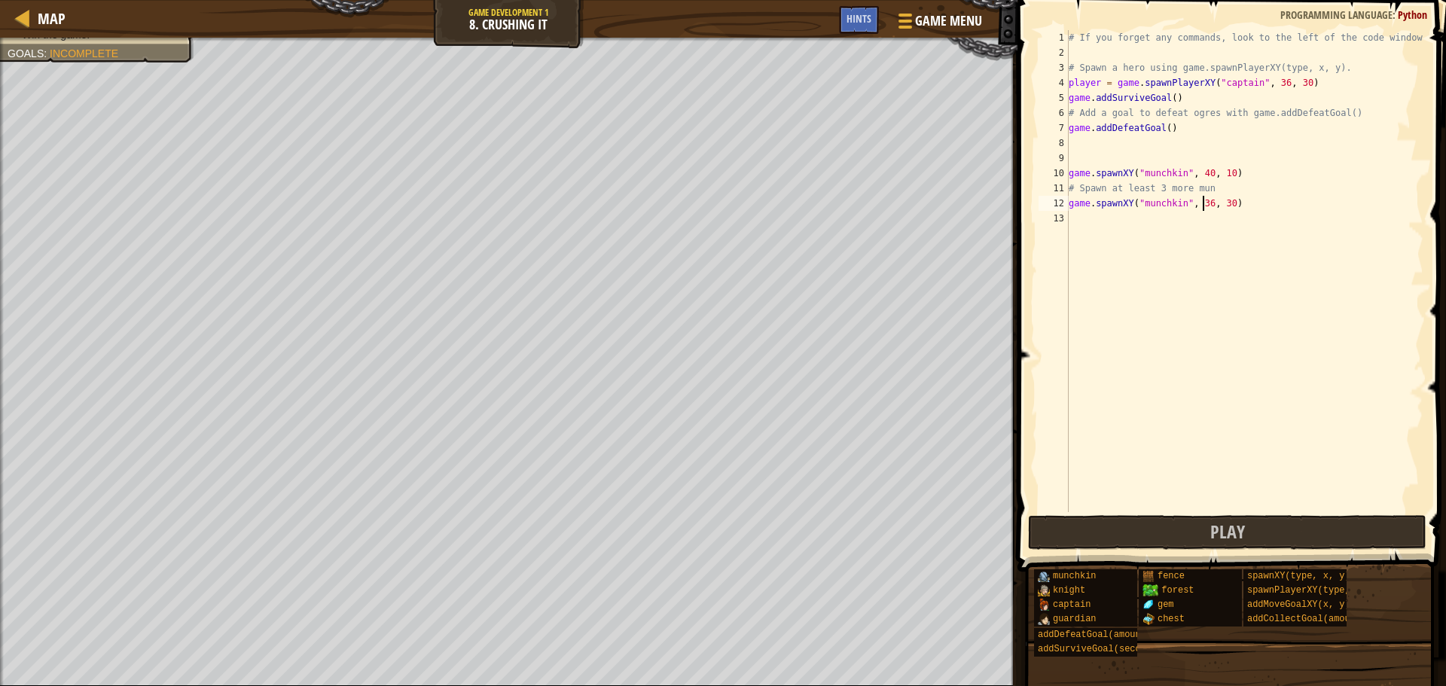
click at [1203, 205] on div "# If you forget any commands, look to the left of the code window! # Spawn a he…" at bounding box center [1245, 286] width 358 height 512
type textarea "game.spawnXY("munchkin", 33, 30)"
click at [1072, 222] on div "# If you forget any commands, look to the left of the code window! # Spawn a he…" at bounding box center [1245, 286] width 358 height 512
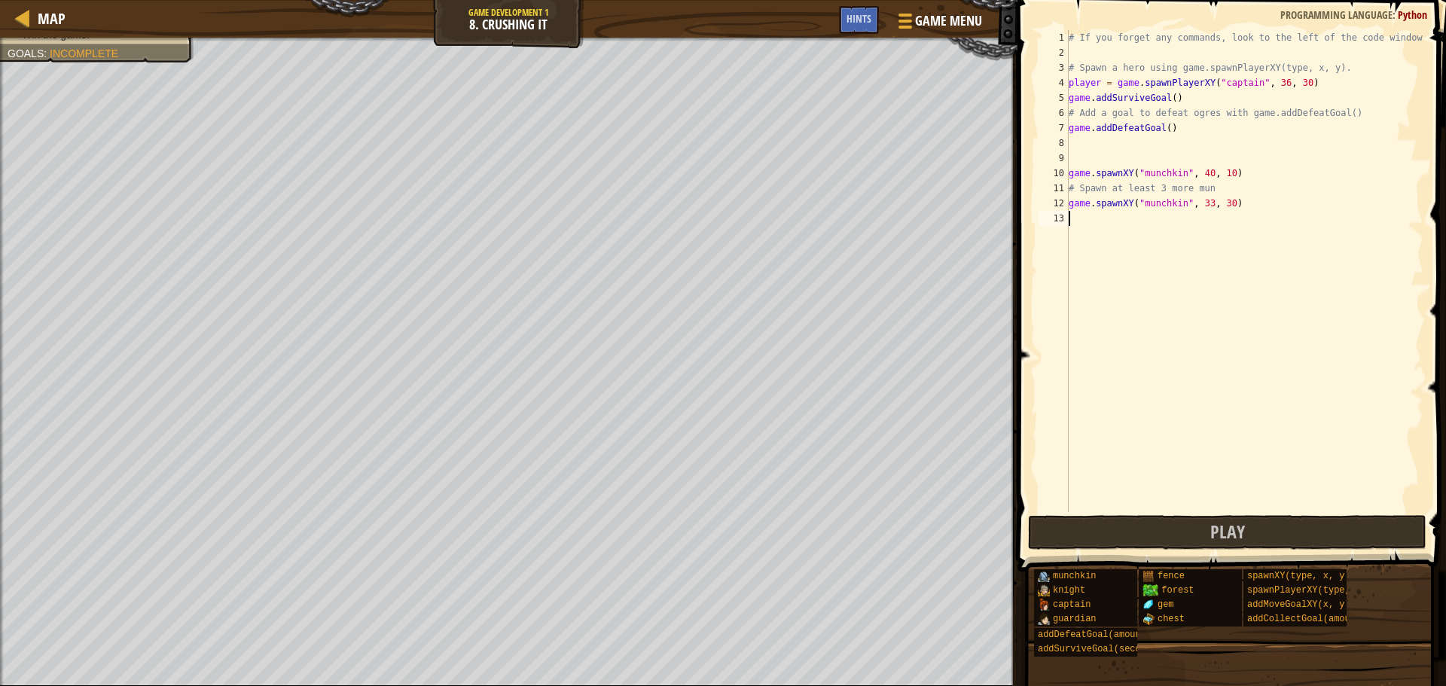
scroll to position [7, 0]
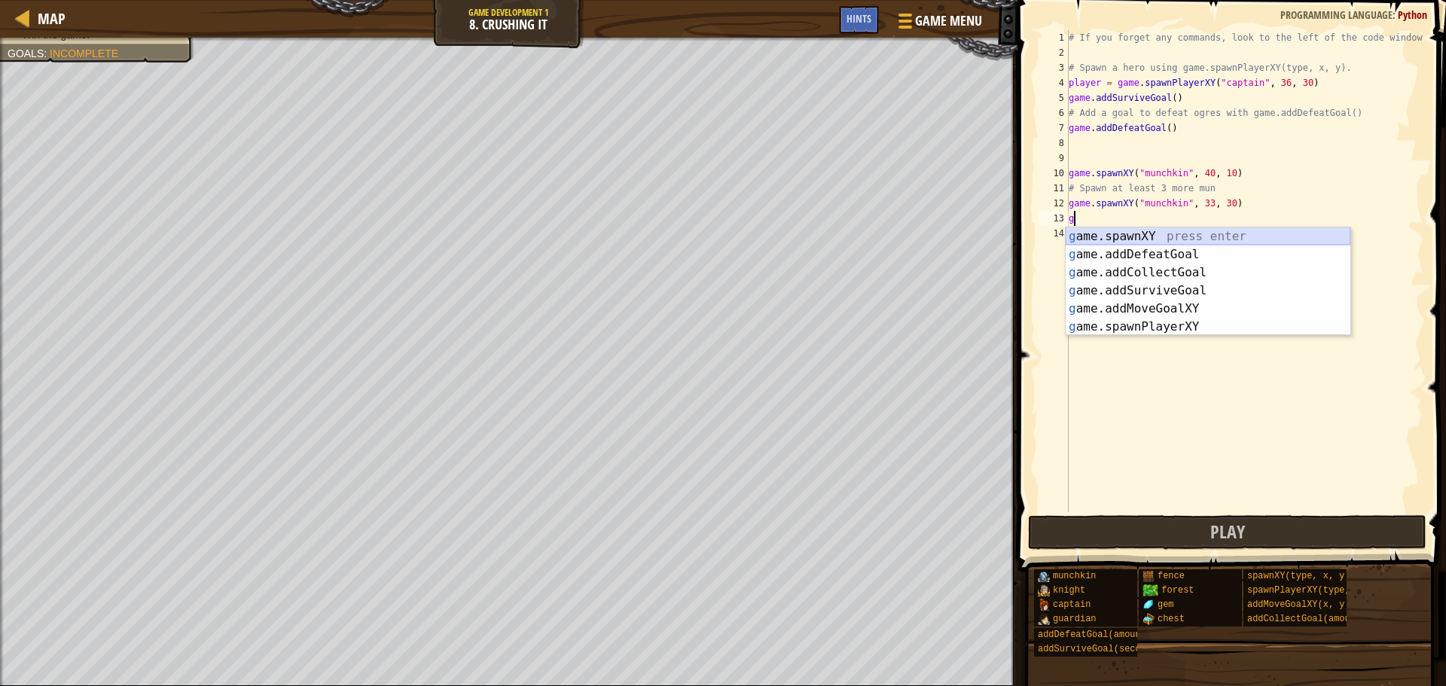
click at [1179, 239] on div "g ame.spawnXY press enter g ame.addDefeatGoal press enter g ame.addCollectGoal …" at bounding box center [1208, 299] width 285 height 145
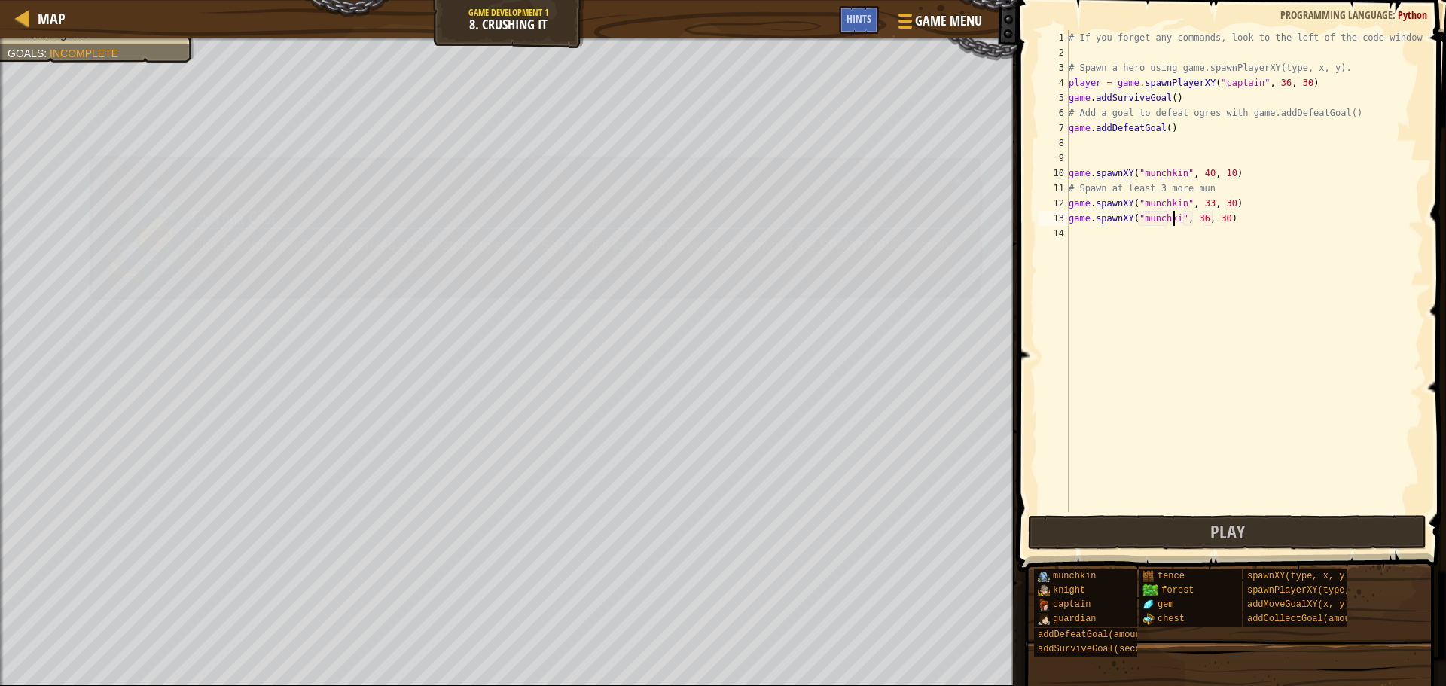
type textarea "game.spawnXY("munchkin", 36, 30)"
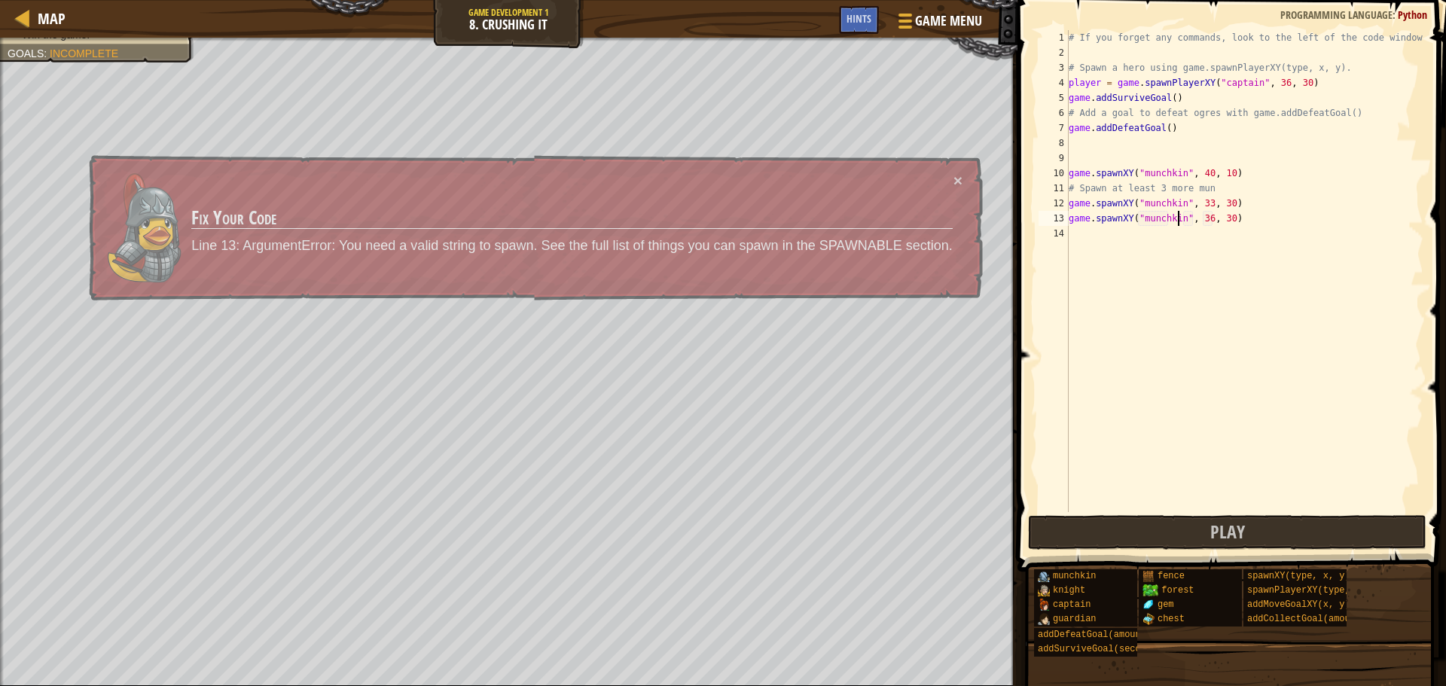
scroll to position [7, 9]
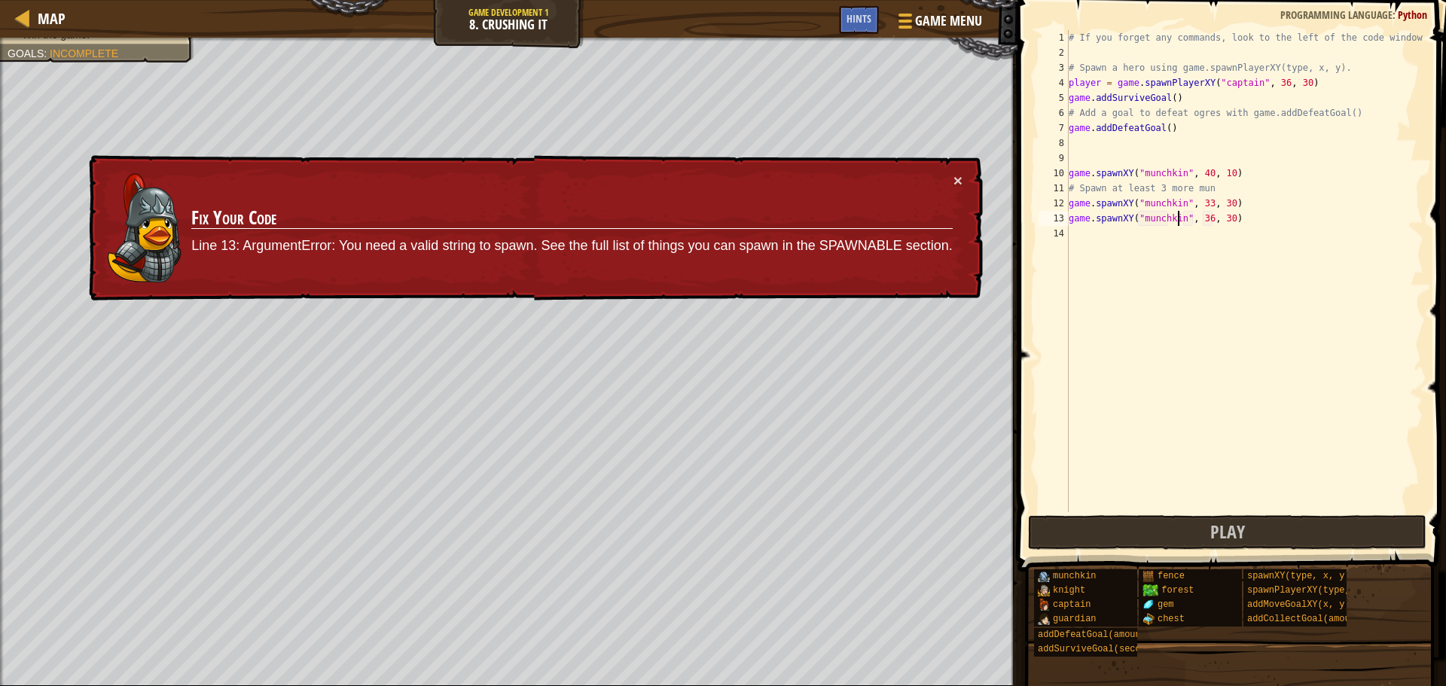
click at [1145, 384] on div "# If you forget any commands, look to the left of the code window! # Spawn a he…" at bounding box center [1245, 286] width 358 height 512
click at [1201, 218] on div "# If you forget any commands, look to the left of the code window! # Spawn a he…" at bounding box center [1245, 286] width 358 height 512
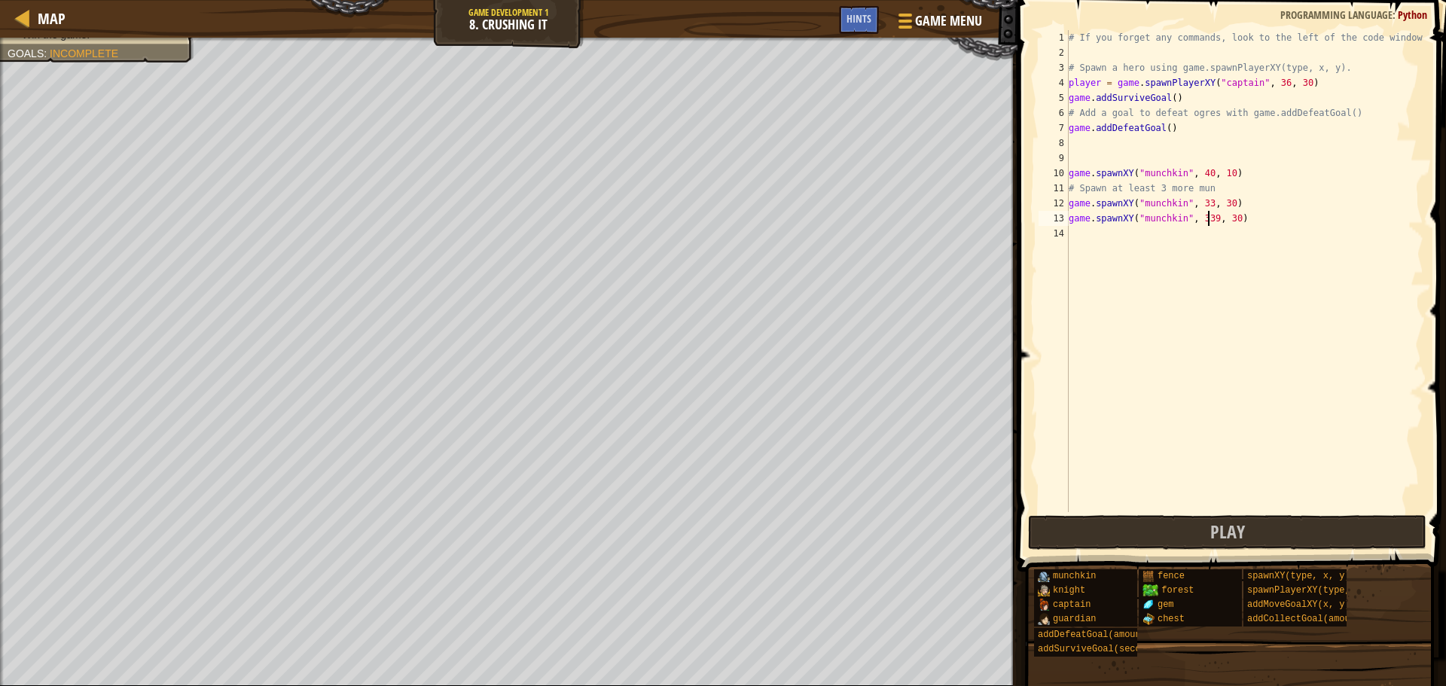
scroll to position [7, 11]
type textarea "game.spawnXY("munchkin", 39, 30)"
click at [1222, 336] on div "# If you forget any commands, look to the left of the code window! # Spawn a he…" at bounding box center [1245, 286] width 358 height 512
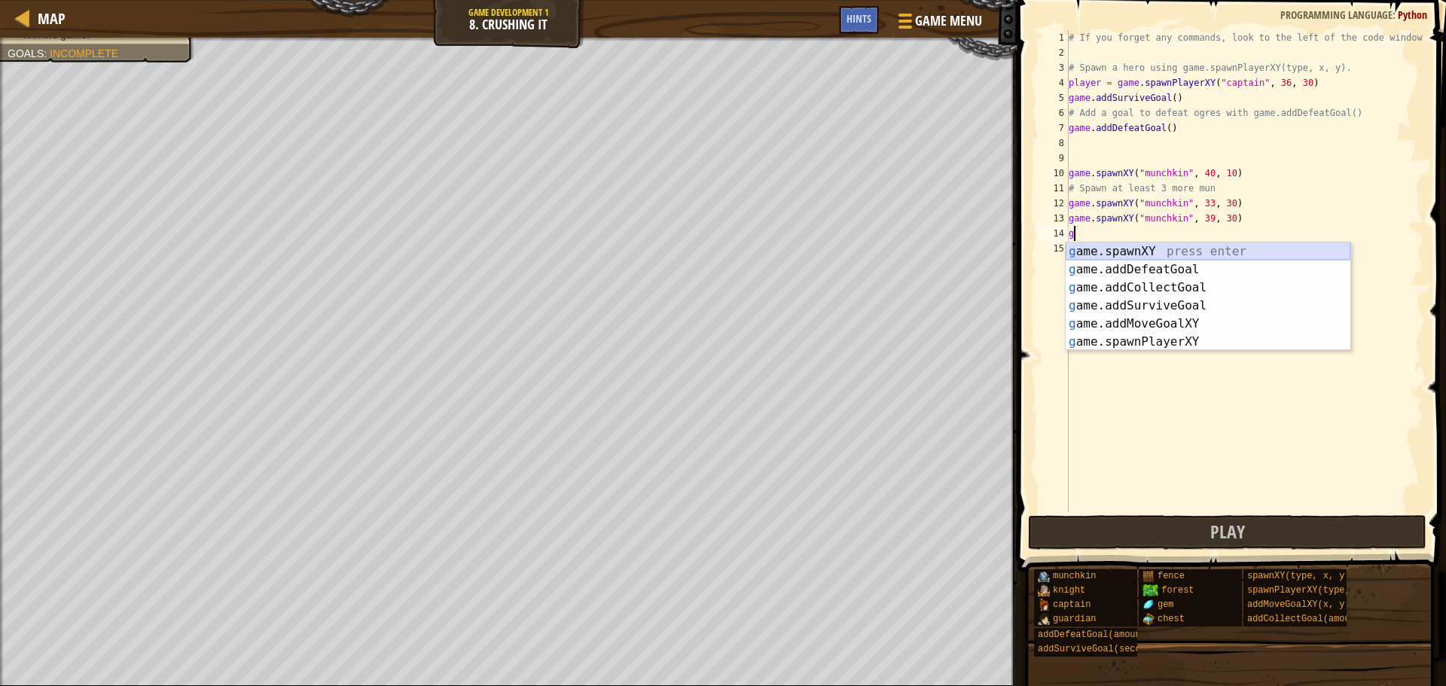
click at [1158, 249] on div "g ame.spawnXY press enter g ame.addDefeatGoal press enter g ame.addCollectGoal …" at bounding box center [1208, 315] width 285 height 145
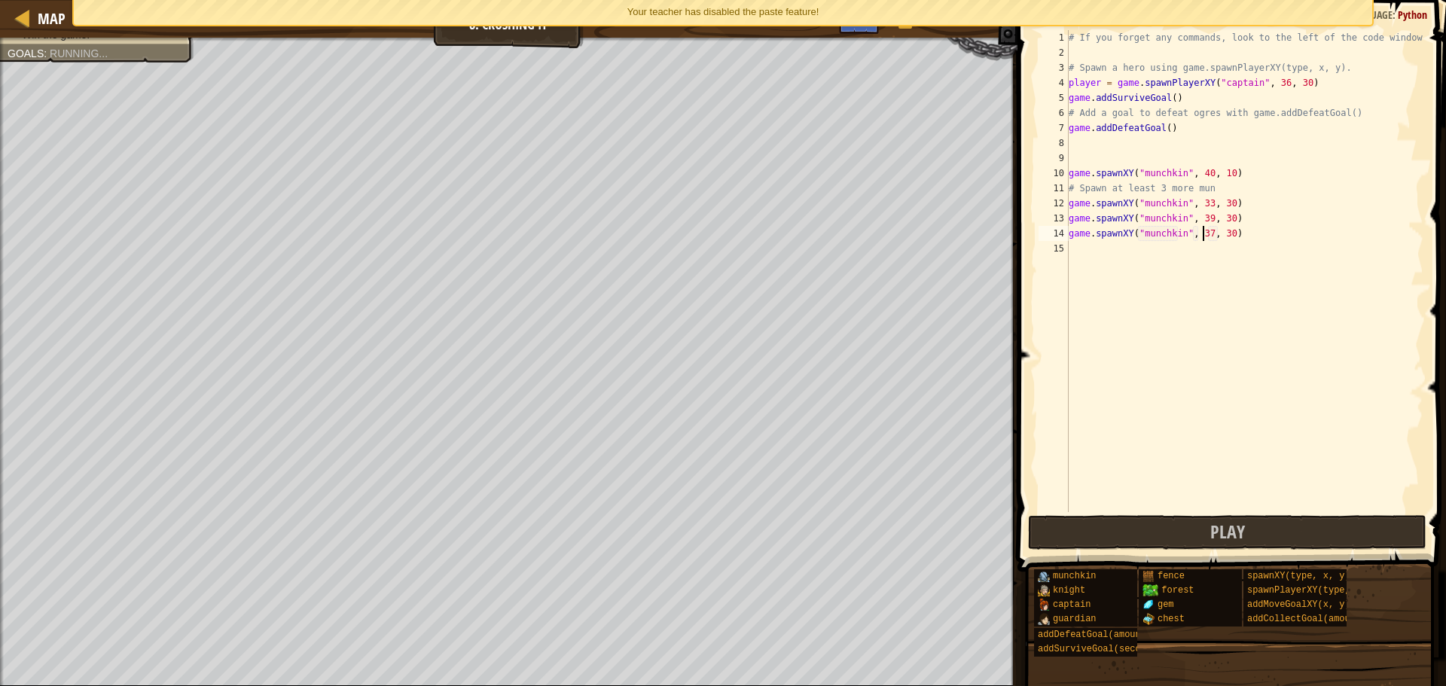
scroll to position [7, 11]
click at [1222, 231] on div "# If you forget any commands, look to the left of the code window! # Spawn a he…" at bounding box center [1245, 286] width 358 height 512
type textarea "game.spawnXY("munchkin", 37, 27)"
click at [1165, 539] on button "Play" at bounding box center [1227, 532] width 398 height 35
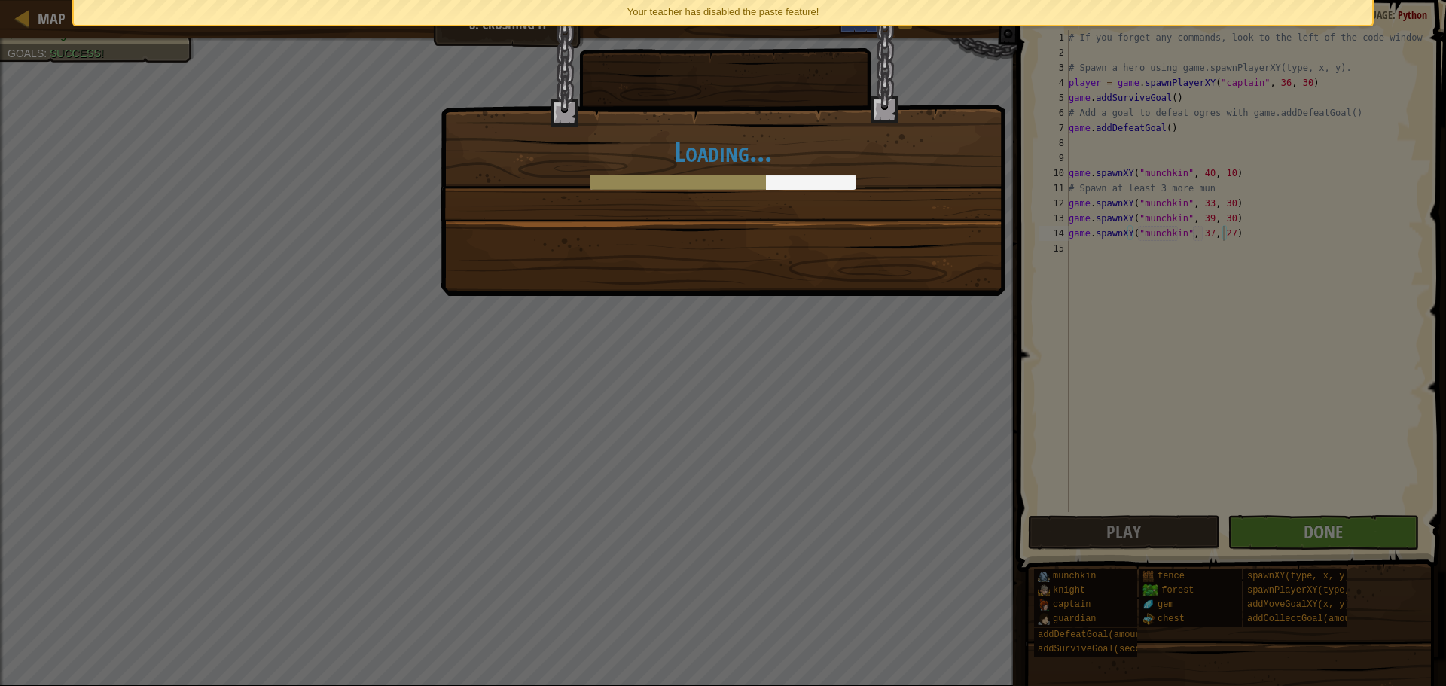
click at [802, 233] on div "Loading..." at bounding box center [723, 148] width 565 height 296
click at [1314, 542] on div "Loading..." at bounding box center [723, 343] width 1446 height 686
drag, startPoint x: 91, startPoint y: 160, endPoint x: 730, endPoint y: 517, distance: 731.4
click at [481, 449] on div "Loading..." at bounding box center [723, 343] width 1446 height 686
click at [803, 314] on div "Loading..." at bounding box center [723, 343] width 1446 height 686
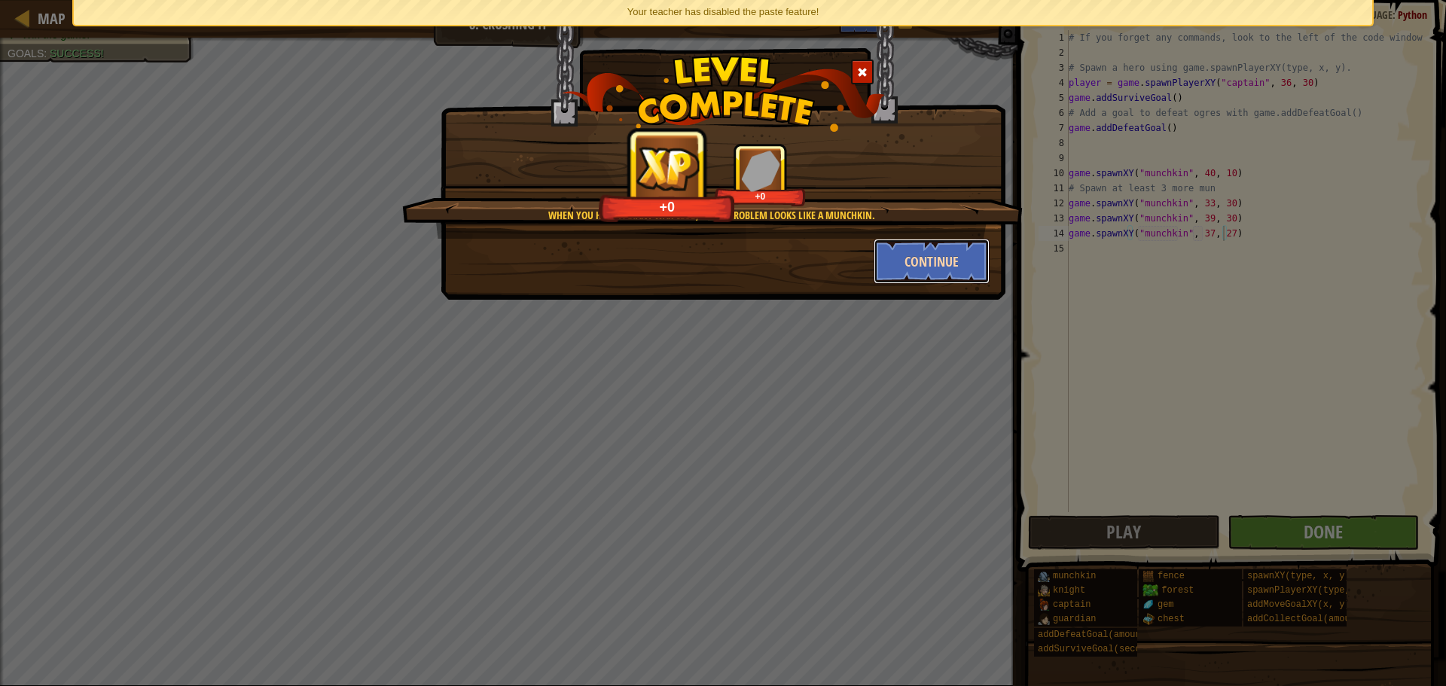
click at [936, 263] on button "Continue" at bounding box center [932, 261] width 117 height 45
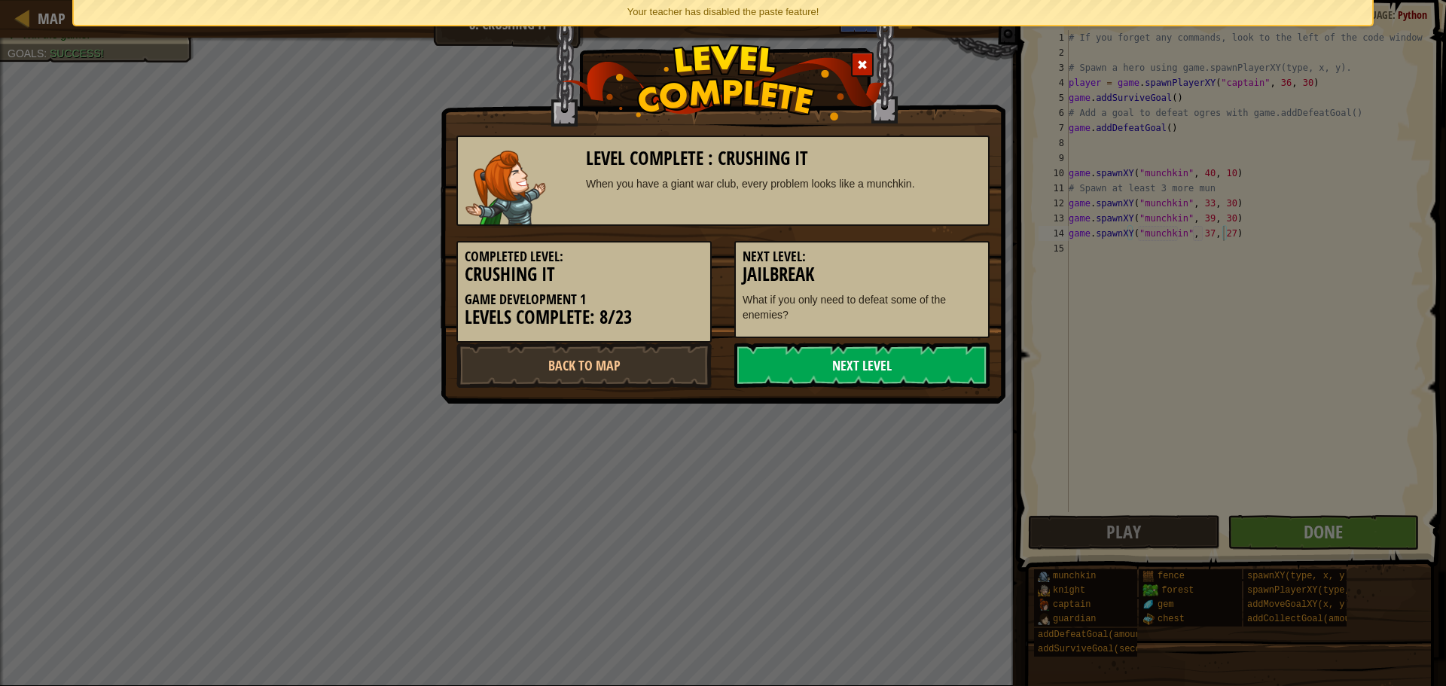
click at [851, 368] on link "Next Level" at bounding box center [861, 365] width 255 height 45
click at [854, 364] on link "Next Level" at bounding box center [861, 365] width 255 height 45
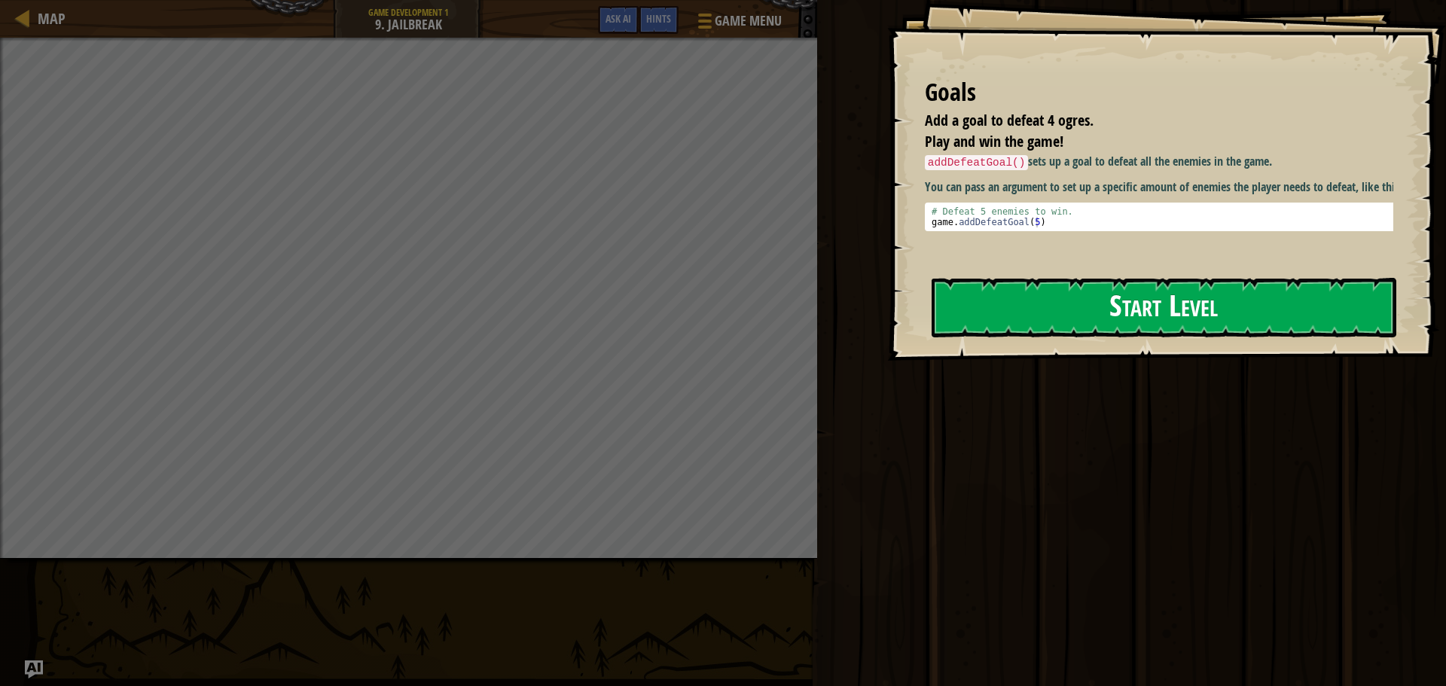
click at [1122, 313] on button "Start Level" at bounding box center [1164, 308] width 465 height 60
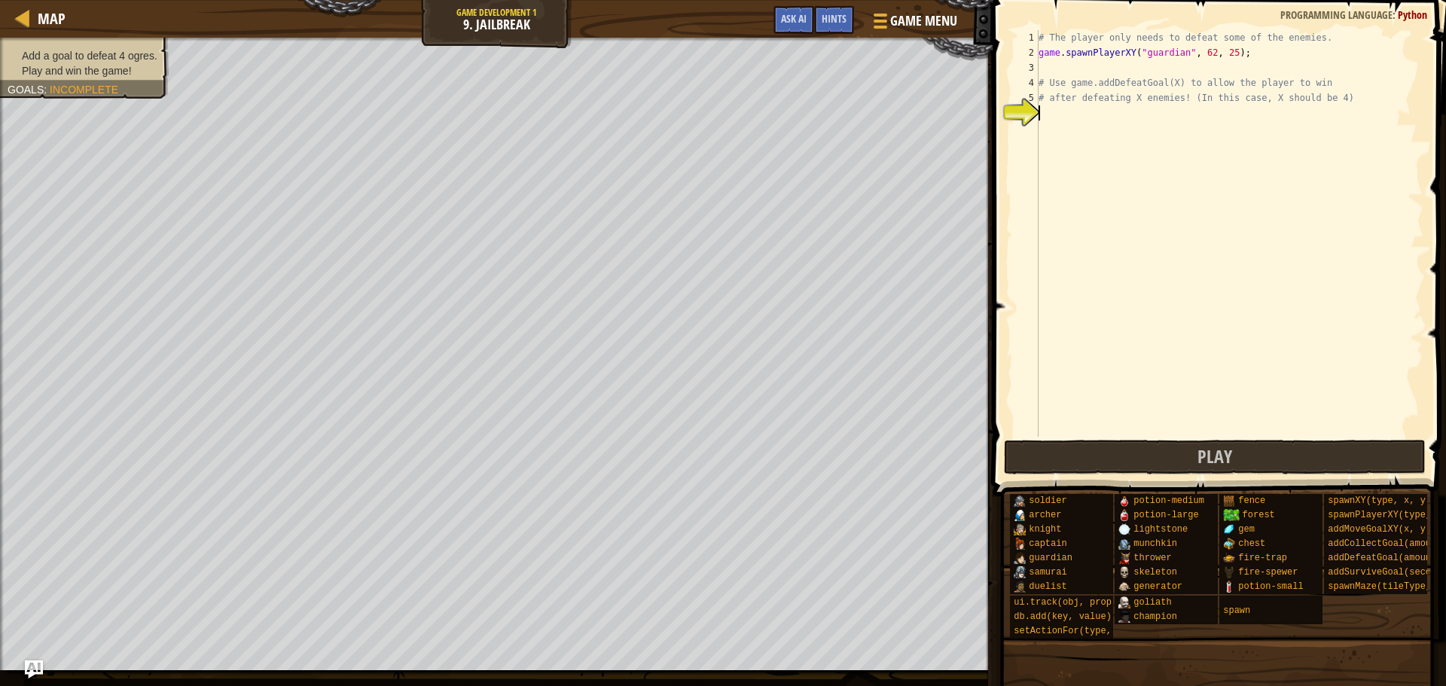
type textarea "a"
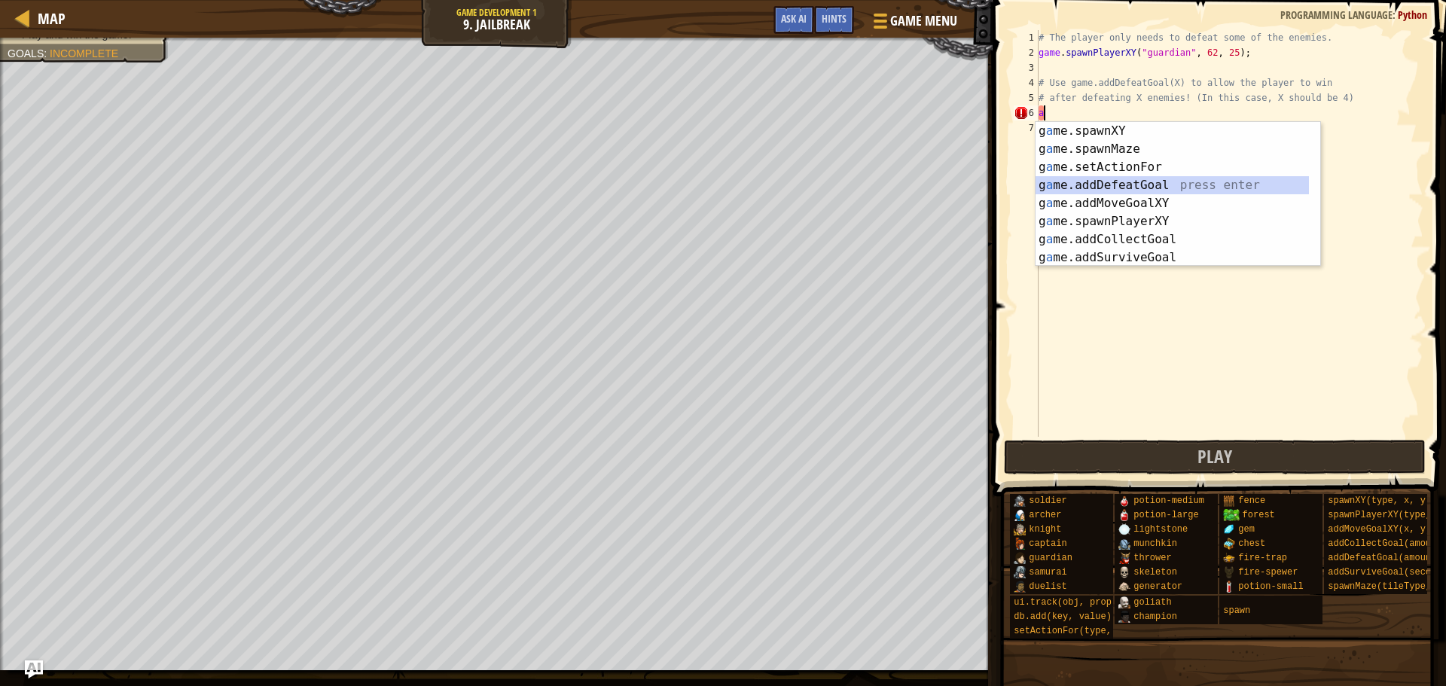
drag, startPoint x: 1124, startPoint y: 188, endPoint x: 1049, endPoint y: 366, distance: 193.5
click at [1049, 366] on div "# The player only needs to defeat some of the enemies. game . spawnPlayerXY ( "…" at bounding box center [1230, 248] width 388 height 437
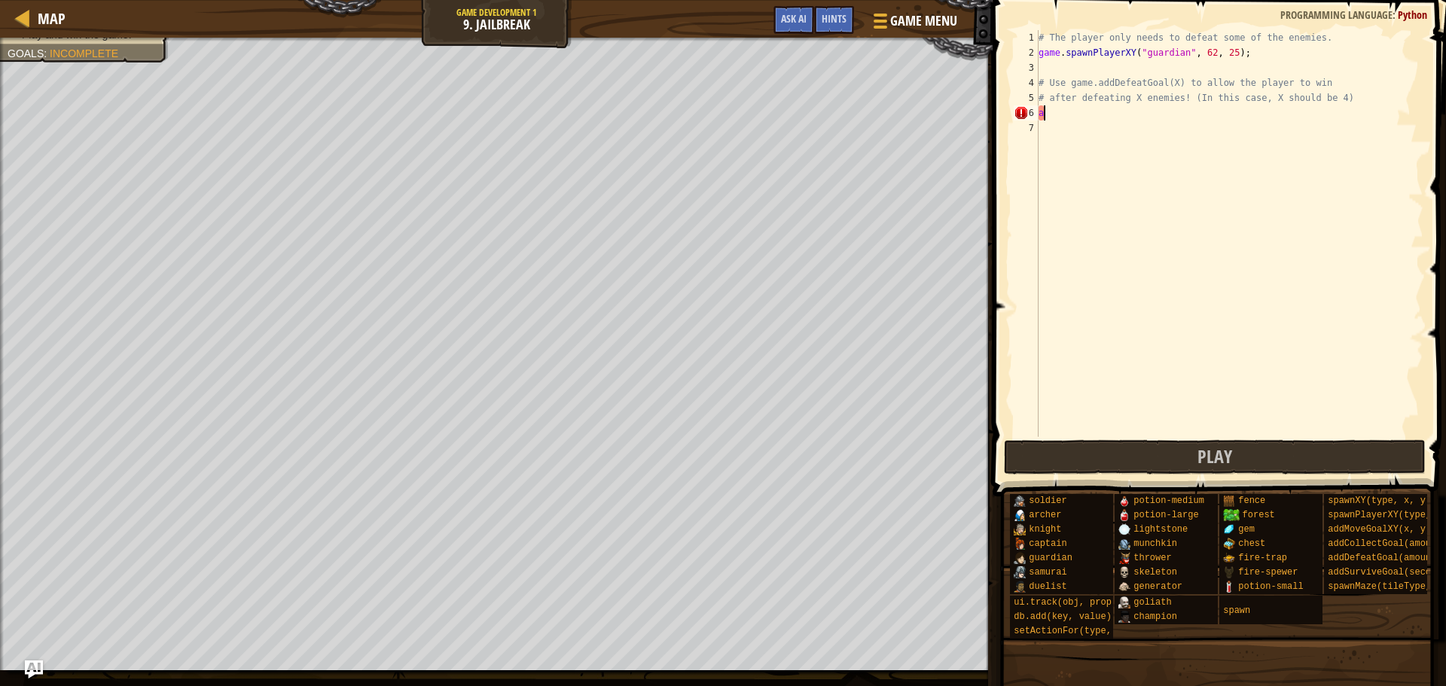
click at [1072, 113] on div "# The player only needs to defeat some of the enemies. game . spawnPlayerXY ( "…" at bounding box center [1230, 248] width 388 height 437
type textarea "a"
type textarea "d"
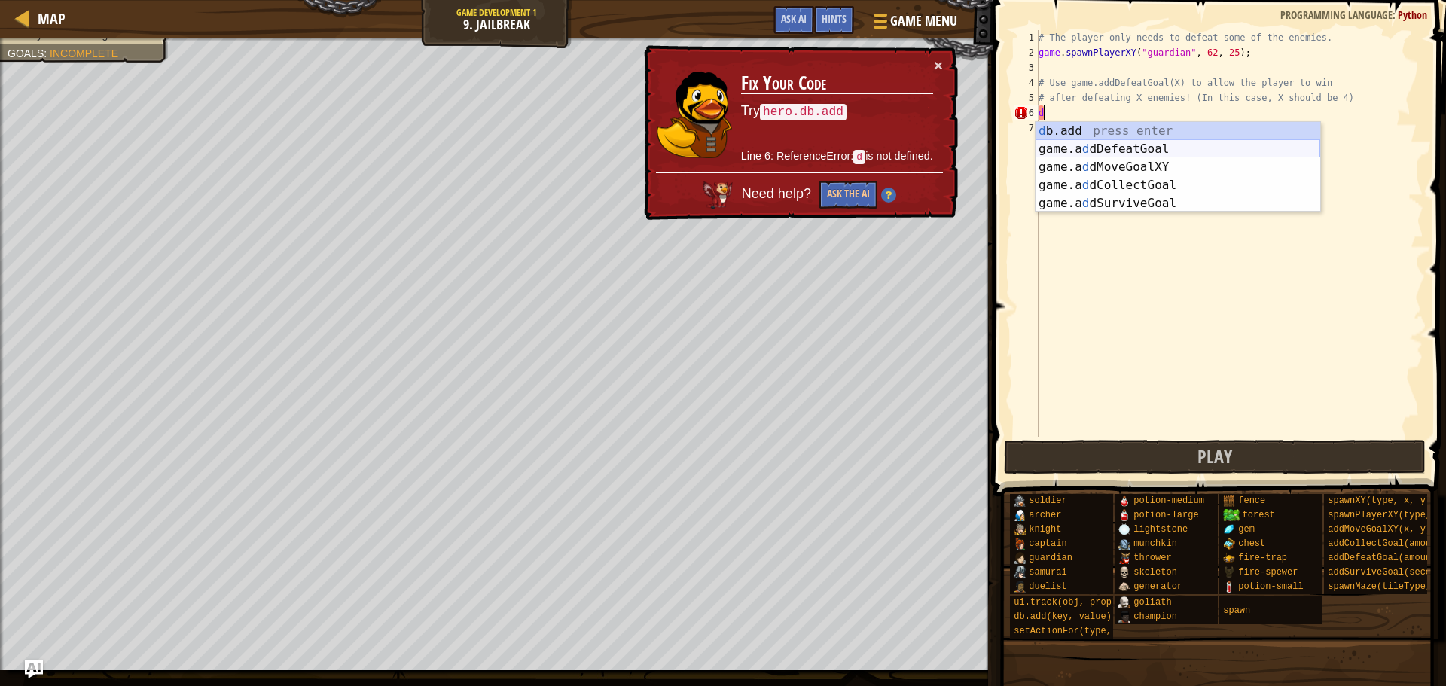
click at [1143, 146] on div "d b.add press enter game.a d dDefeatGoal press enter game.a d dMoveGoalXY press…" at bounding box center [1178, 185] width 285 height 127
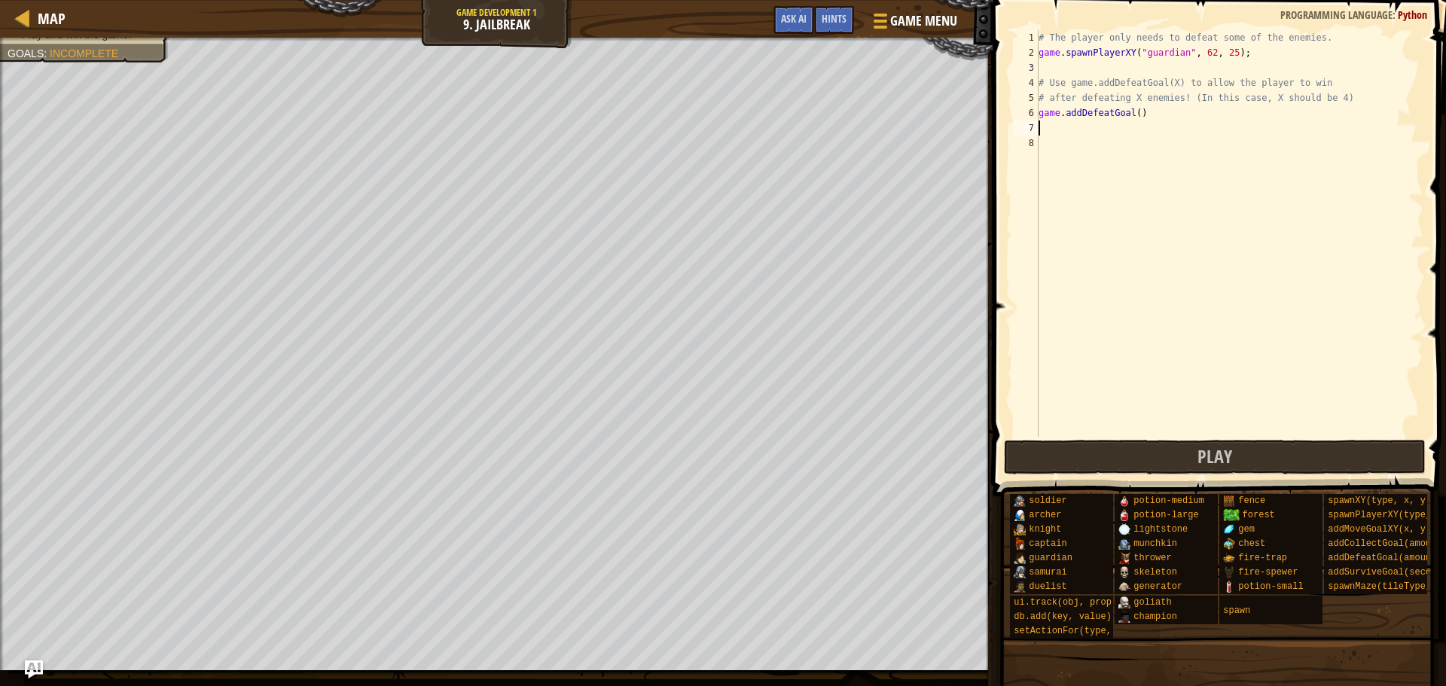
click at [1130, 116] on div "# The player only needs to defeat some of the enemies. game . spawnPlayerXY ( "…" at bounding box center [1230, 248] width 388 height 437
click at [1134, 114] on div "# The player only needs to defeat some of the enemies. game . spawnPlayerXY ( "…" at bounding box center [1230, 248] width 388 height 437
type textarea "game.addDefeatGoal(4)"
click at [1214, 454] on span "Play" at bounding box center [1215, 456] width 35 height 24
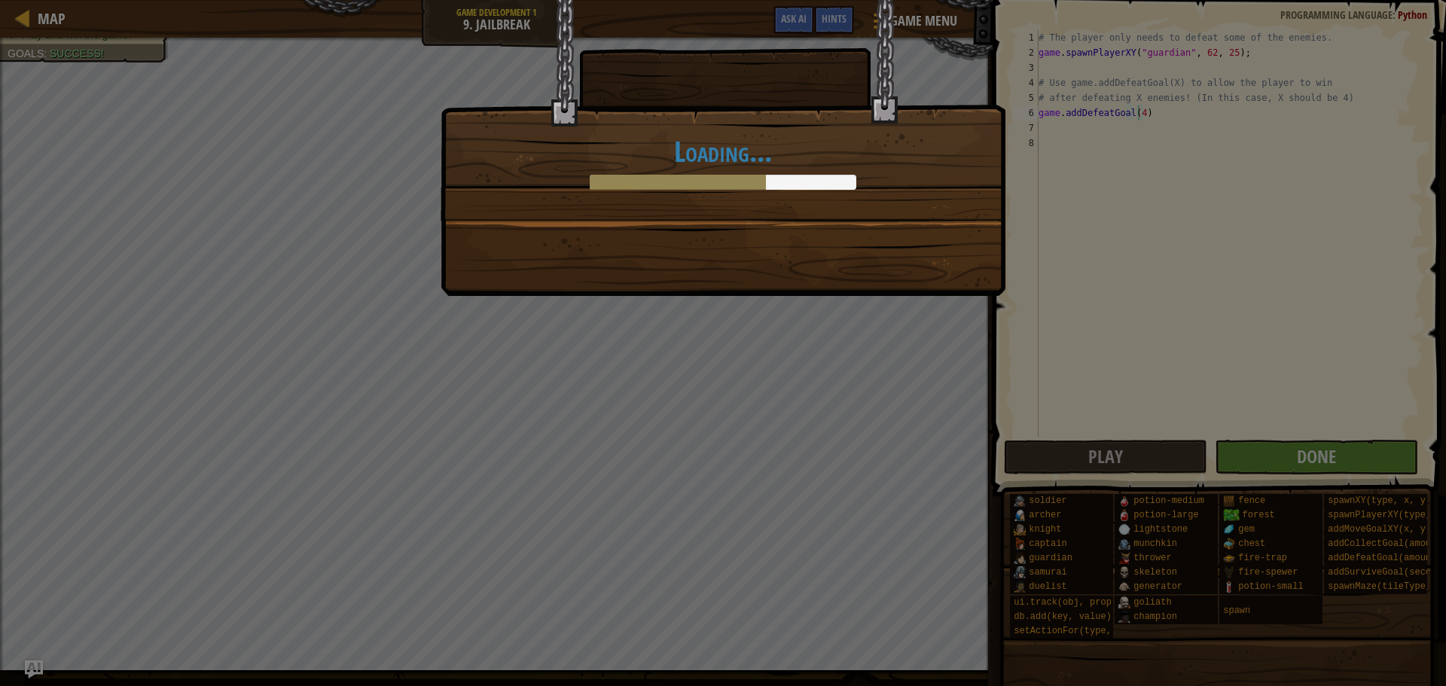
click at [817, 271] on div "Loading..." at bounding box center [723, 343] width 1446 height 686
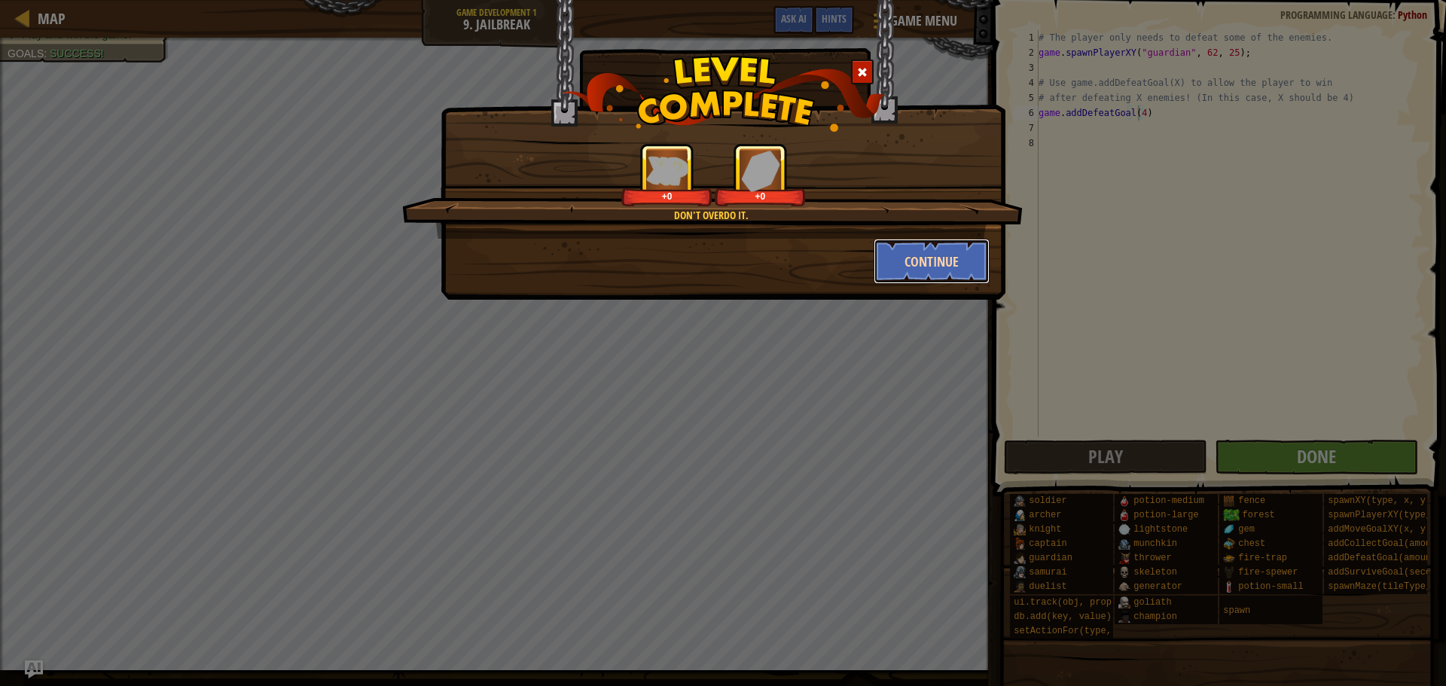
click at [890, 262] on button "Continue" at bounding box center [932, 261] width 117 height 45
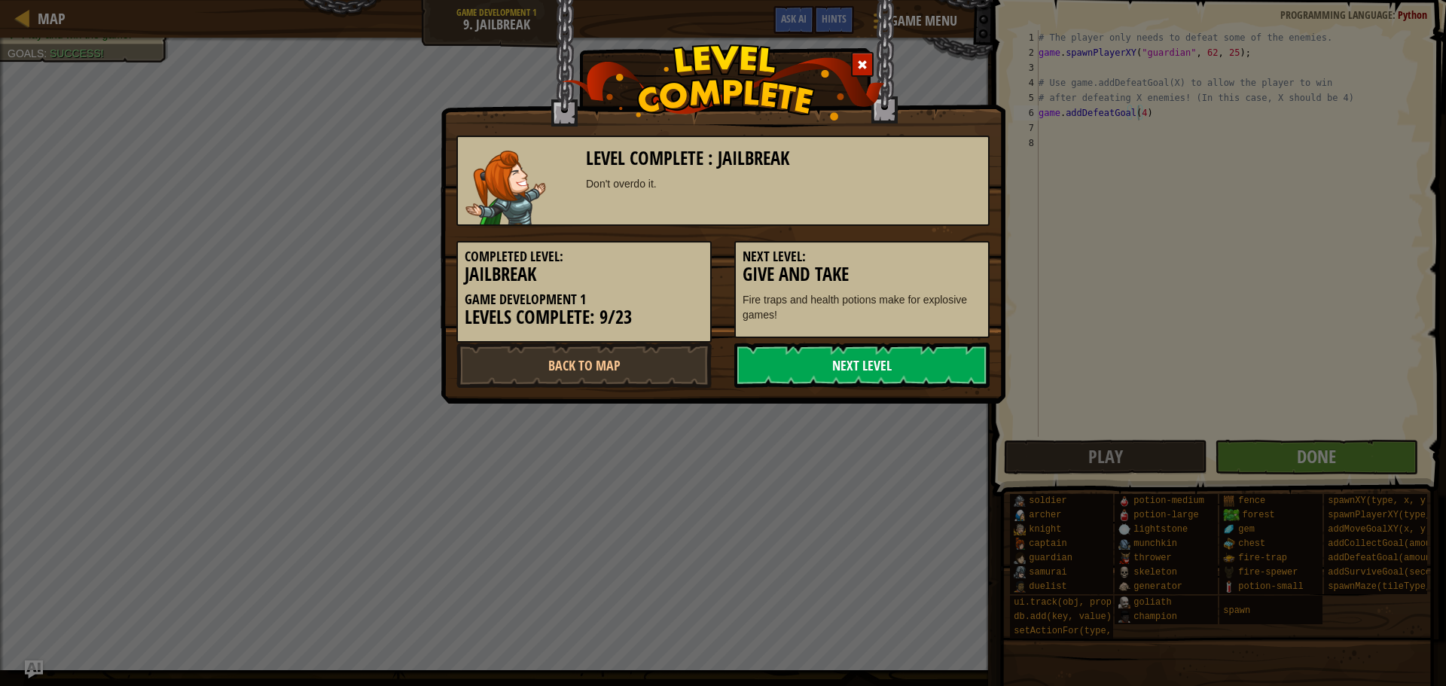
click at [897, 356] on link "Next Level" at bounding box center [861, 365] width 255 height 45
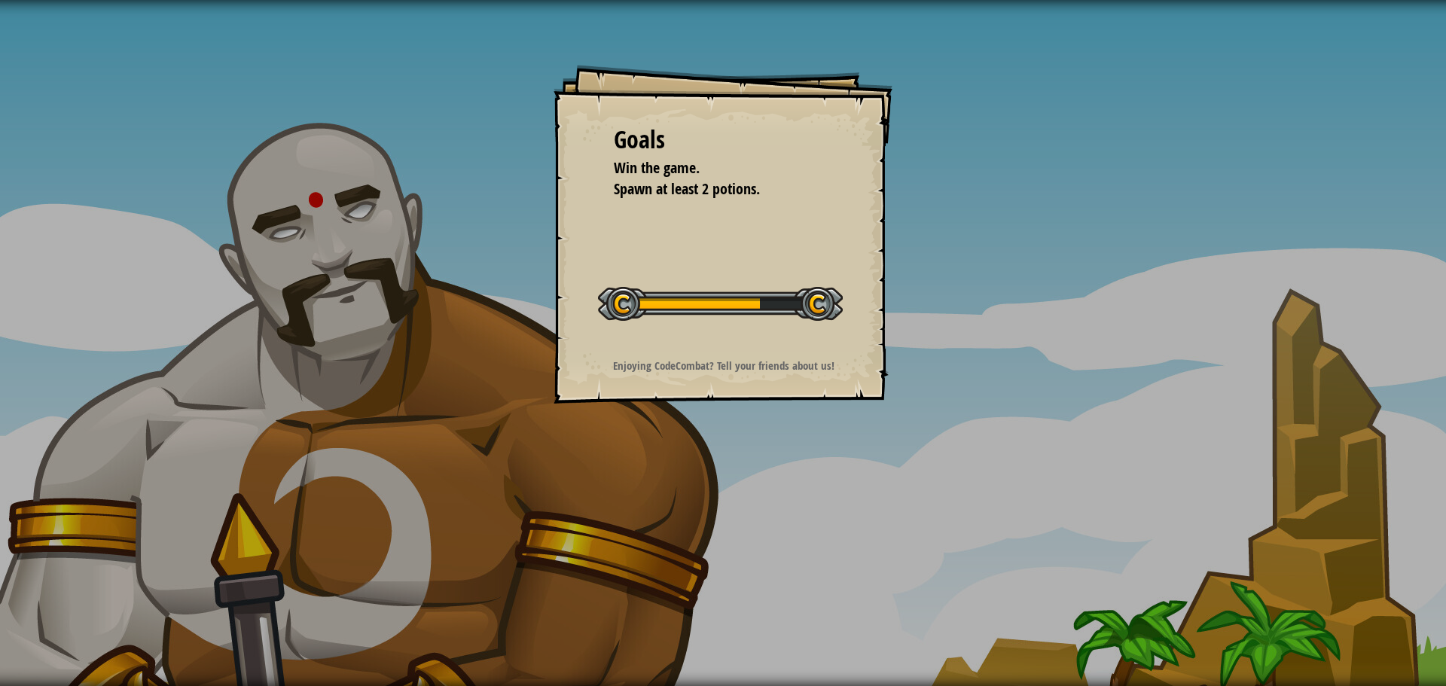
click at [844, 260] on div "Goals Win the game. Spawn at least 2 potions. Start Level Error loading from se…" at bounding box center [723, 234] width 339 height 339
click at [666, 151] on div "Goals" at bounding box center [723, 140] width 218 height 35
click at [613, 288] on div at bounding box center [720, 304] width 245 height 34
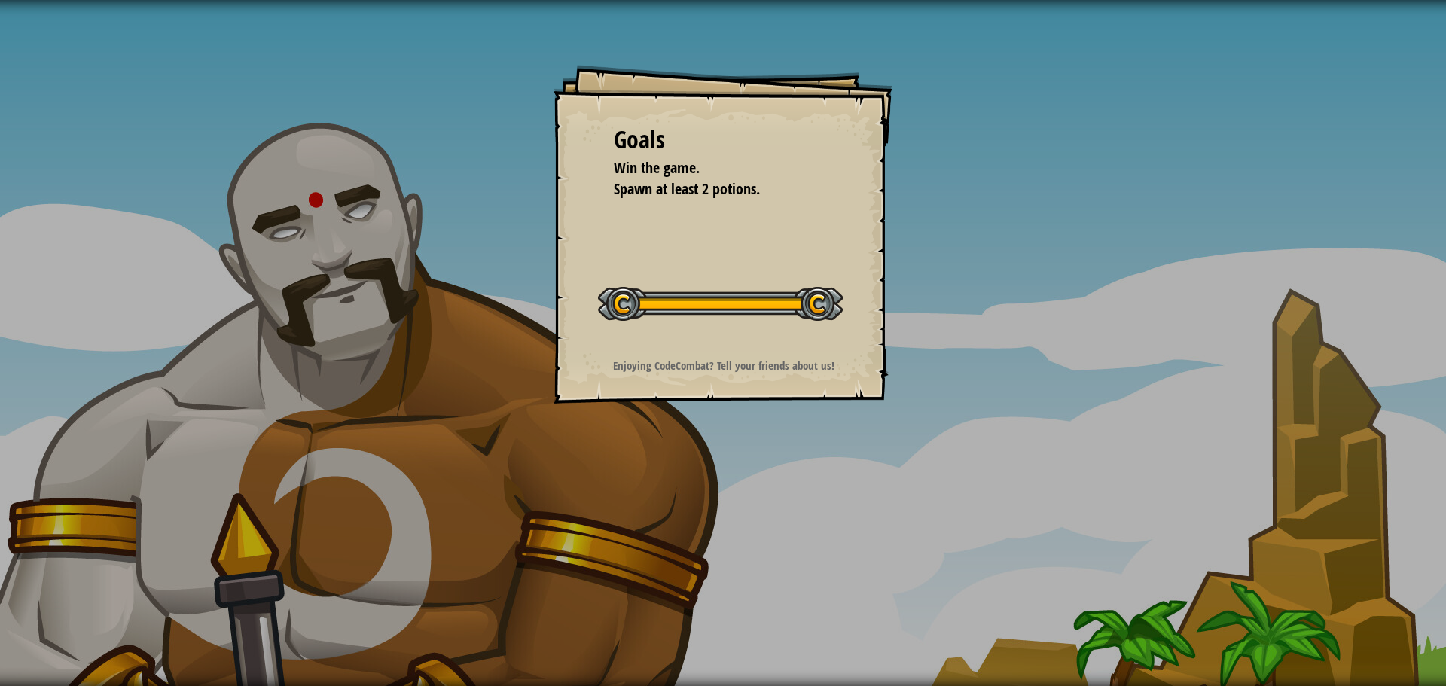
click at [613, 288] on div at bounding box center [720, 304] width 245 height 34
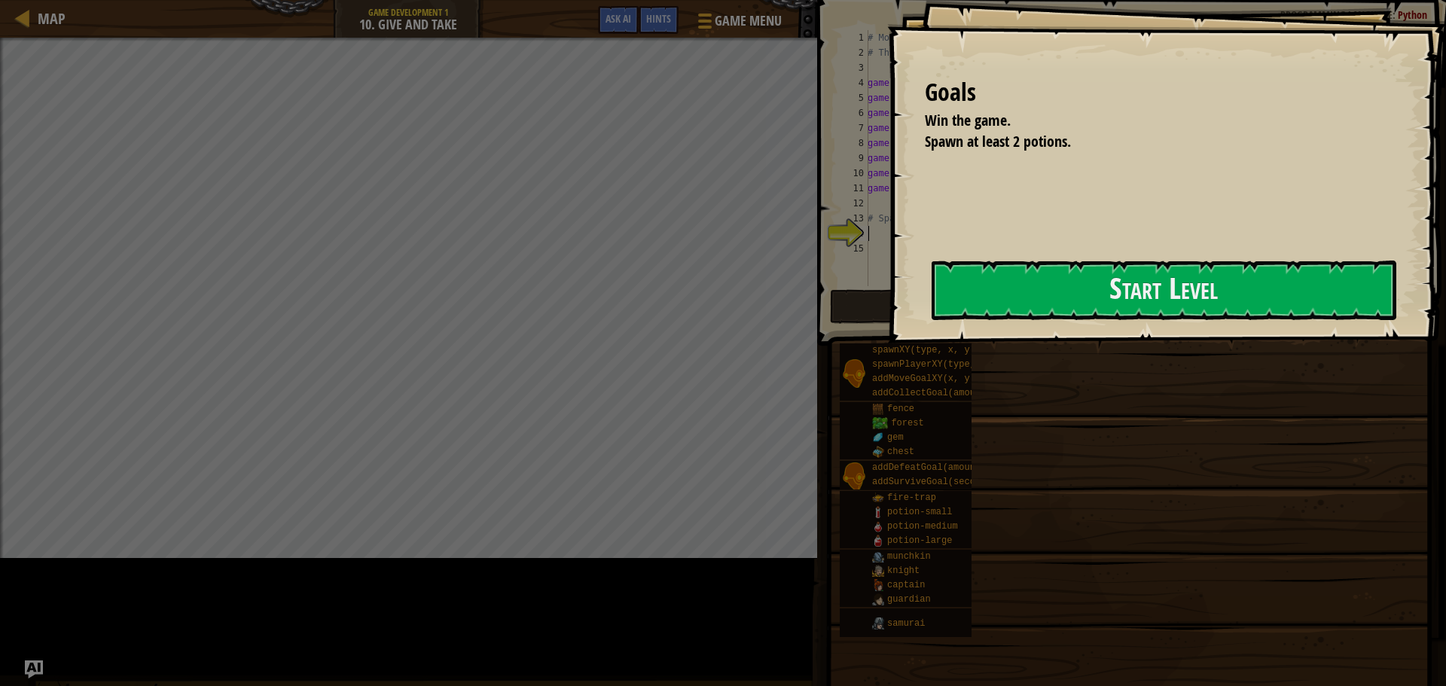
click at [932, 288] on button "Start Level" at bounding box center [1164, 291] width 465 height 60
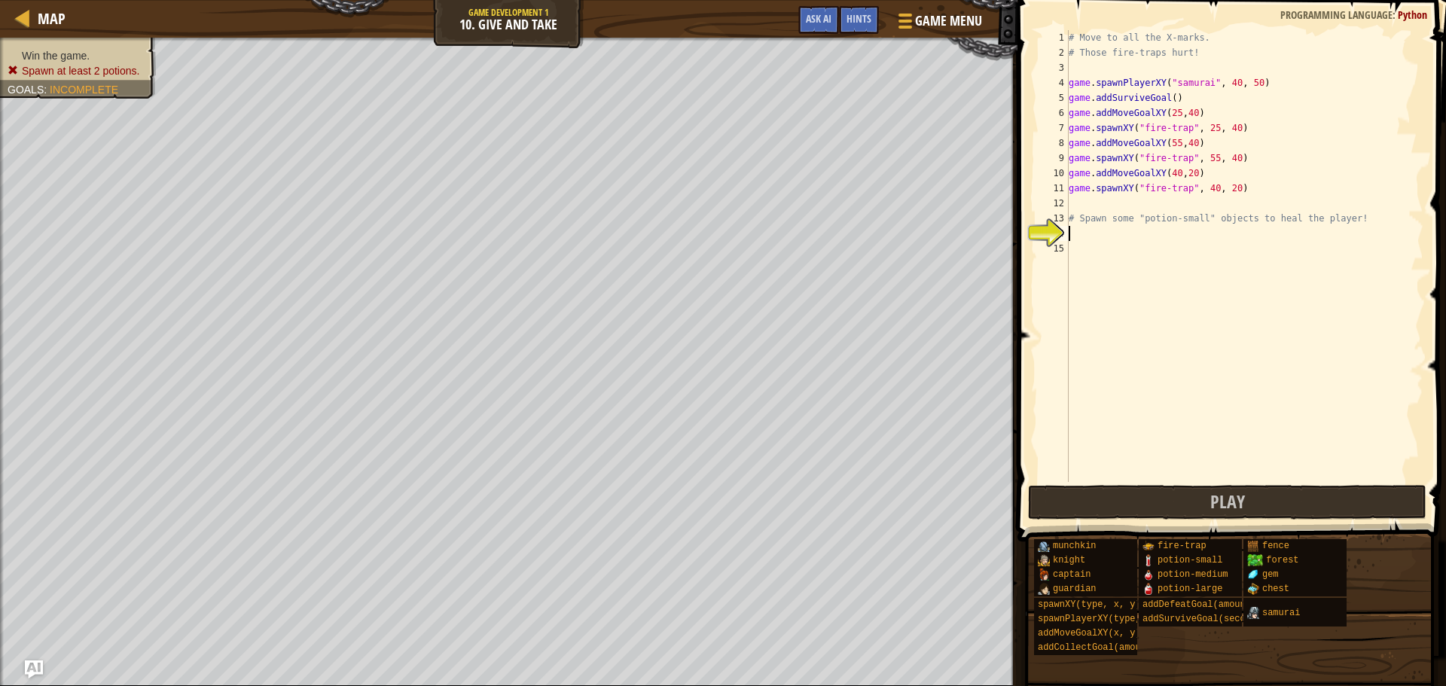
type textarea "p"
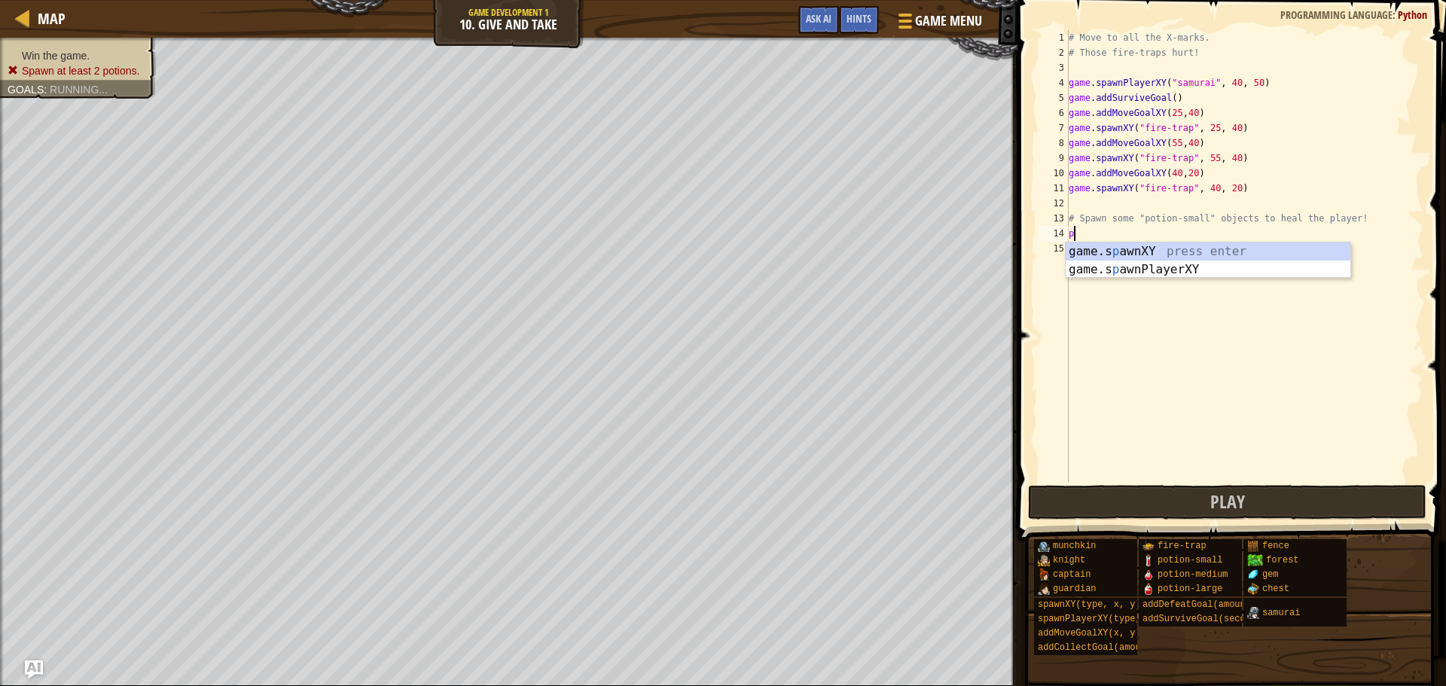
scroll to position [7, 0]
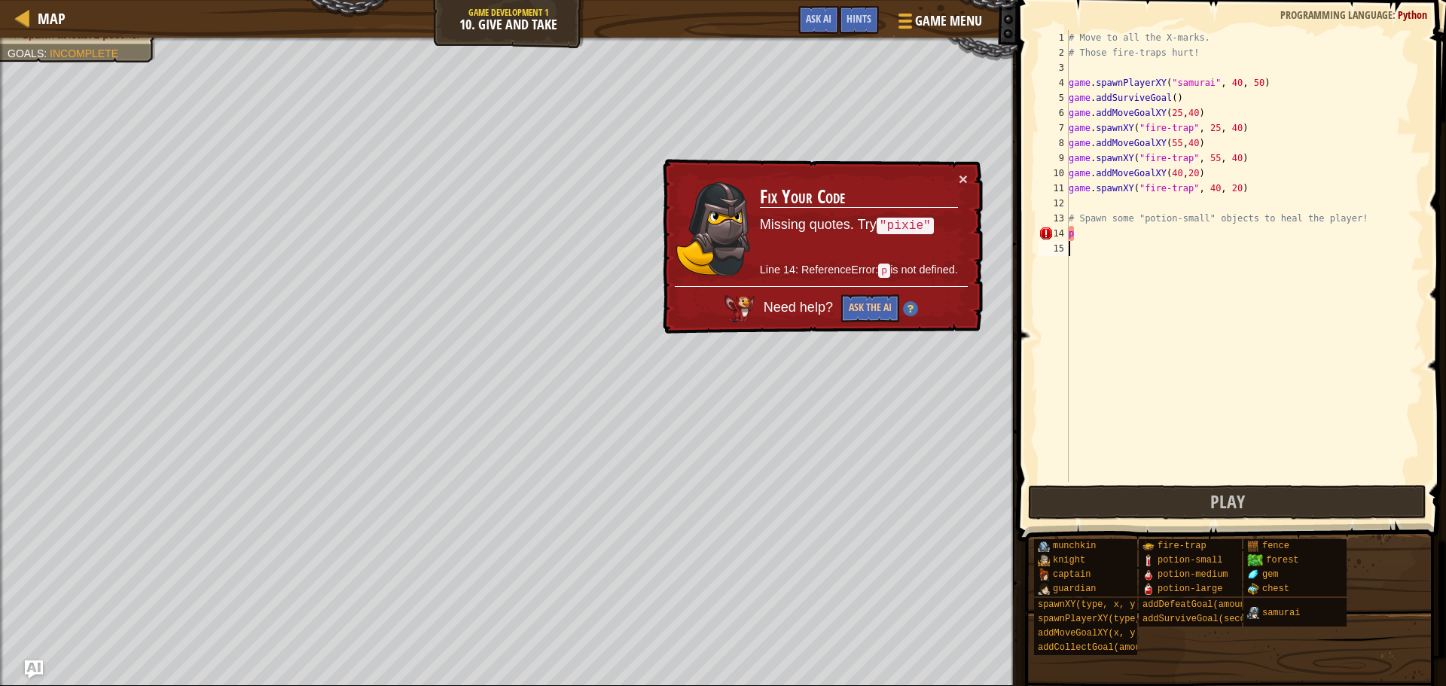
click at [1239, 354] on div "# Move to all the X-marks. # Those fire-traps hurt! game . spawnPlayerXY ( "sam…" at bounding box center [1245, 271] width 358 height 482
click at [1083, 226] on div "# Move to all the X-marks. # Those fire-traps hurt! game . spawnPlayerXY ( "sam…" at bounding box center [1245, 271] width 358 height 482
type textarea "p"
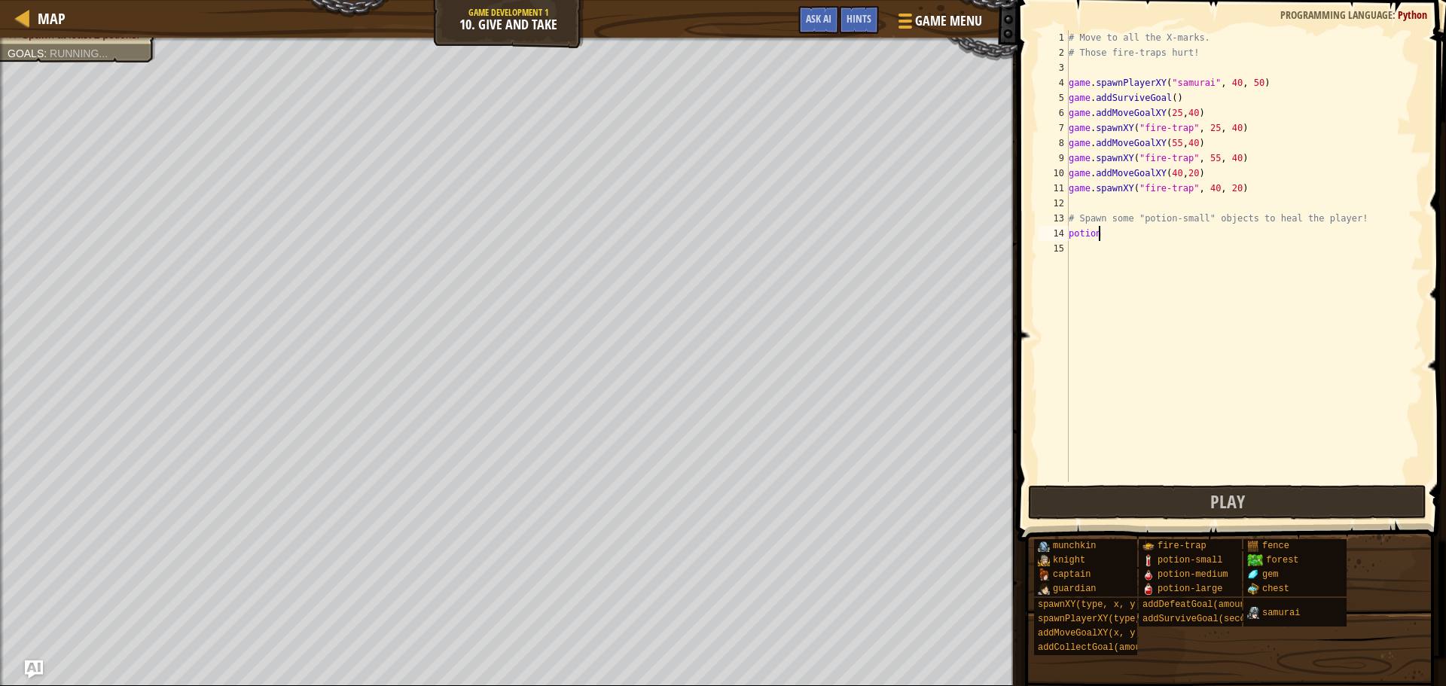
scroll to position [7, 2]
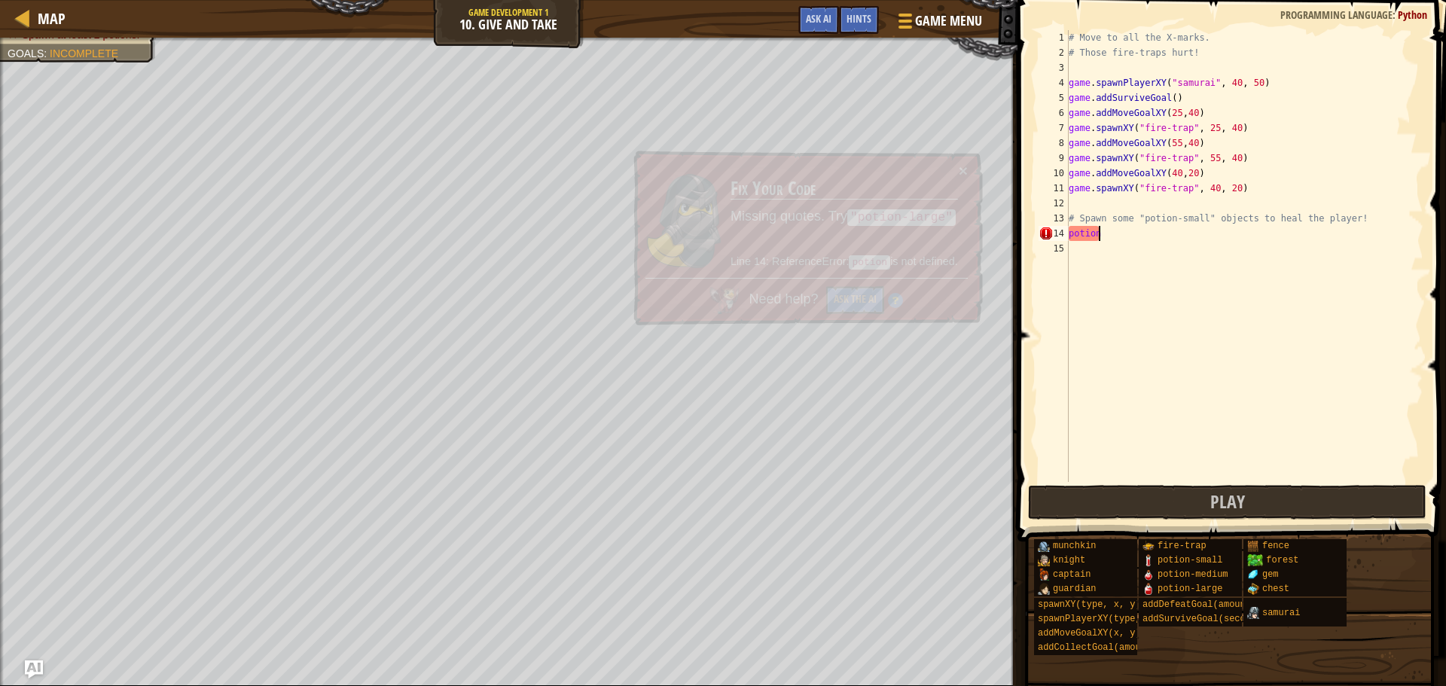
type textarea "p"
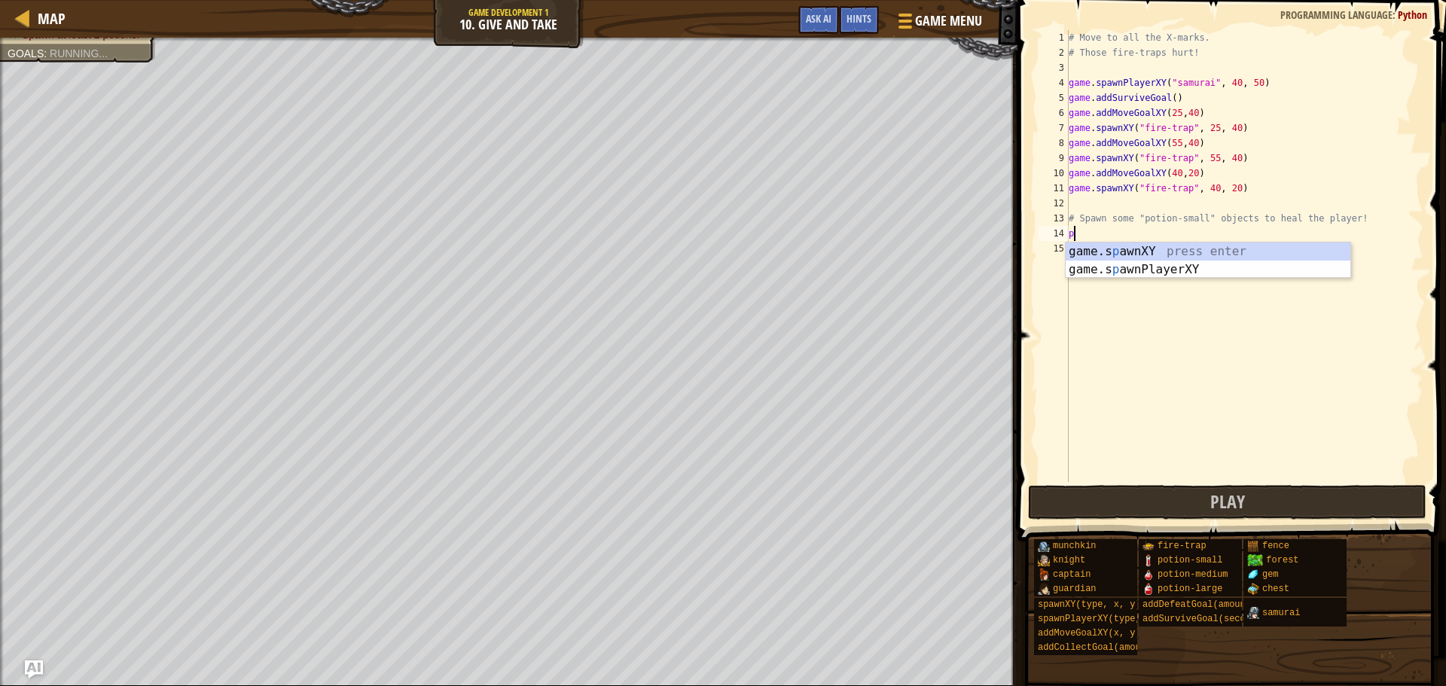
scroll to position [7, 0]
type textarea "# Spawn some "potion-small" objects to heal the player!"
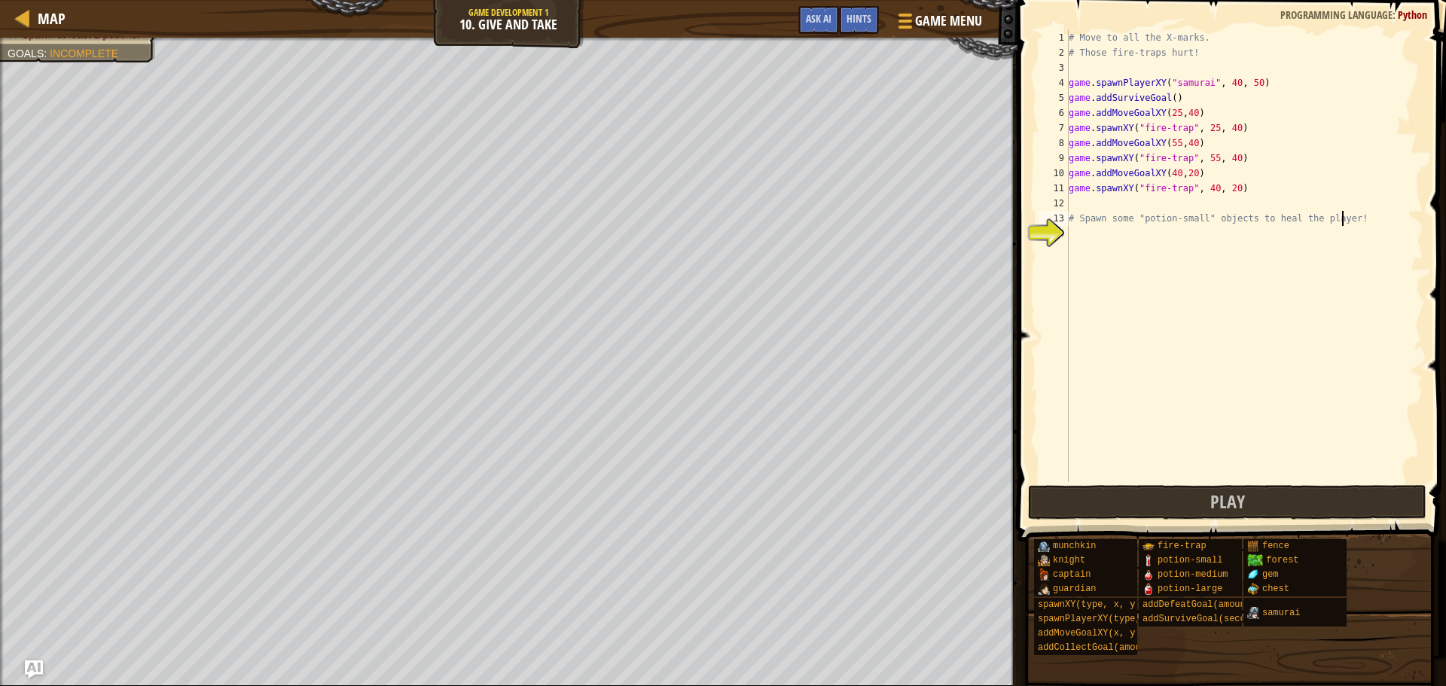
click at [1076, 237] on div "# Move to all the X-marks. # Those fire-traps hurt! game . spawnPlayerXY ( "sam…" at bounding box center [1245, 271] width 358 height 482
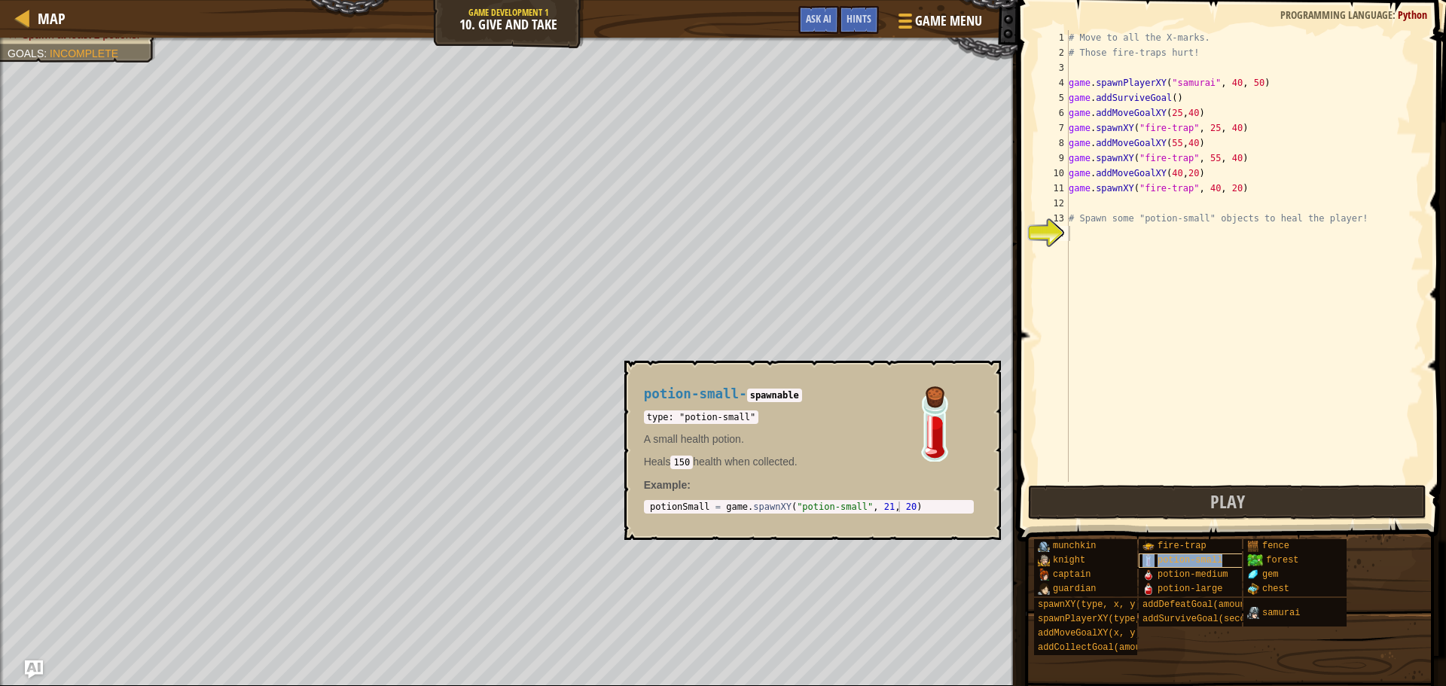
click at [1195, 563] on span "potion-small" at bounding box center [1190, 560] width 65 height 11
type textarea "" potion-small""
click at [1192, 395] on div "# Move to all the X-marks. # Those fire-traps hurt! game . spawnPlayerXY ( "sam…" at bounding box center [1245, 271] width 358 height 482
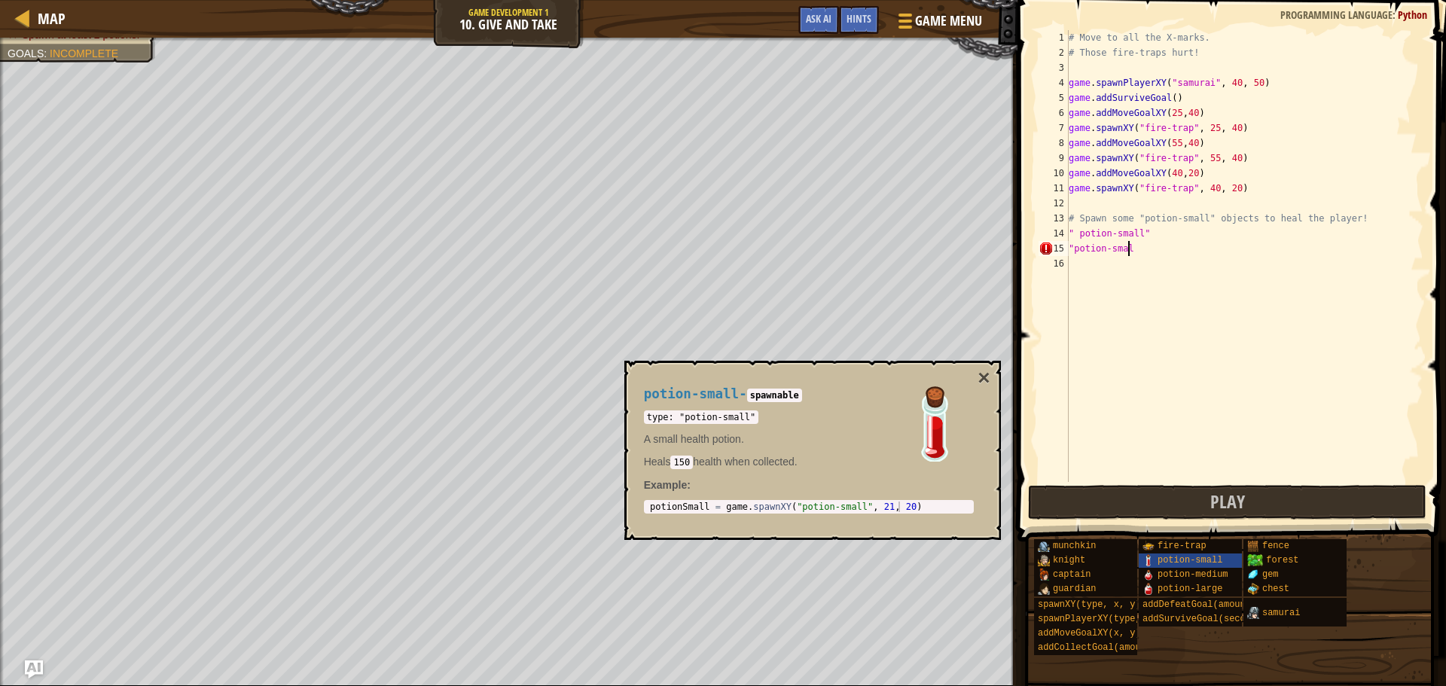
scroll to position [7, 5]
click at [1071, 248] on div "# Move to all the X-marks. # Those fire-traps hurt! game . spawnPlayerXY ( "sam…" at bounding box center [1245, 271] width 358 height 482
click at [1073, 249] on div "# Move to all the X-marks. # Those fire-traps hurt! game . spawnPlayerXY ( "sam…" at bounding box center [1245, 271] width 358 height 482
type textarea "" potion-small""
click at [1188, 368] on div "# Move to all the X-marks. # Those fire-traps hurt! game . spawnPlayerXY ( "sam…" at bounding box center [1245, 271] width 358 height 482
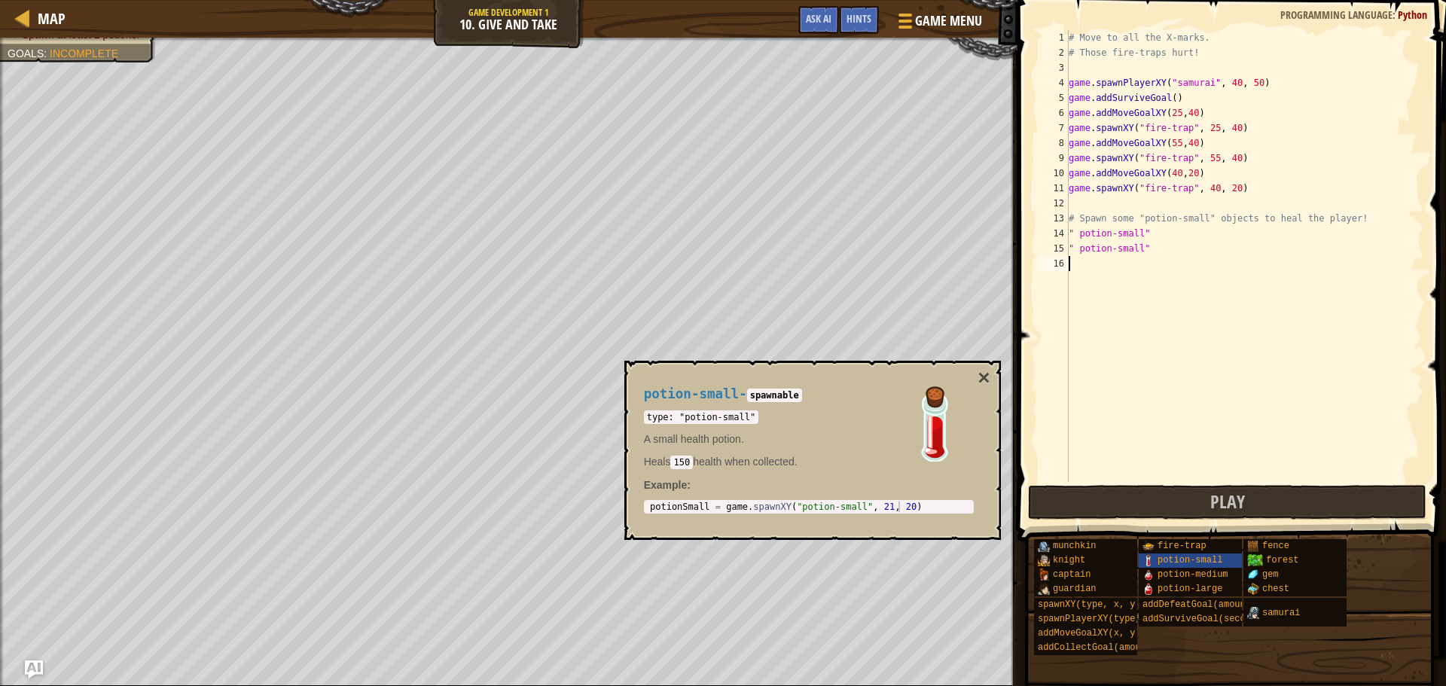
scroll to position [7, 0]
click at [1163, 498] on button "Play" at bounding box center [1227, 502] width 398 height 35
type textarea ""potion-small""
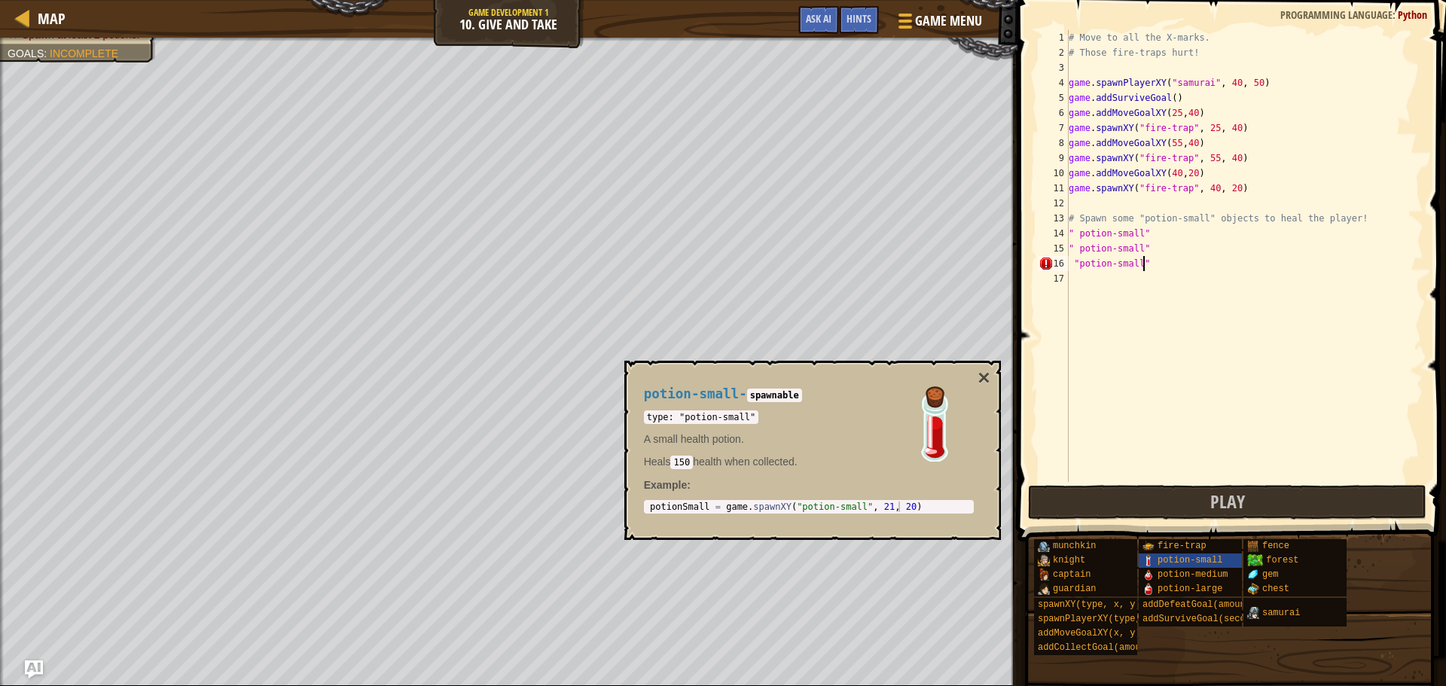
click at [1171, 331] on div "# Move to all the X-marks. # Those fire-traps hurt! game . spawnPlayerXY ( "sam…" at bounding box center [1245, 271] width 358 height 482
click at [1161, 505] on button "Play" at bounding box center [1227, 502] width 398 height 35
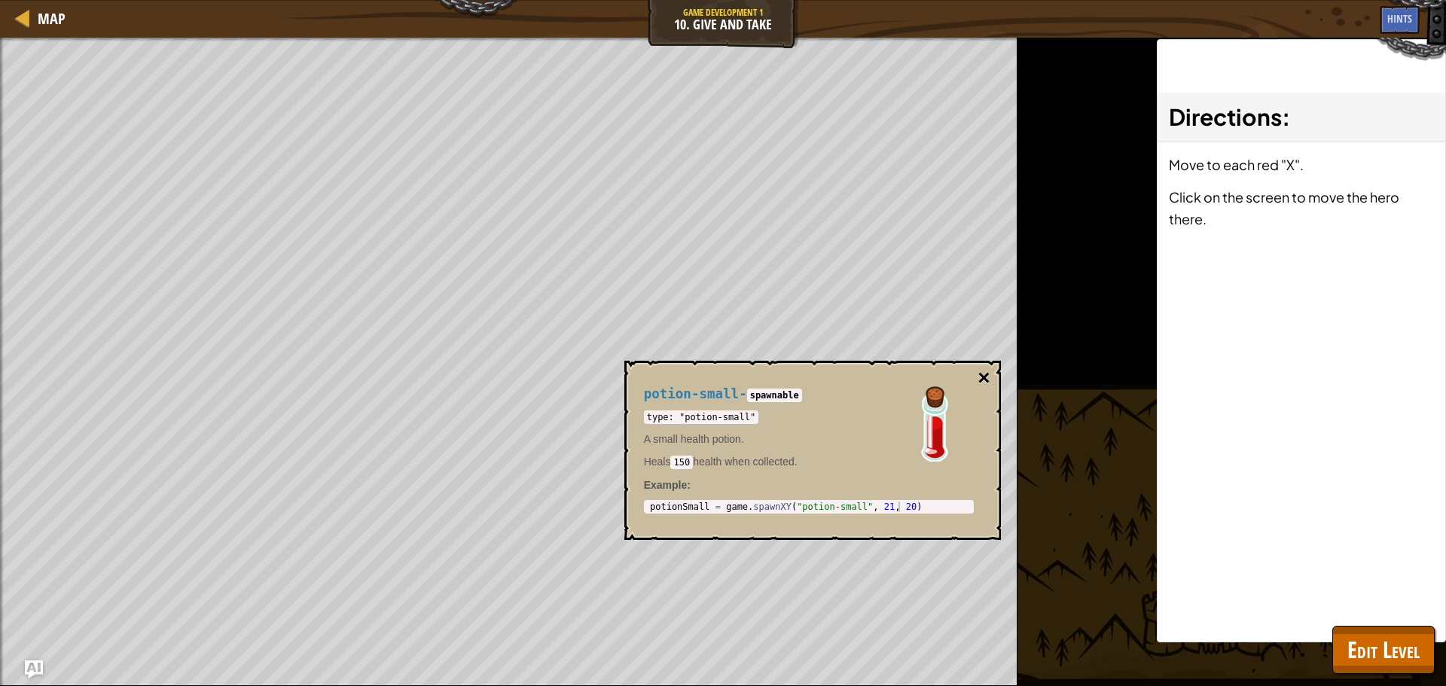
click at [979, 374] on button "×" at bounding box center [984, 378] width 12 height 21
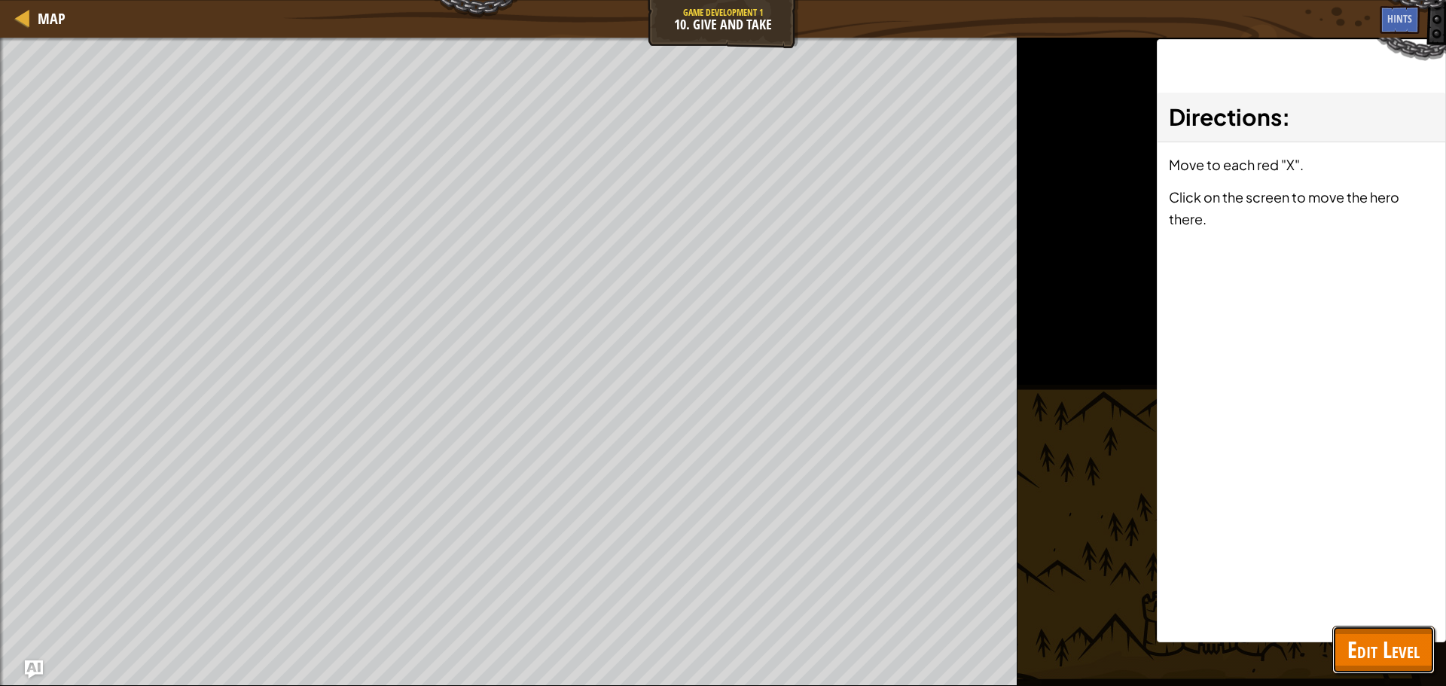
drag, startPoint x: 1397, startPoint y: 672, endPoint x: 1385, endPoint y: 656, distance: 19.9
click at [1396, 672] on button "Edit Level" at bounding box center [1384, 650] width 102 height 48
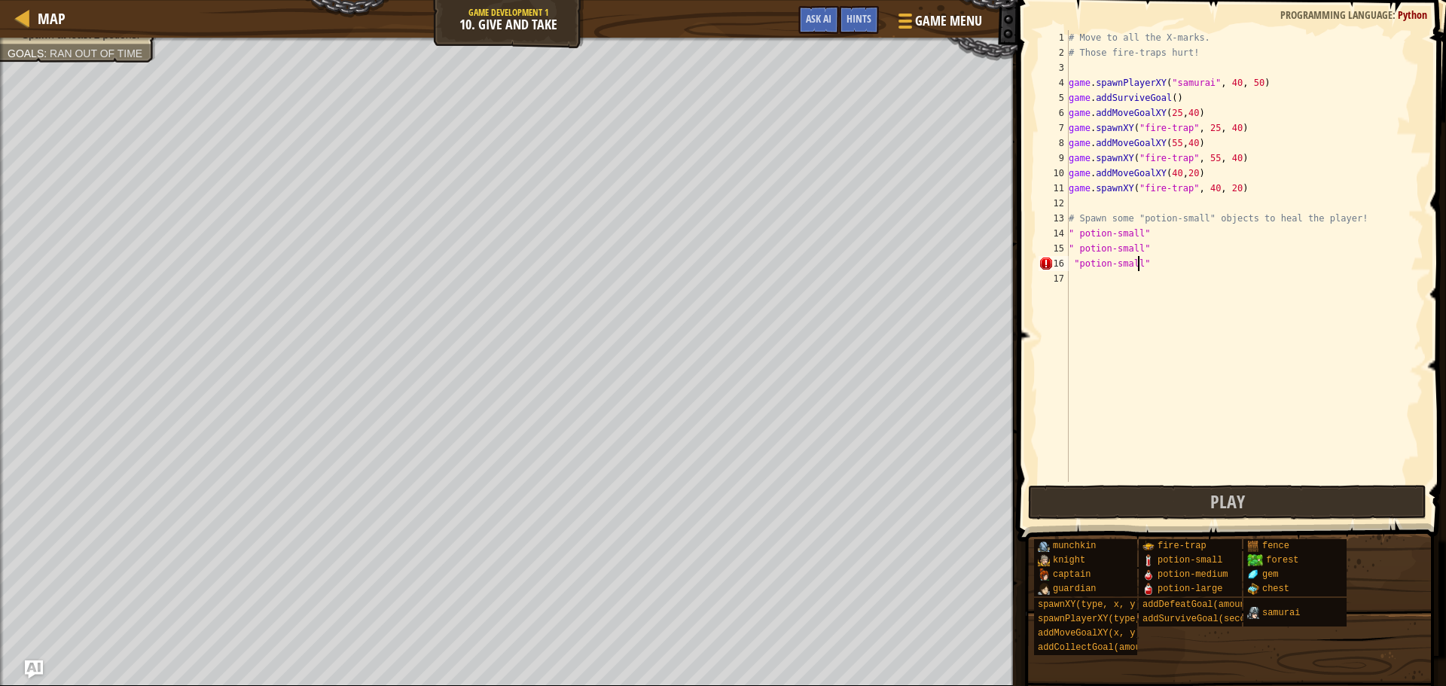
click at [1137, 266] on div "# Move to all the X-marks. # Those fire-traps hurt! game . spawnPlayerXY ( "sam…" at bounding box center [1245, 271] width 358 height 482
click at [1140, 264] on div "# Move to all the X-marks. # Those fire-traps hurt! game . spawnPlayerXY ( "sam…" at bounding box center [1245, 271] width 358 height 482
click at [1145, 262] on div "# Move to all the X-marks. # Those fire-traps hurt! game . spawnPlayerXY ( "sam…" at bounding box center [1245, 271] width 358 height 482
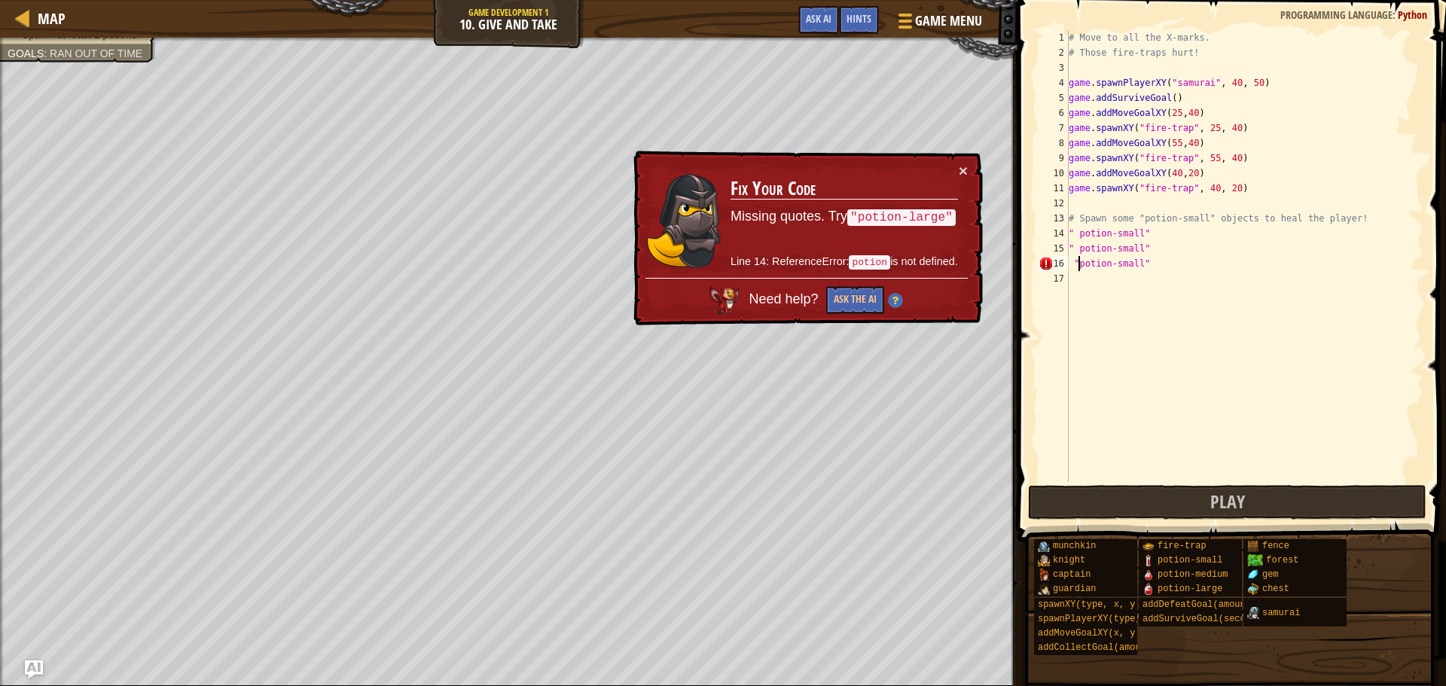
click at [1078, 263] on div "# Move to all the X-marks. # Those fire-traps hurt! game . spawnPlayerXY ( "sam…" at bounding box center [1245, 271] width 358 height 482
click at [1073, 261] on div "# Move to all the X-marks. # Those fire-traps hurt! game . spawnPlayerXY ( "sam…" at bounding box center [1245, 271] width 358 height 482
type textarea ""potion-small""
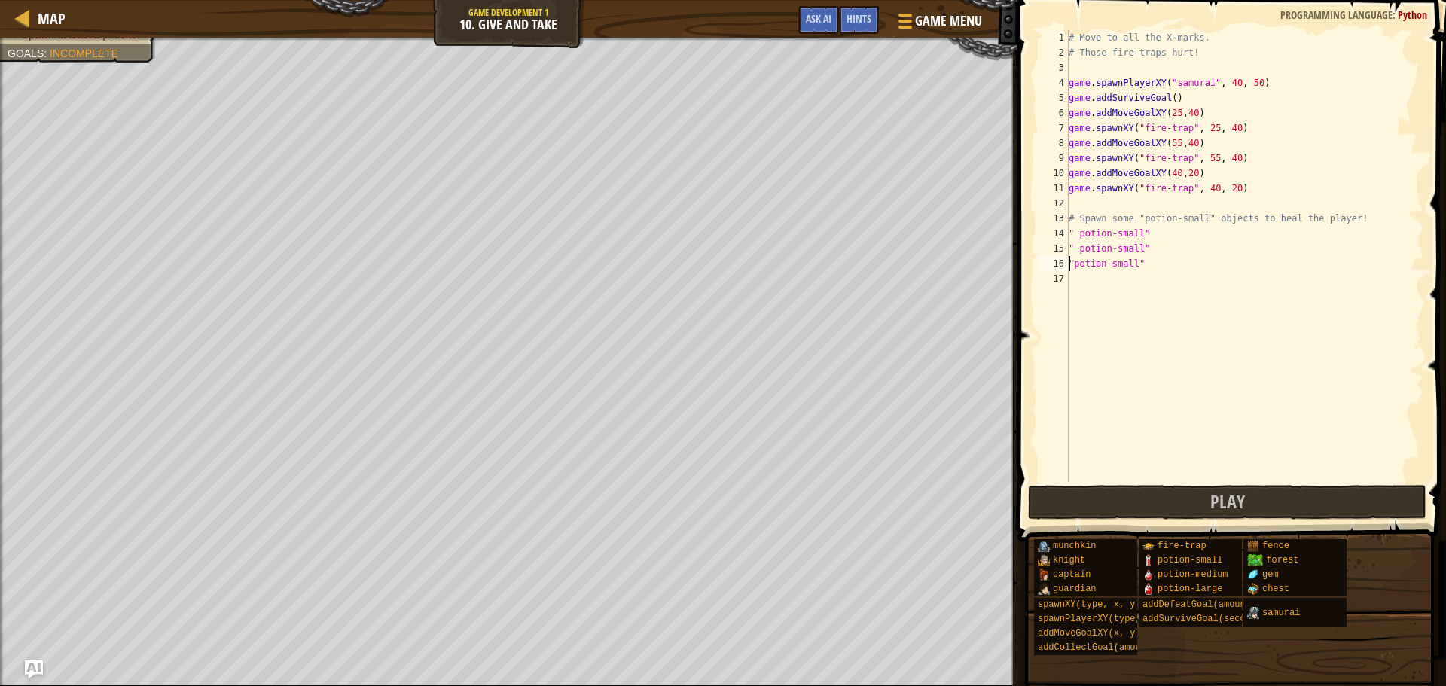
click at [1167, 389] on div "# Move to all the X-marks. # Those fire-traps hurt! game . spawnPlayerXY ( "sam…" at bounding box center [1245, 271] width 358 height 482
click at [1078, 245] on div "# Move to all the X-marks. # Those fire-traps hurt! game . spawnPlayerXY ( "sam…" at bounding box center [1245, 271] width 358 height 482
click at [1077, 227] on div "# Move to all the X-marks. # Those fire-traps hurt! game . spawnPlayerXY ( "sam…" at bounding box center [1245, 271] width 358 height 482
type textarea ""potion-small""
click at [1244, 487] on button "Play" at bounding box center [1227, 502] width 398 height 35
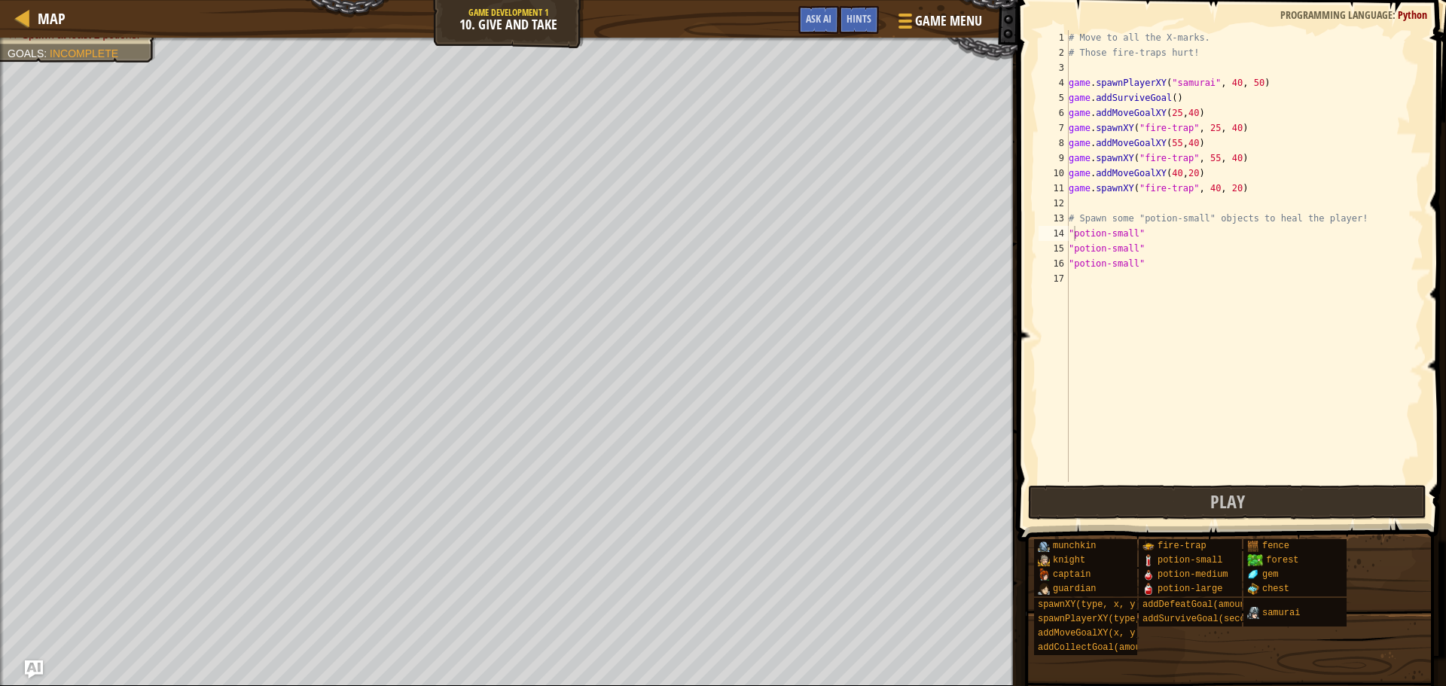
click at [1082, 281] on div "# Move to all the X-marks. # Those fire-traps hurt! game . spawnPlayerXY ( "sam…" at bounding box center [1245, 271] width 358 height 482
click at [1278, 507] on button "Play" at bounding box center [1227, 502] width 398 height 35
click at [1139, 277] on div "# Move to all the X-marks. # Those fire-traps hurt! game . spawnPlayerXY ( "sam…" at bounding box center [1245, 271] width 358 height 482
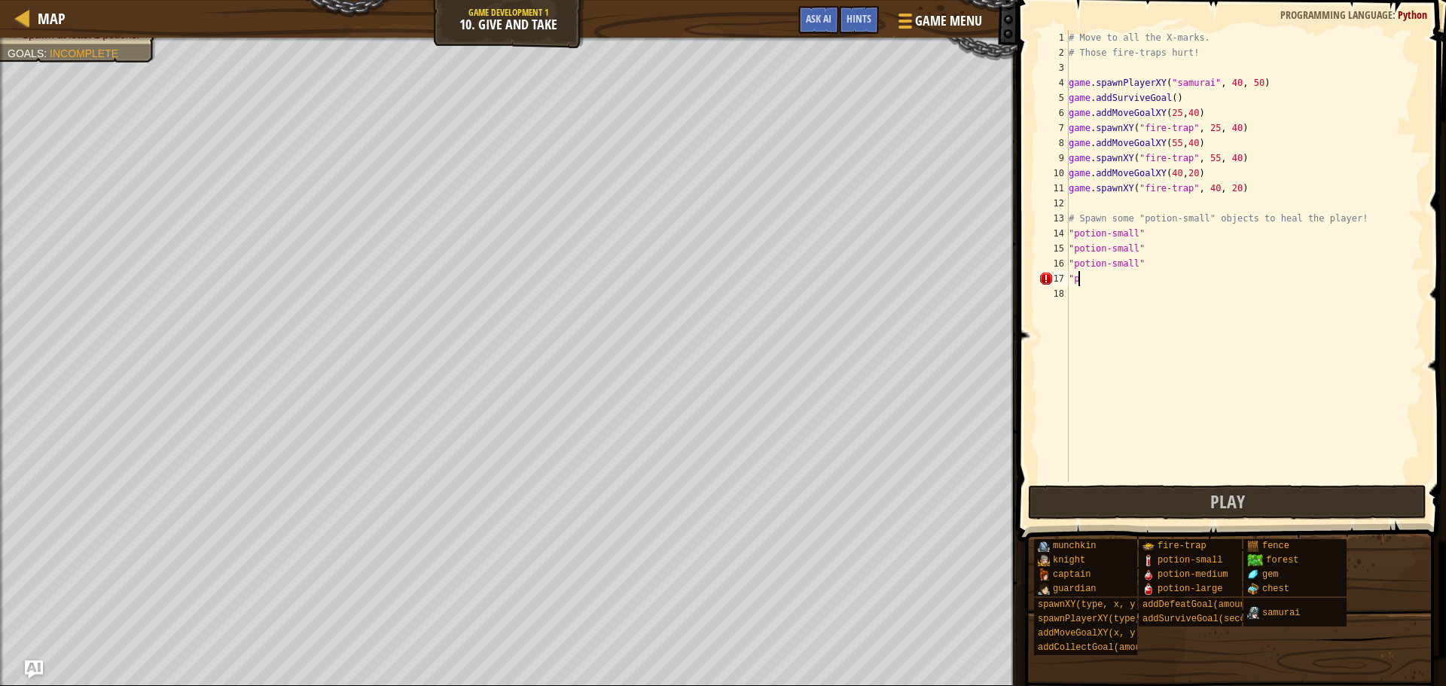
type textarea """
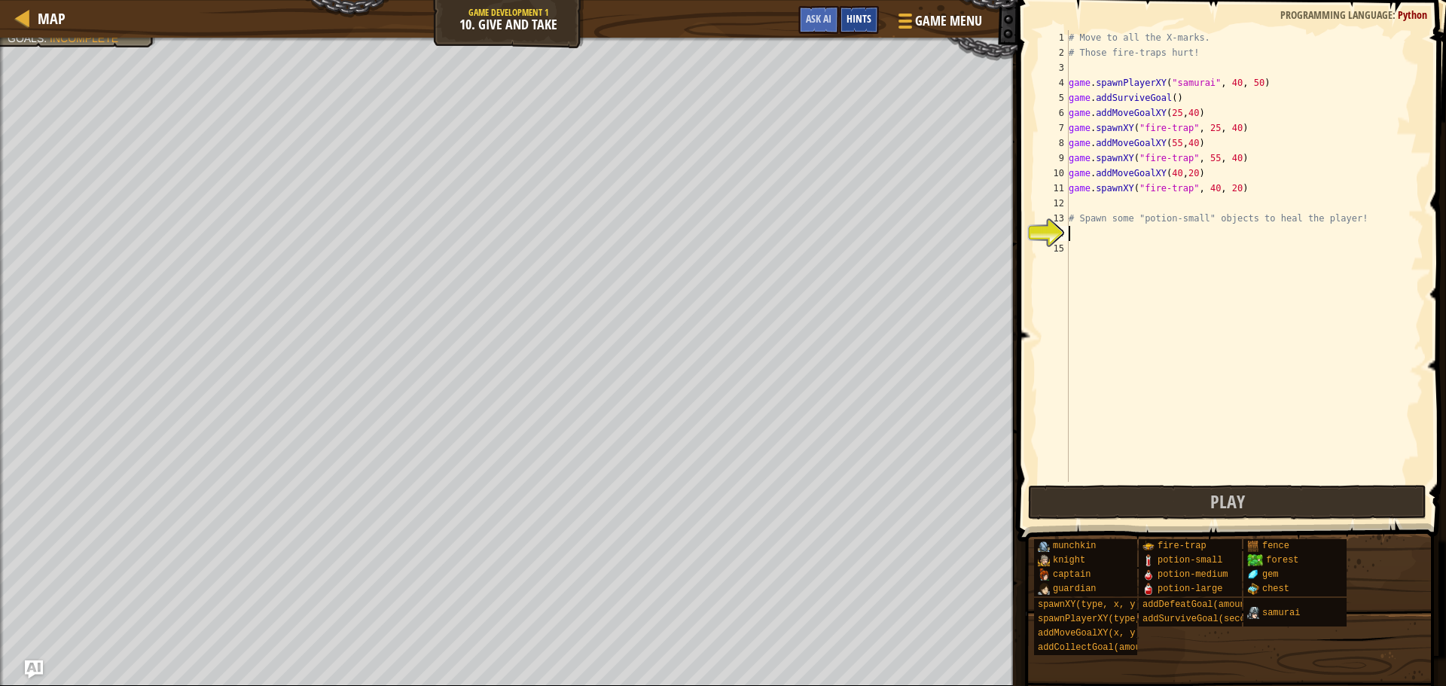
click at [850, 13] on span "Hints" at bounding box center [859, 18] width 25 height 14
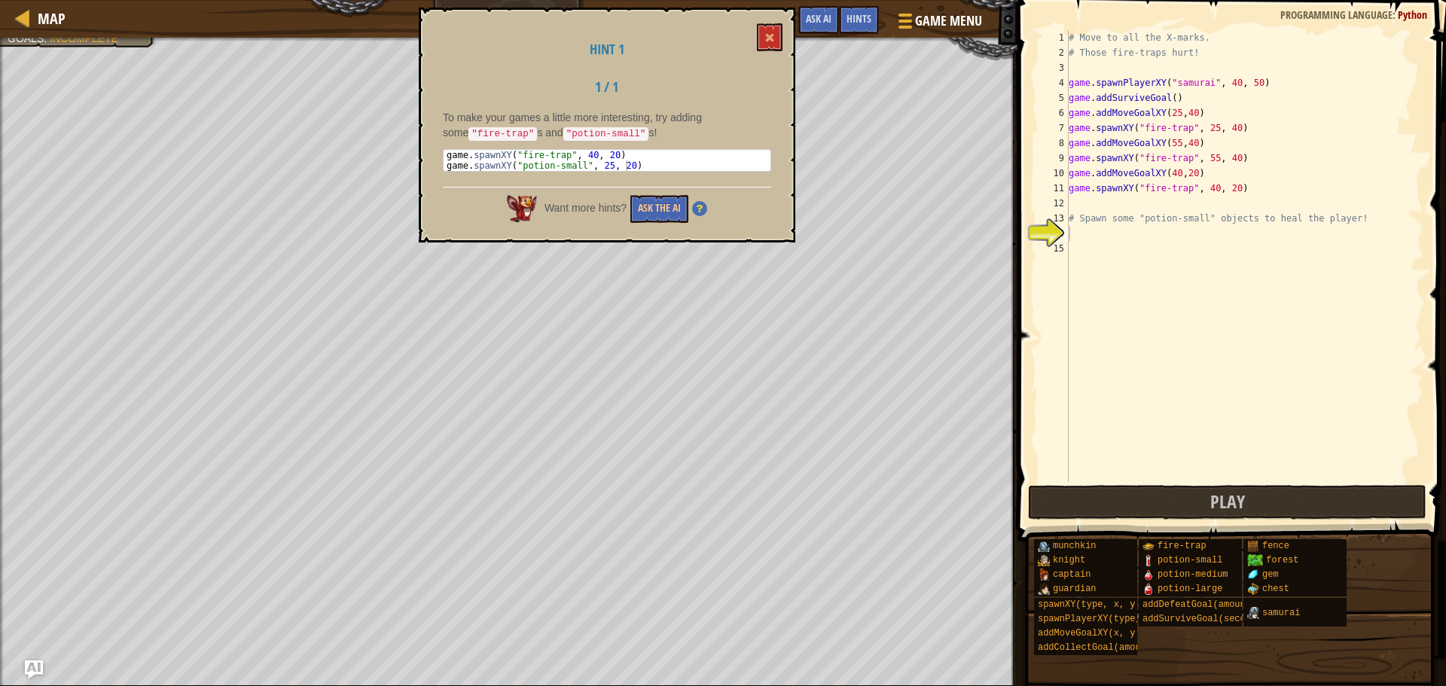
click at [669, 192] on div "Want more hints? Ask the AI" at bounding box center [607, 205] width 328 height 36
click at [670, 205] on button "Ask the AI" at bounding box center [659, 209] width 58 height 28
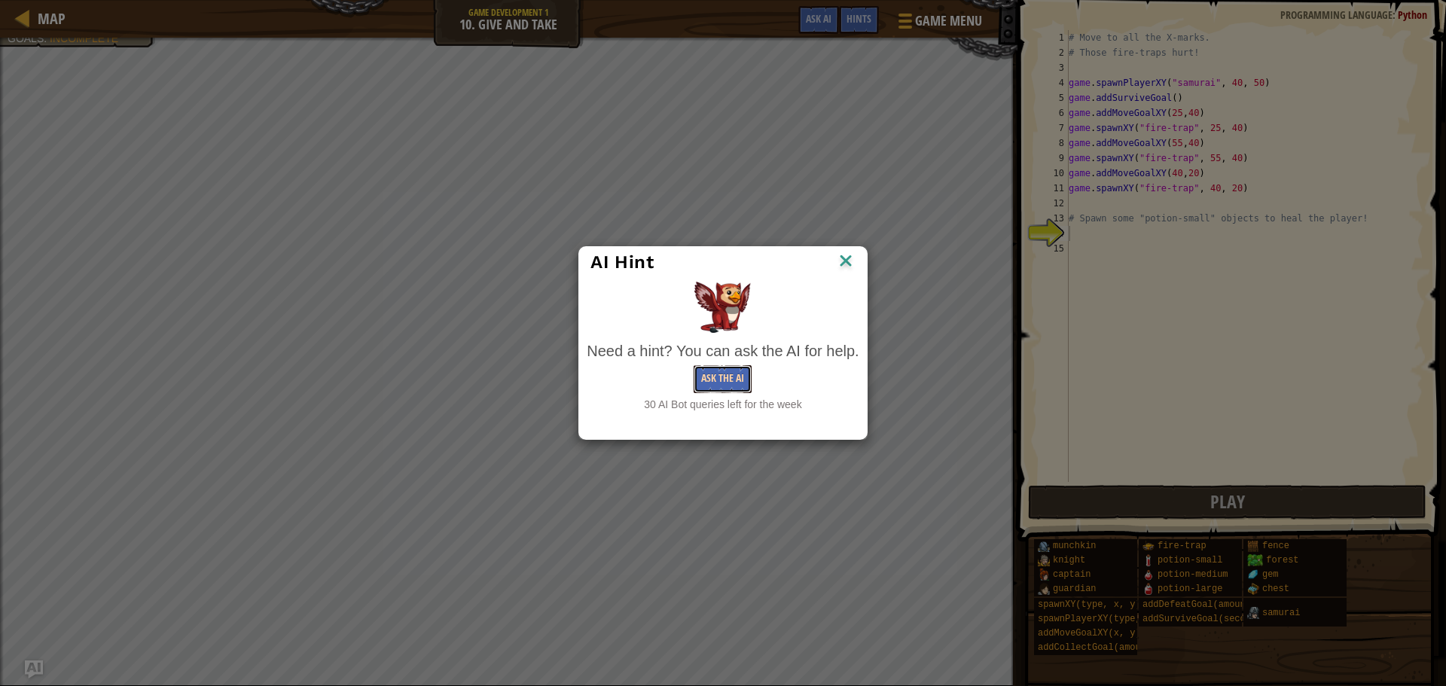
click at [727, 378] on button "Ask the AI" at bounding box center [723, 379] width 58 height 28
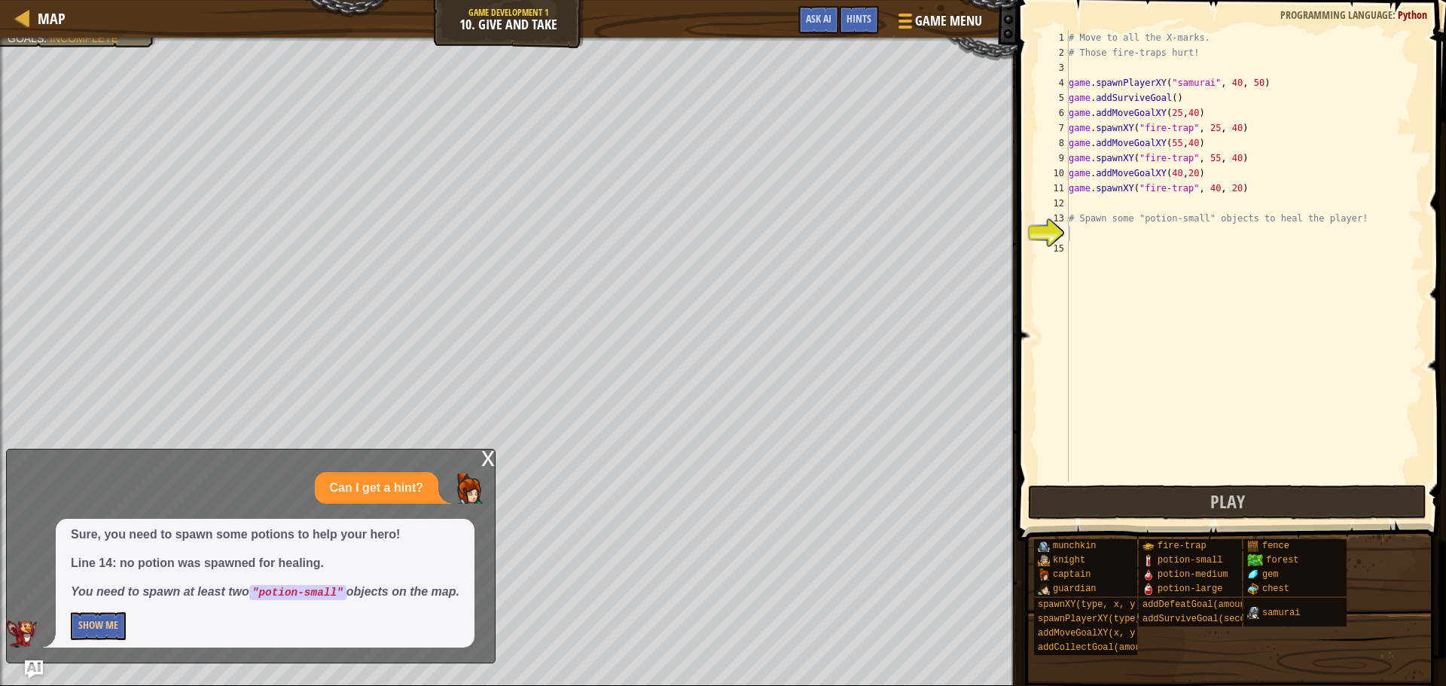
click at [490, 462] on div "x" at bounding box center [488, 457] width 14 height 15
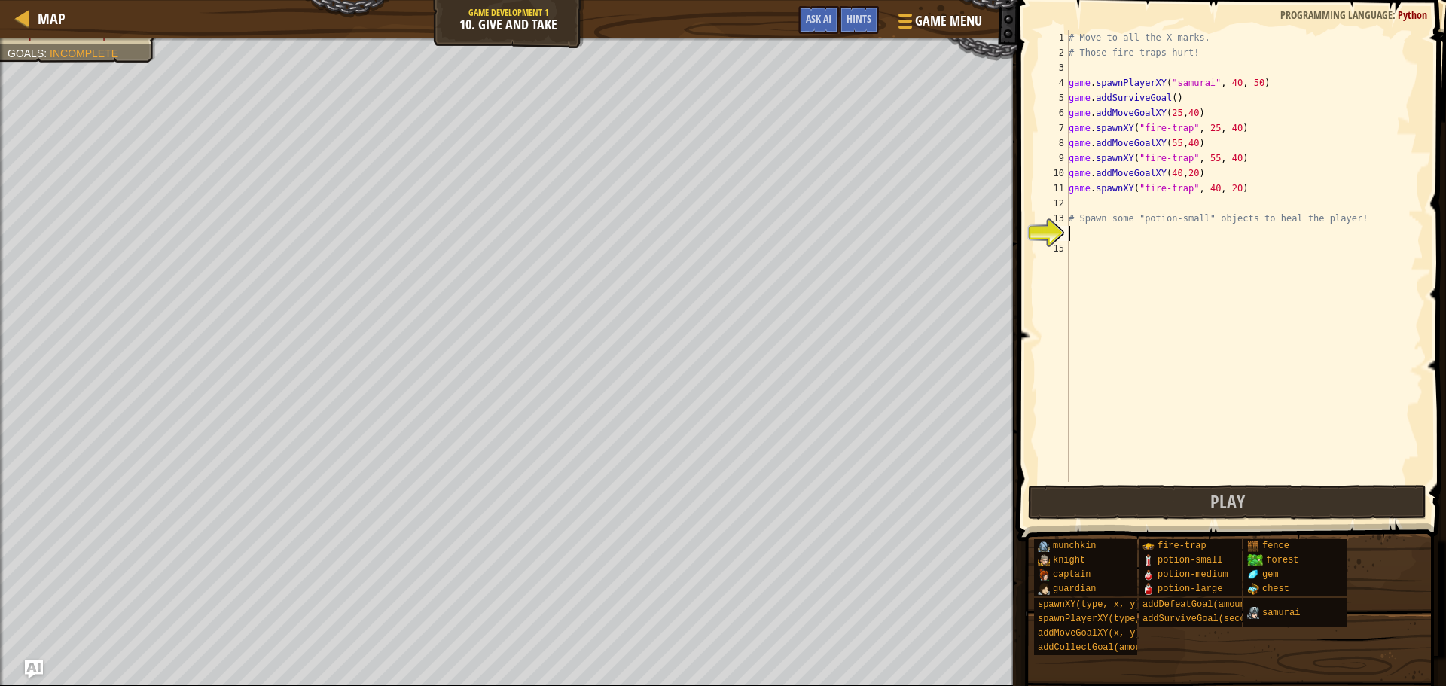
click at [1072, 235] on div "# Move to all the X-marks. # Those fire-traps hurt! game . spawnPlayerXY ( "sam…" at bounding box center [1245, 271] width 358 height 482
type textarea ""potion-small""
click at [1070, 251] on div "# Move to all the X-marks. # Those fire-traps hurt! game . spawnPlayerXY ( "sam…" at bounding box center [1245, 271] width 358 height 482
click at [1177, 495] on button "Play" at bounding box center [1227, 502] width 398 height 35
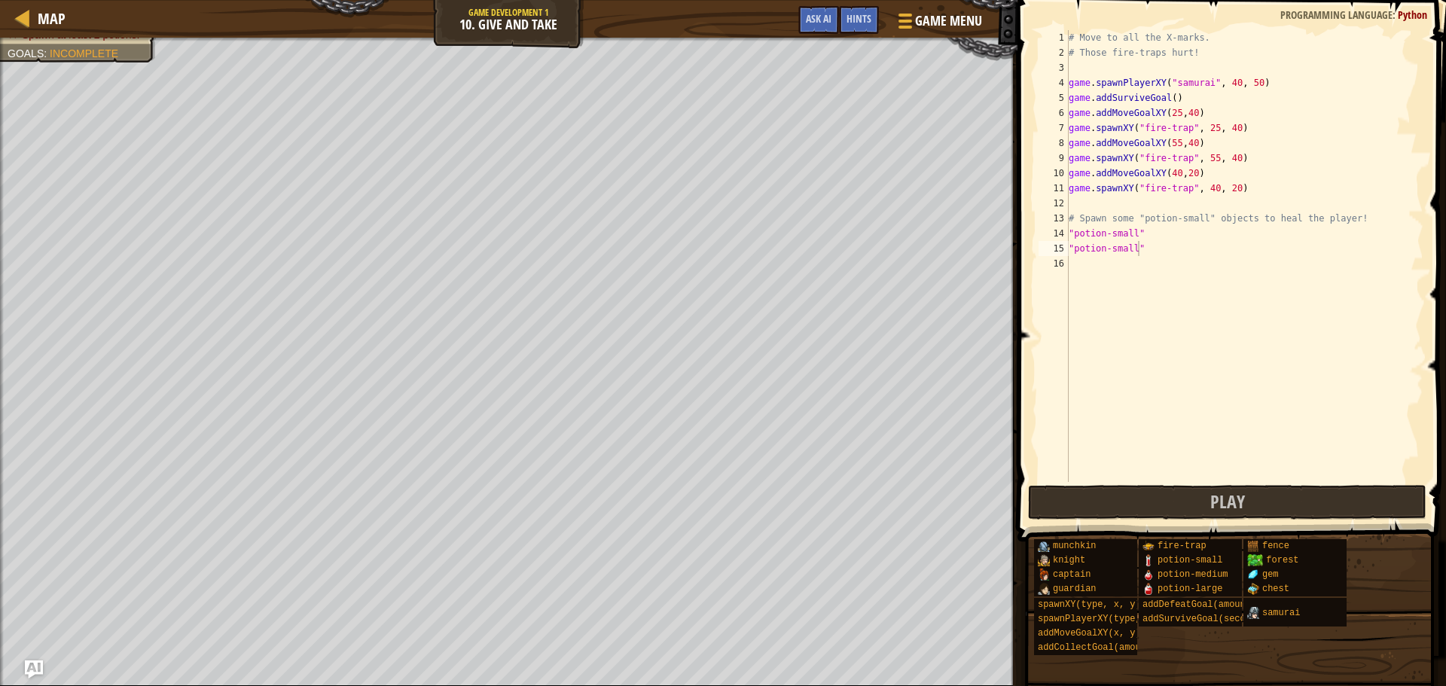
click at [1087, 218] on div "# Move to all the X-marks. # Those fire-traps hurt! game . spawnPlayerXY ( "sam…" at bounding box center [1245, 271] width 358 height 482
click at [1068, 234] on div "14" at bounding box center [1054, 233] width 30 height 15
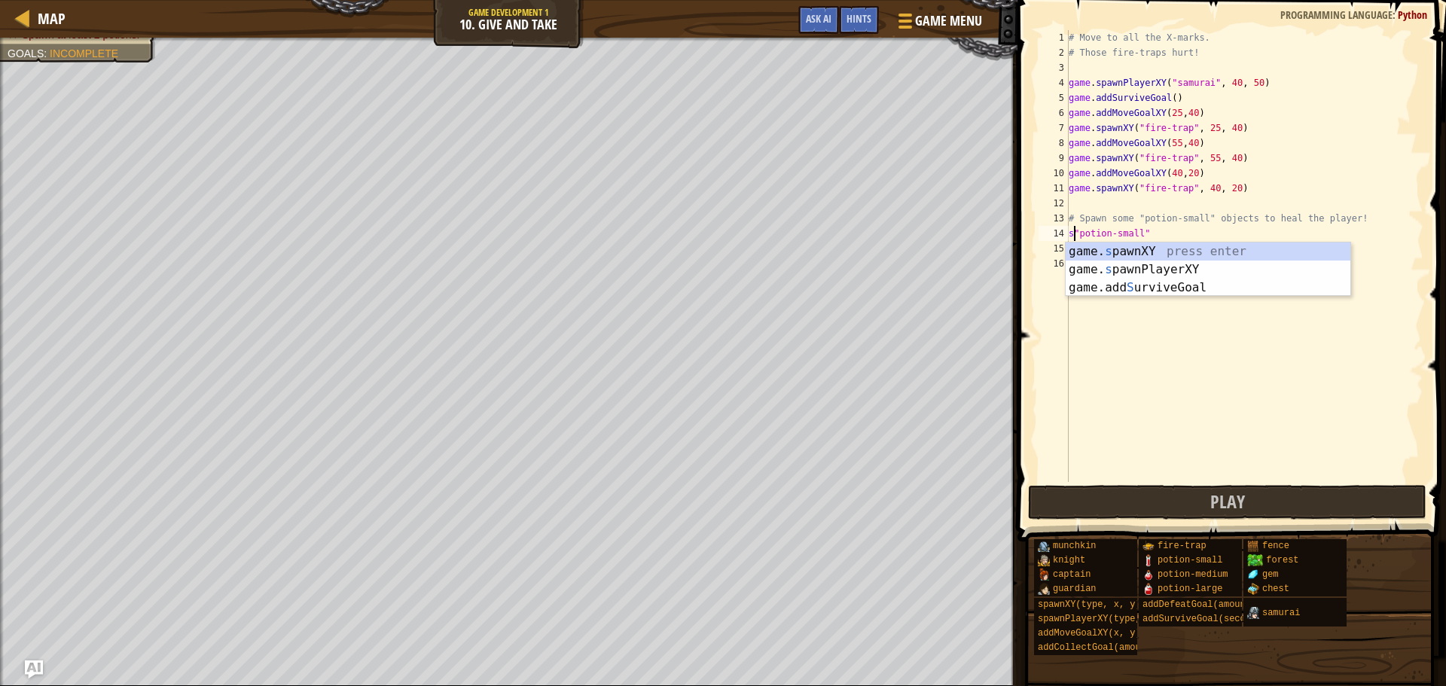
scroll to position [7, 0]
click at [1125, 252] on div "game. s pawnXY press enter game. s pawnPlayerXY press enter game.add S urviveGo…" at bounding box center [1208, 288] width 285 height 90
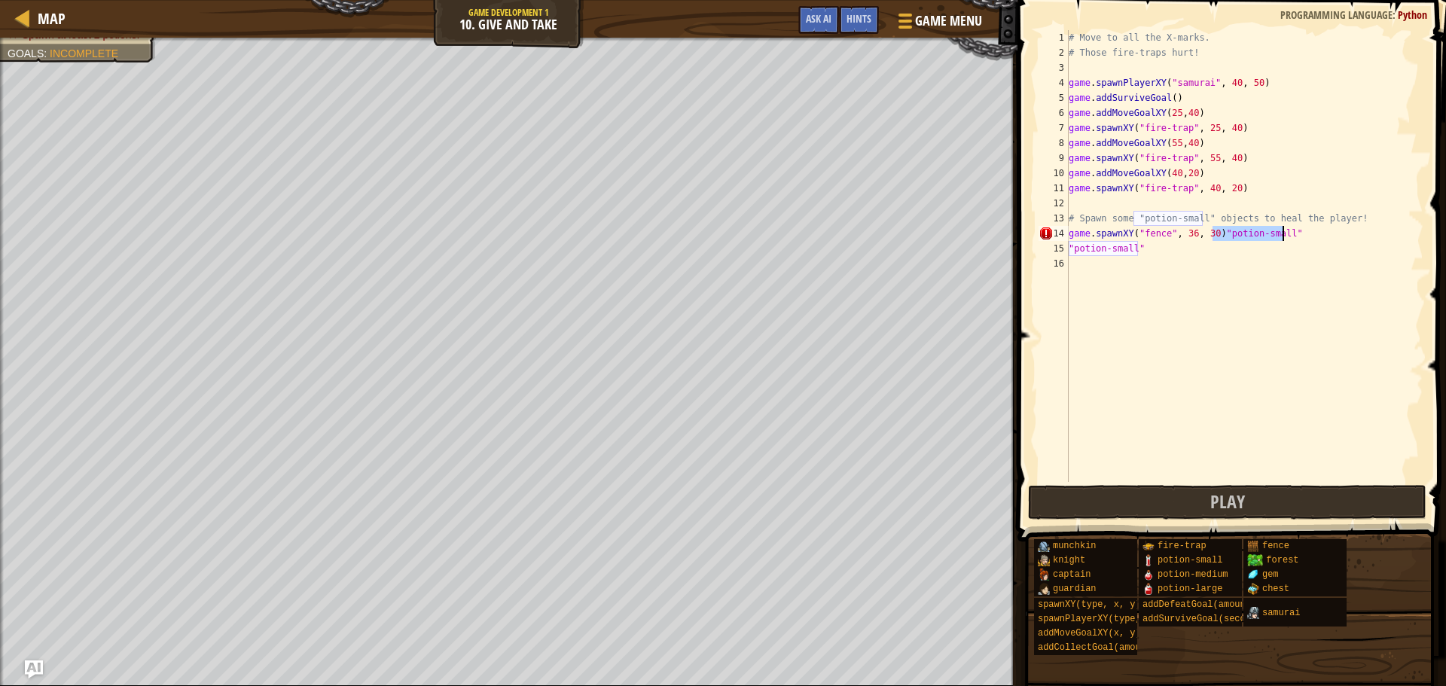
drag, startPoint x: 1214, startPoint y: 231, endPoint x: 1289, endPoint y: 237, distance: 74.8
click at [1289, 237] on div "# Move to all the X-marks. # Those fire-traps hurt! game . spawnPlayerXY ( "sam…" at bounding box center [1245, 271] width 358 height 482
click at [1153, 236] on div "# Move to all the X-marks. # Those fire-traps hurt! game . spawnPlayerXY ( "sam…" at bounding box center [1245, 271] width 358 height 482
paste textarea ""potion-small""
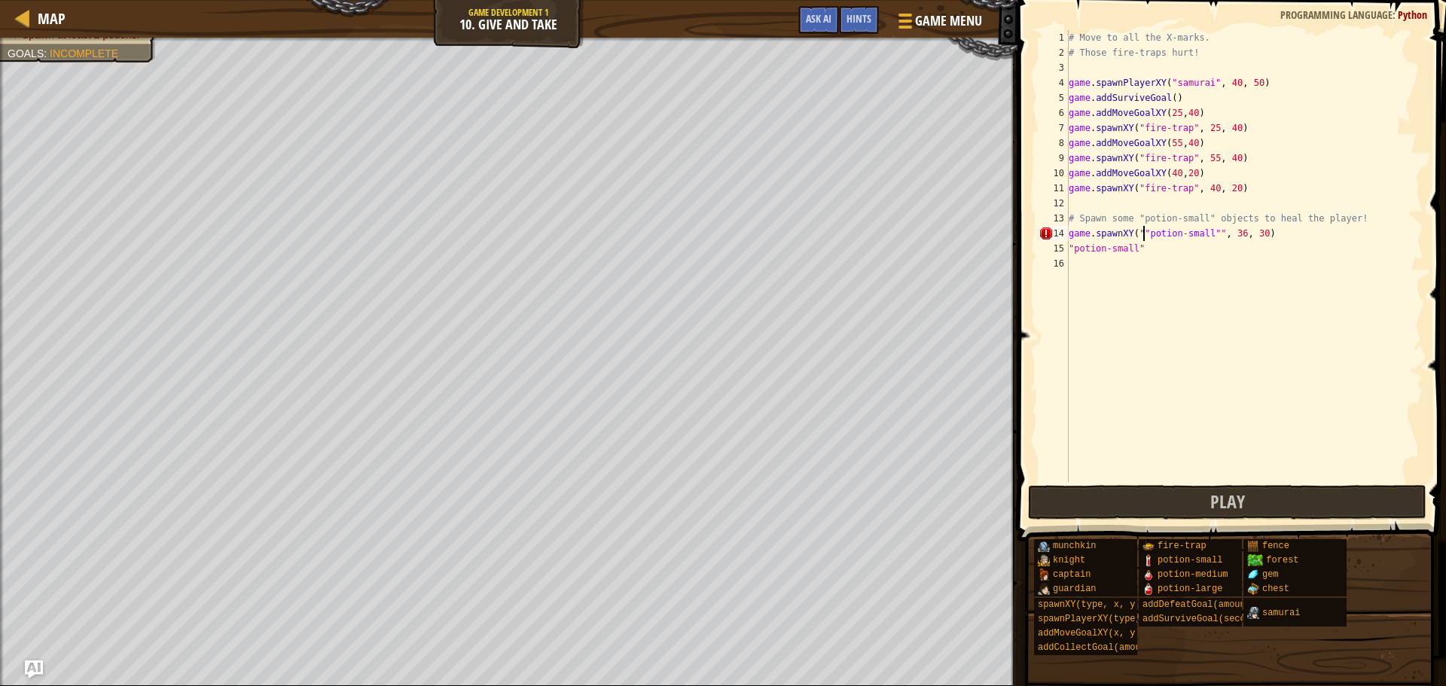
click at [1144, 231] on div "# Move to all the X-marks. # Those fire-traps hurt! game . spawnPlayerXY ( "sam…" at bounding box center [1245, 271] width 358 height 482
click at [1134, 507] on button "Play" at bounding box center [1227, 502] width 398 height 35
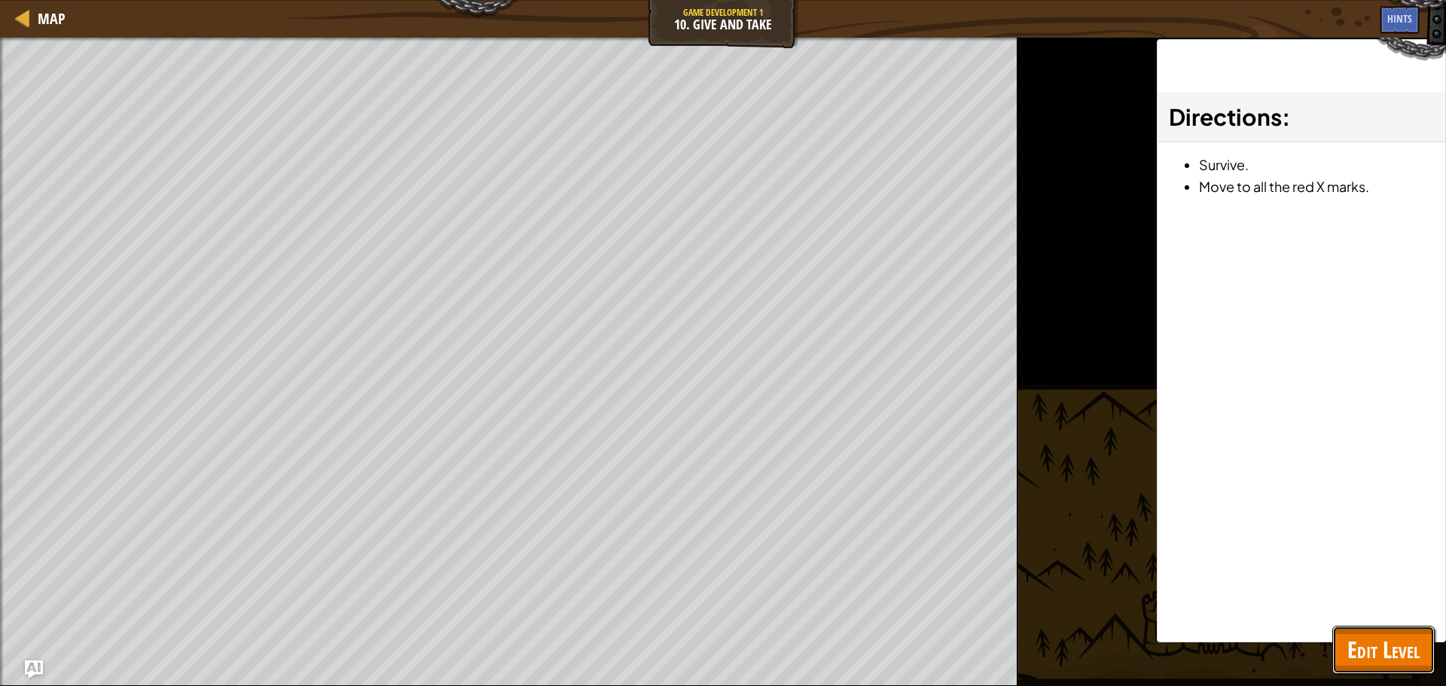
click at [1372, 637] on span "Edit Level" at bounding box center [1384, 649] width 72 height 31
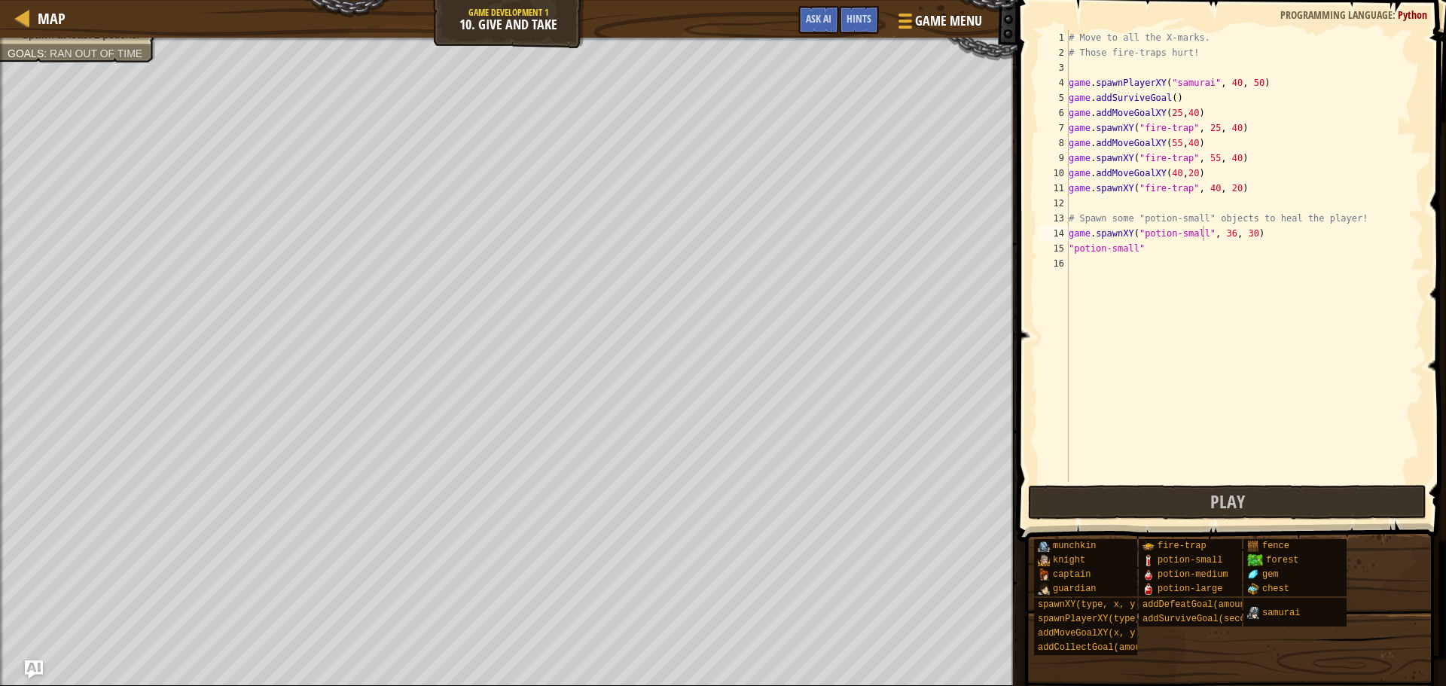
type textarea ""potion-small""
drag, startPoint x: 1144, startPoint y: 246, endPoint x: 1067, endPoint y: 250, distance: 77.7
click at [1067, 250] on div ""potion-small" 1 2 3 4 5 6 7 8 9 10 11 12 13 14 15 16 # Move to all the X-marks…" at bounding box center [1230, 256] width 388 height 452
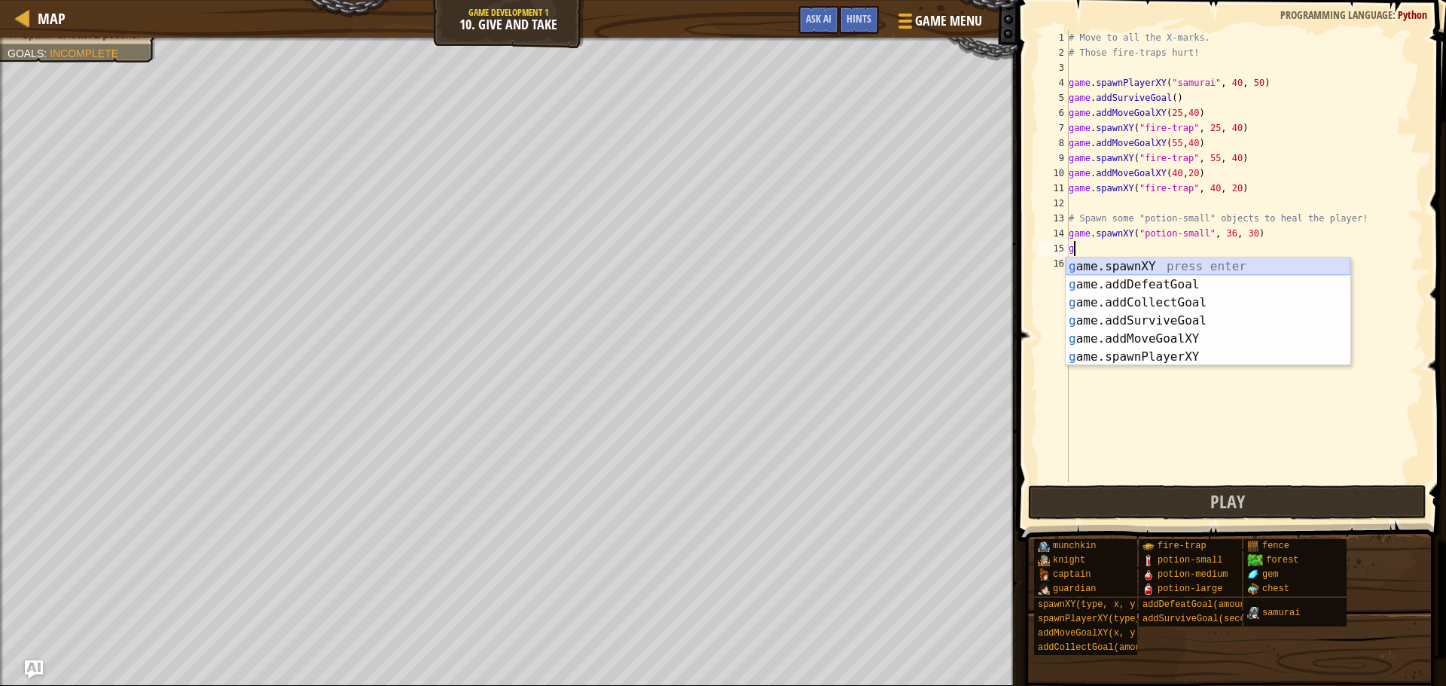
click at [1191, 270] on div "g ame.spawnXY press enter g ame.addDefeatGoal press enter g ame.addCollectGoal …" at bounding box center [1208, 330] width 285 height 145
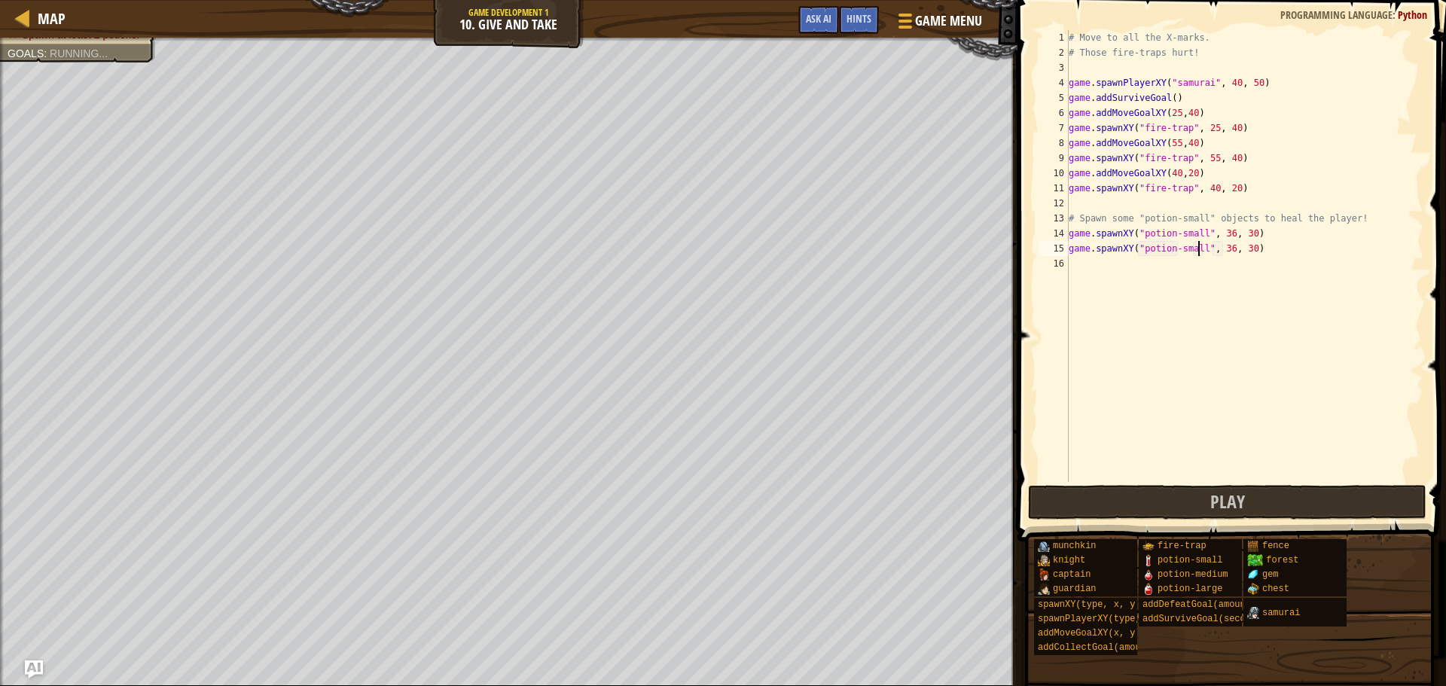
scroll to position [7, 11]
drag, startPoint x: 1223, startPoint y: 248, endPoint x: 1213, endPoint y: 250, distance: 10.0
click at [1213, 250] on div "# Move to all the X-marks. # Those fire-traps hurt! game . spawnPlayerXY ( "sam…" at bounding box center [1245, 271] width 358 height 482
click at [1244, 246] on div "# Move to all the X-marks. # Those fire-traps hurt! game . spawnPlayerXY ( "sam…" at bounding box center [1245, 271] width 358 height 482
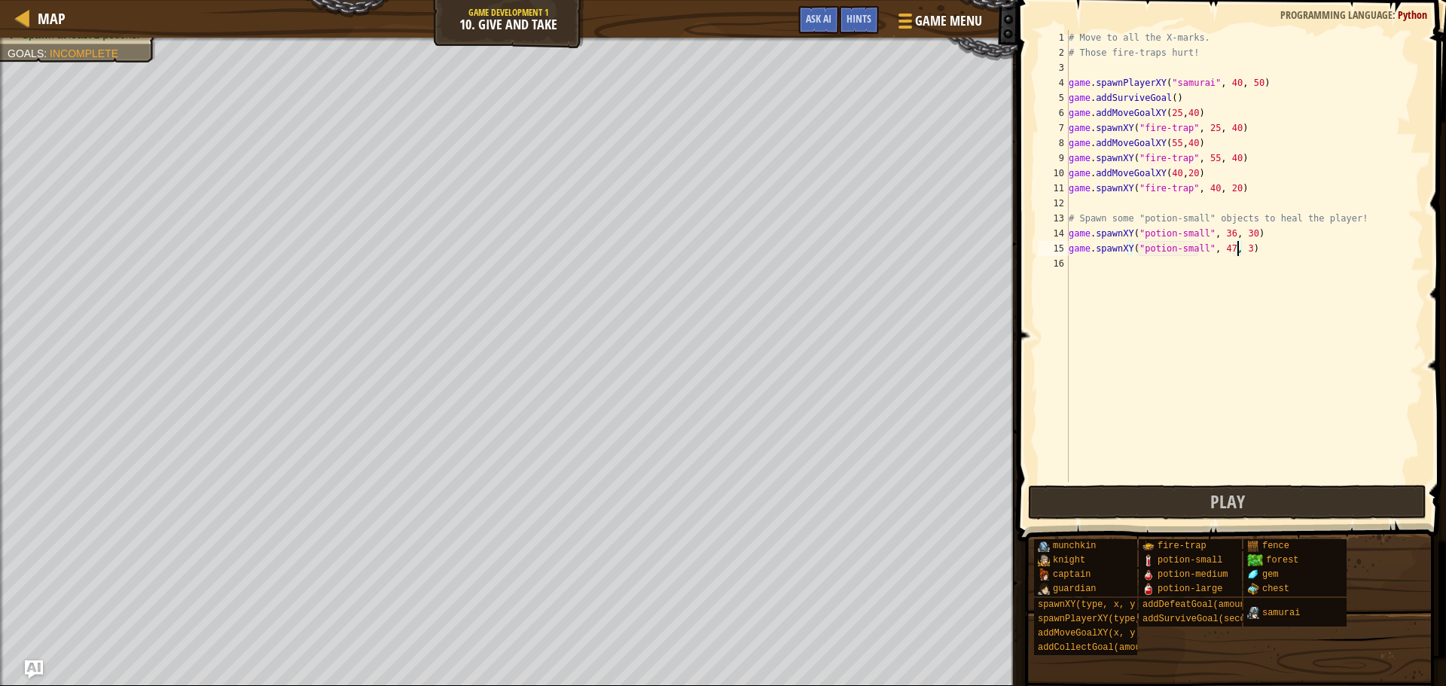
type textarea "game.spawnXY("potion-small", 47, 39)"
click at [1305, 433] on div "# Move to all the X-marks. # Those fire-traps hurt! game . spawnPlayerXY ( "sam…" at bounding box center [1245, 271] width 358 height 482
click at [1243, 493] on span "Play" at bounding box center [1227, 502] width 35 height 24
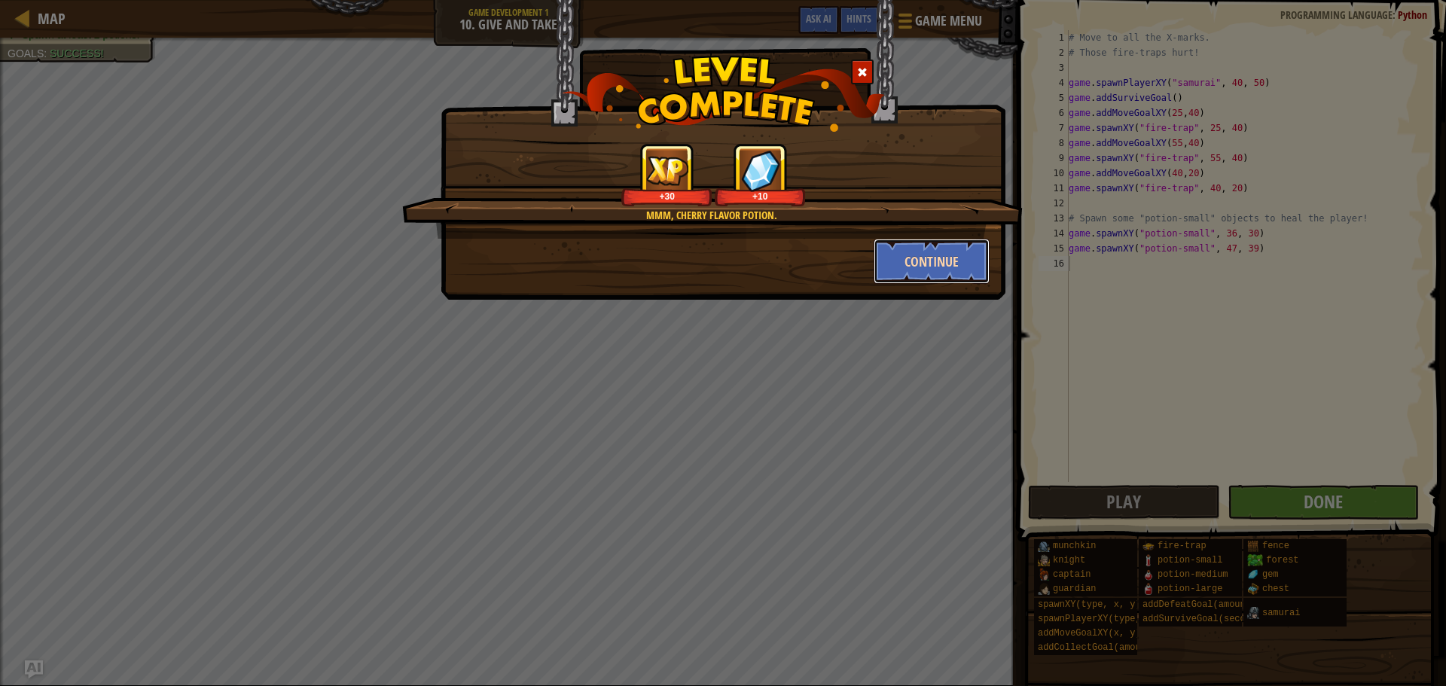
click at [942, 249] on button "Continue" at bounding box center [932, 261] width 117 height 45
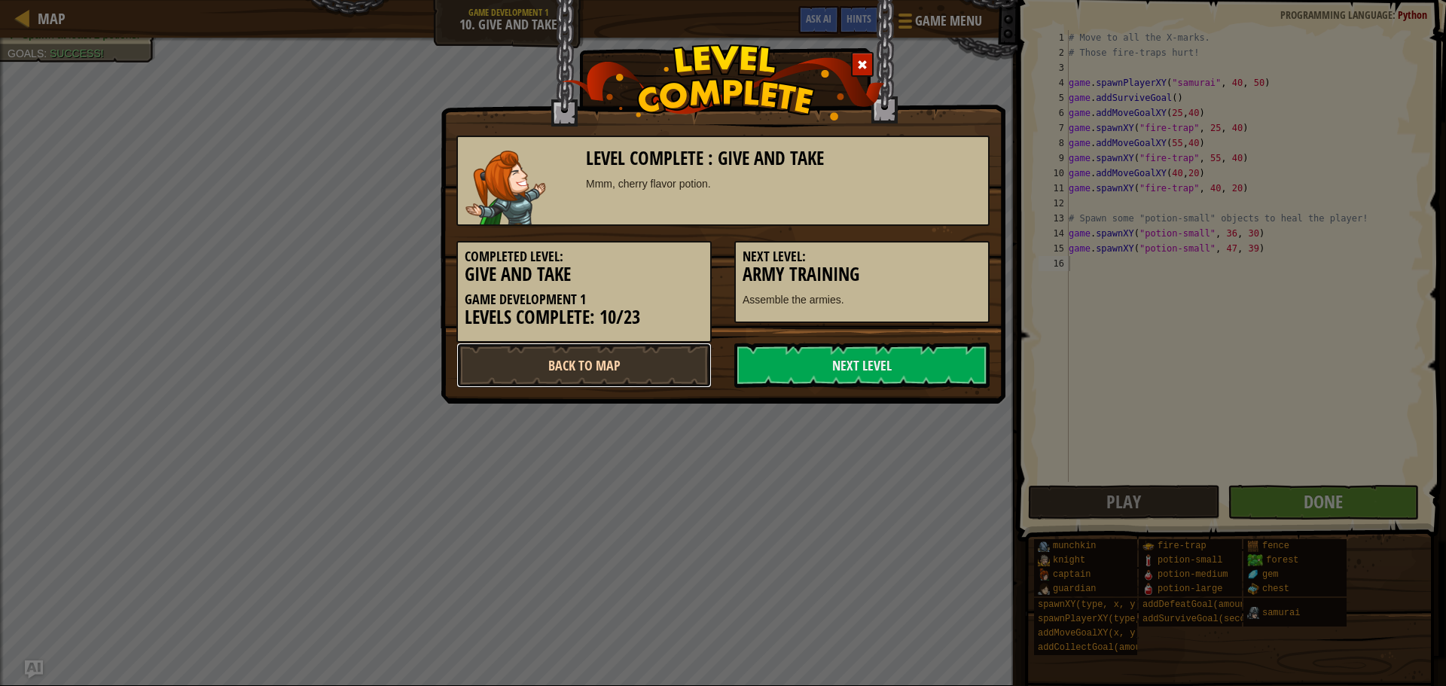
click at [685, 365] on link "Back to Map" at bounding box center [583, 365] width 255 height 45
